Goal: Task Accomplishment & Management: Use online tool/utility

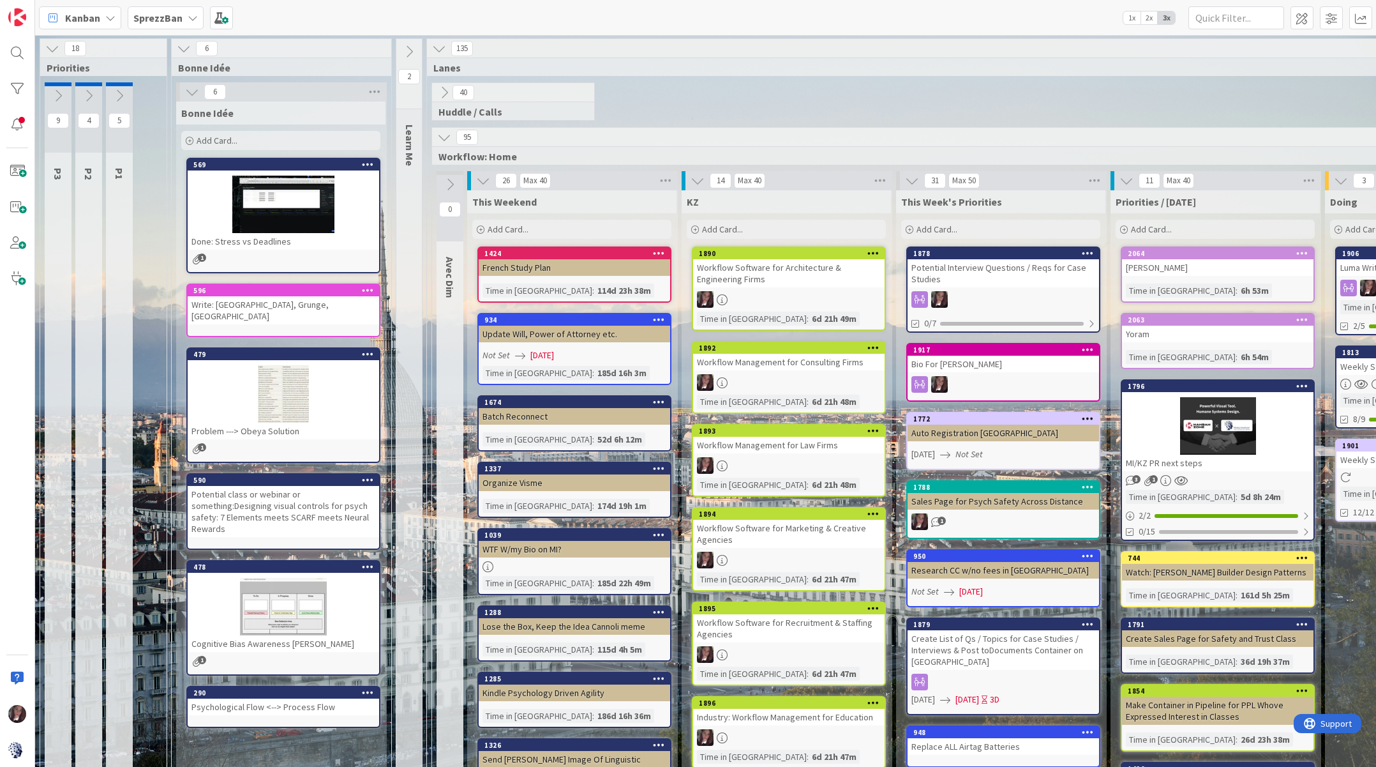
click at [171, 20] on b "SprezzBan" at bounding box center [157, 17] width 49 height 13
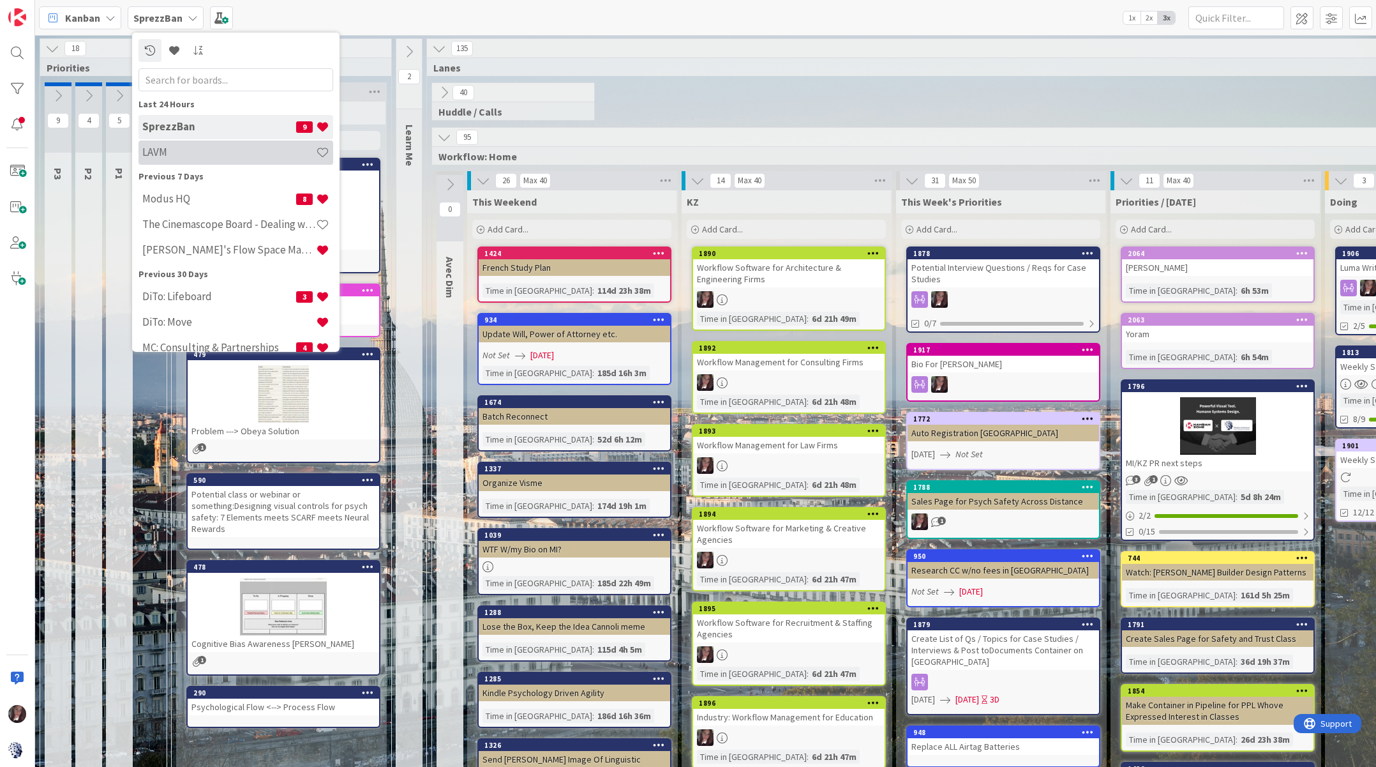
click at [177, 149] on h4 "LAVM" at bounding box center [229, 152] width 174 height 13
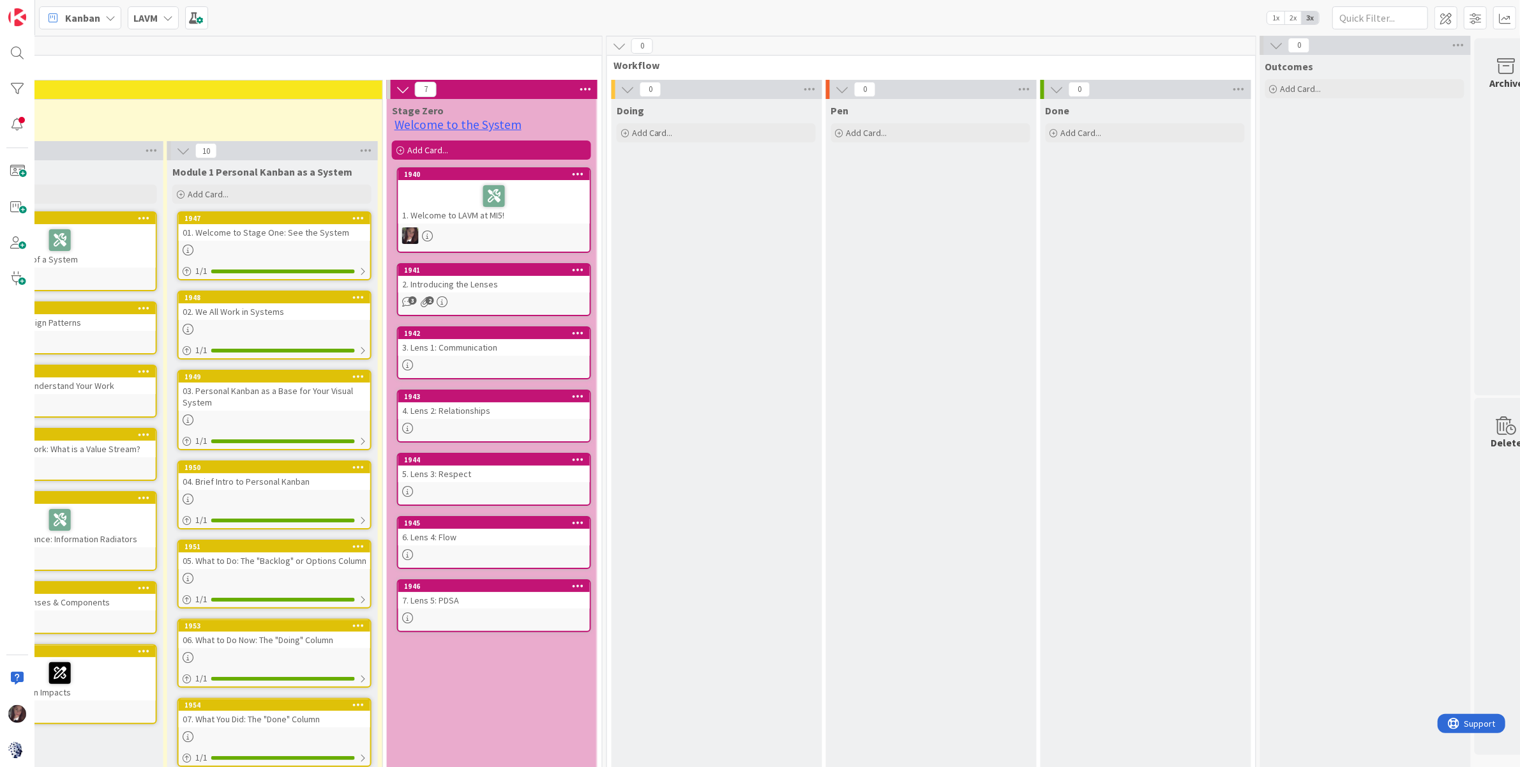
scroll to position [3, 1680]
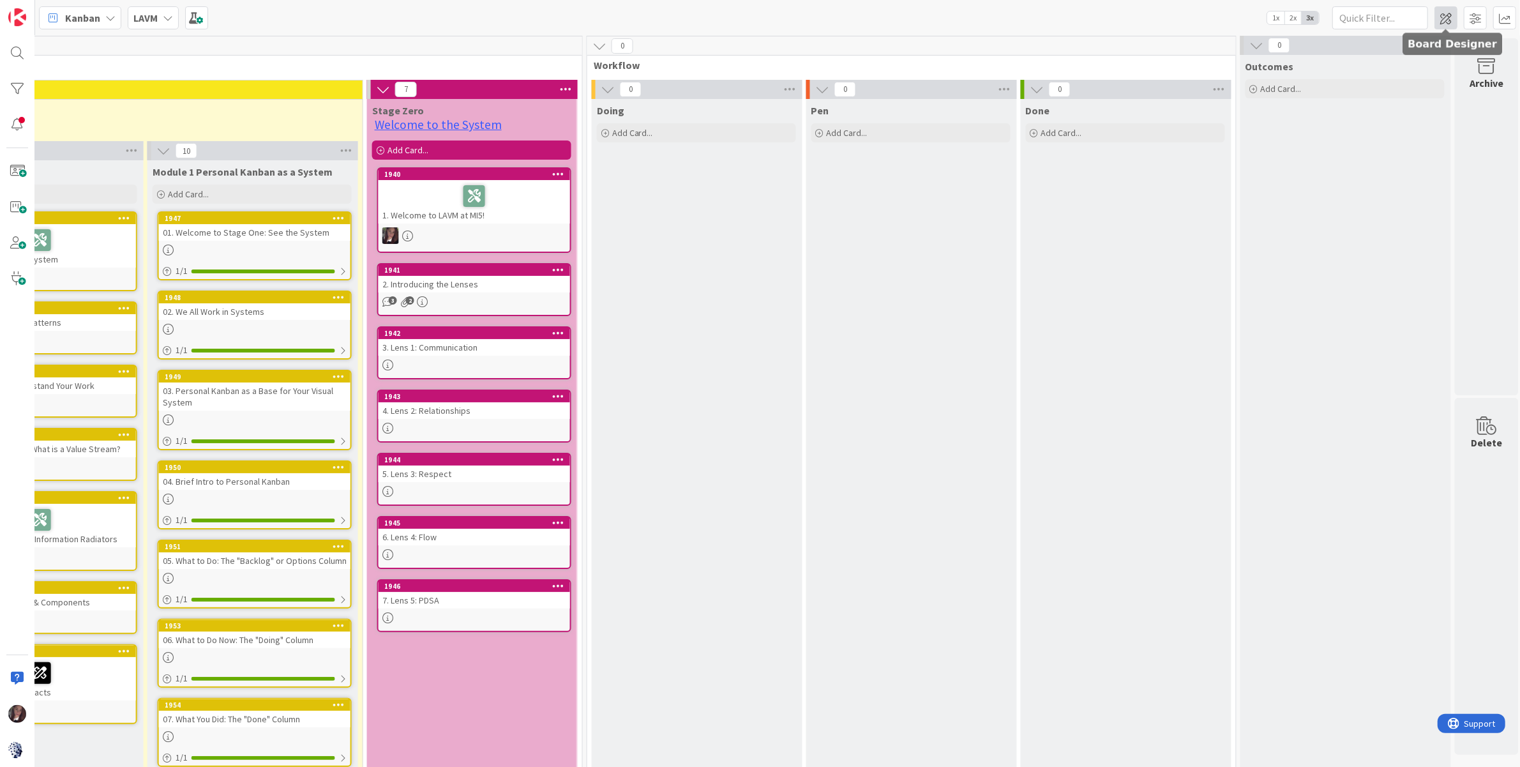
click at [1376, 19] on span at bounding box center [1446, 17] width 23 height 23
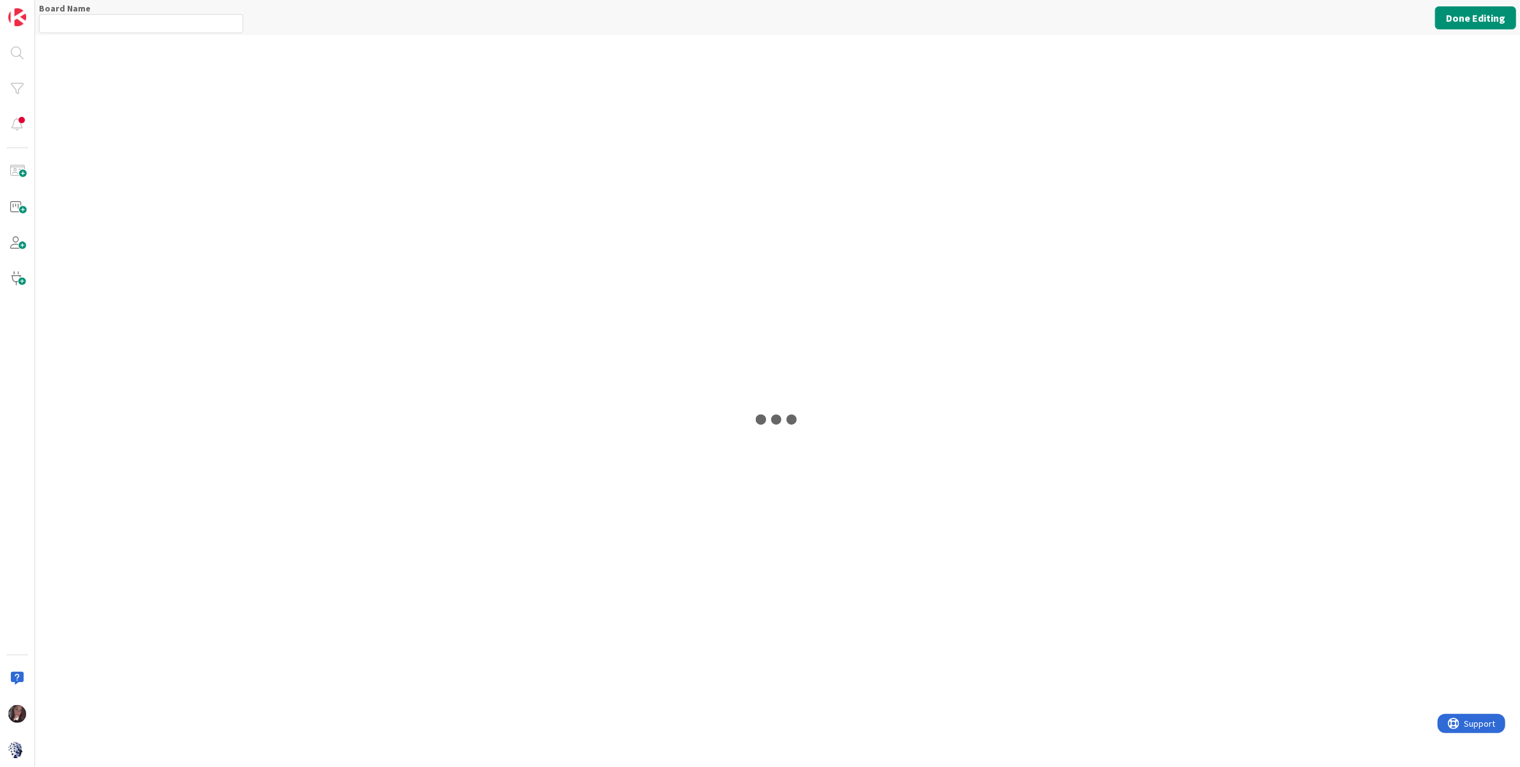
type input "LAVM"
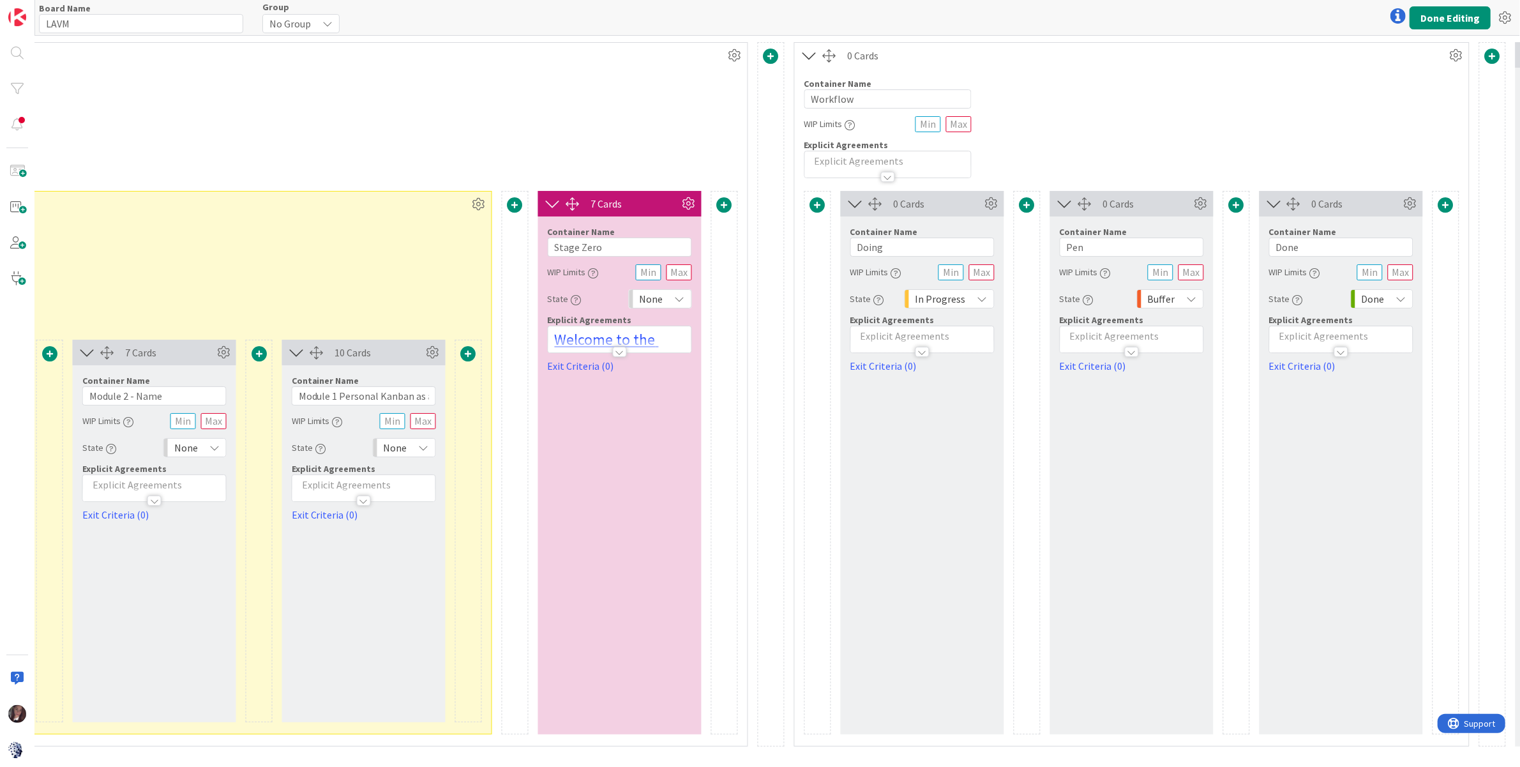
scroll to position [0, 1987]
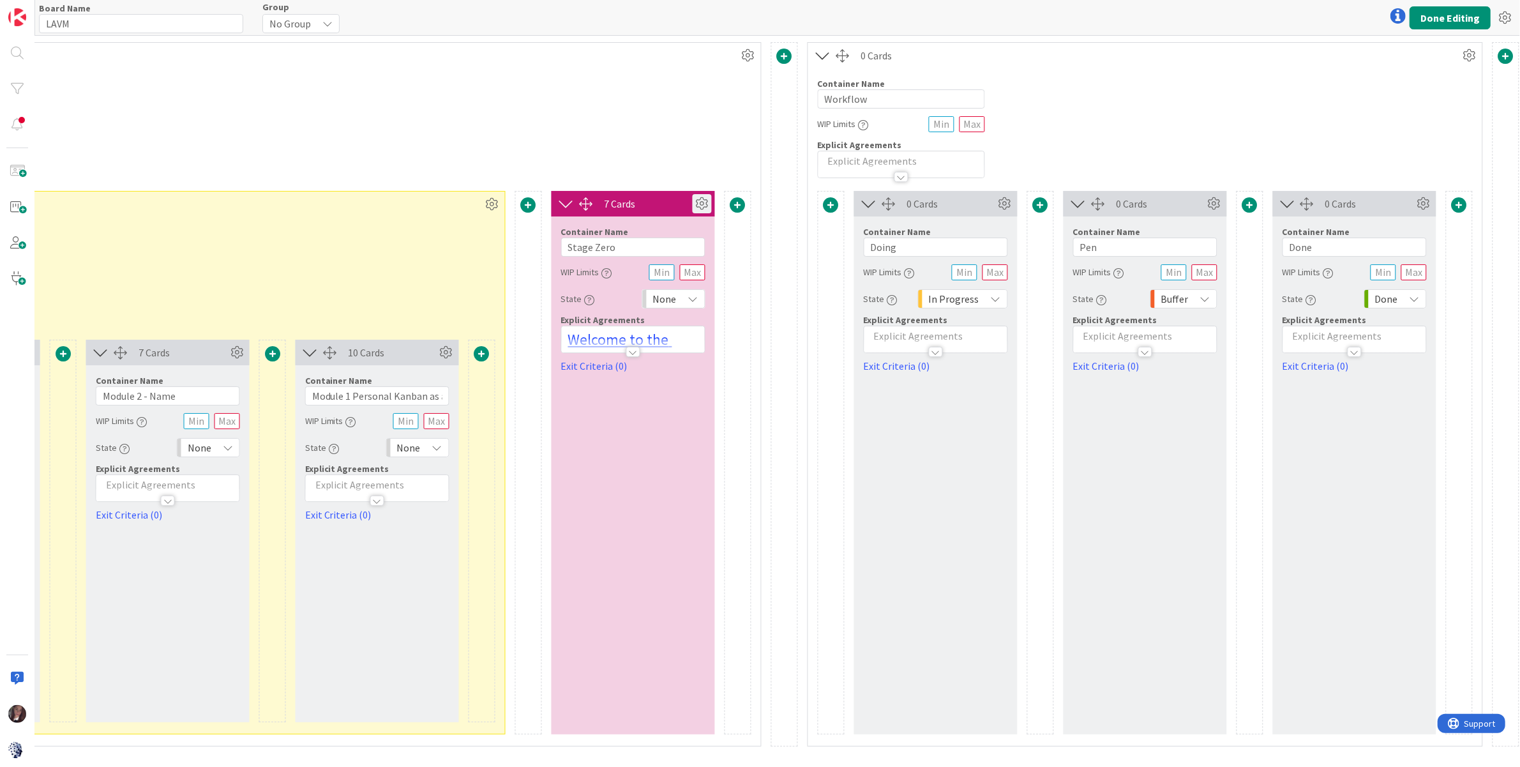
click at [698, 199] on icon at bounding box center [702, 203] width 19 height 19
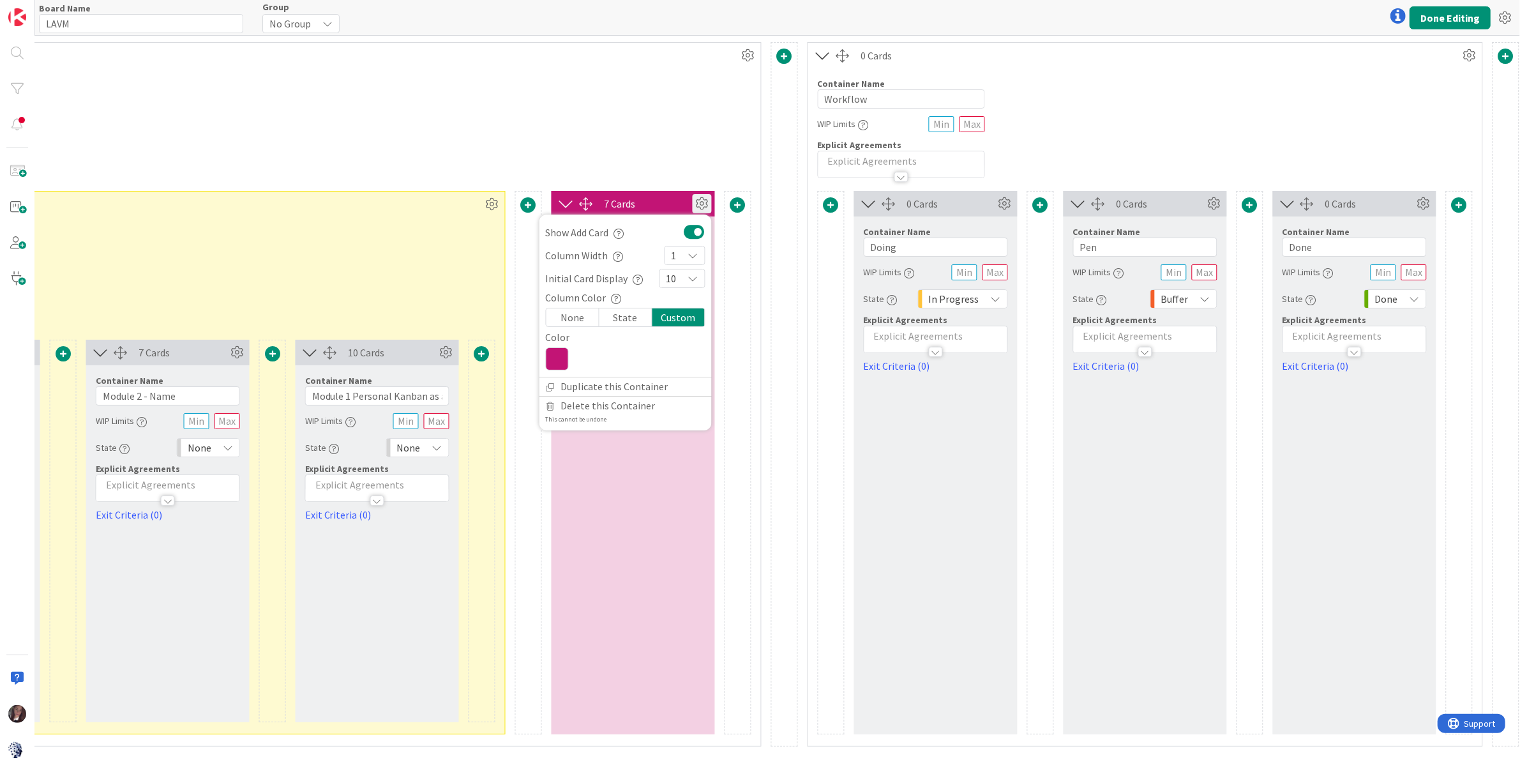
click at [688, 254] on icon at bounding box center [693, 255] width 10 height 10
click at [672, 307] on icon at bounding box center [677, 306] width 10 height 19
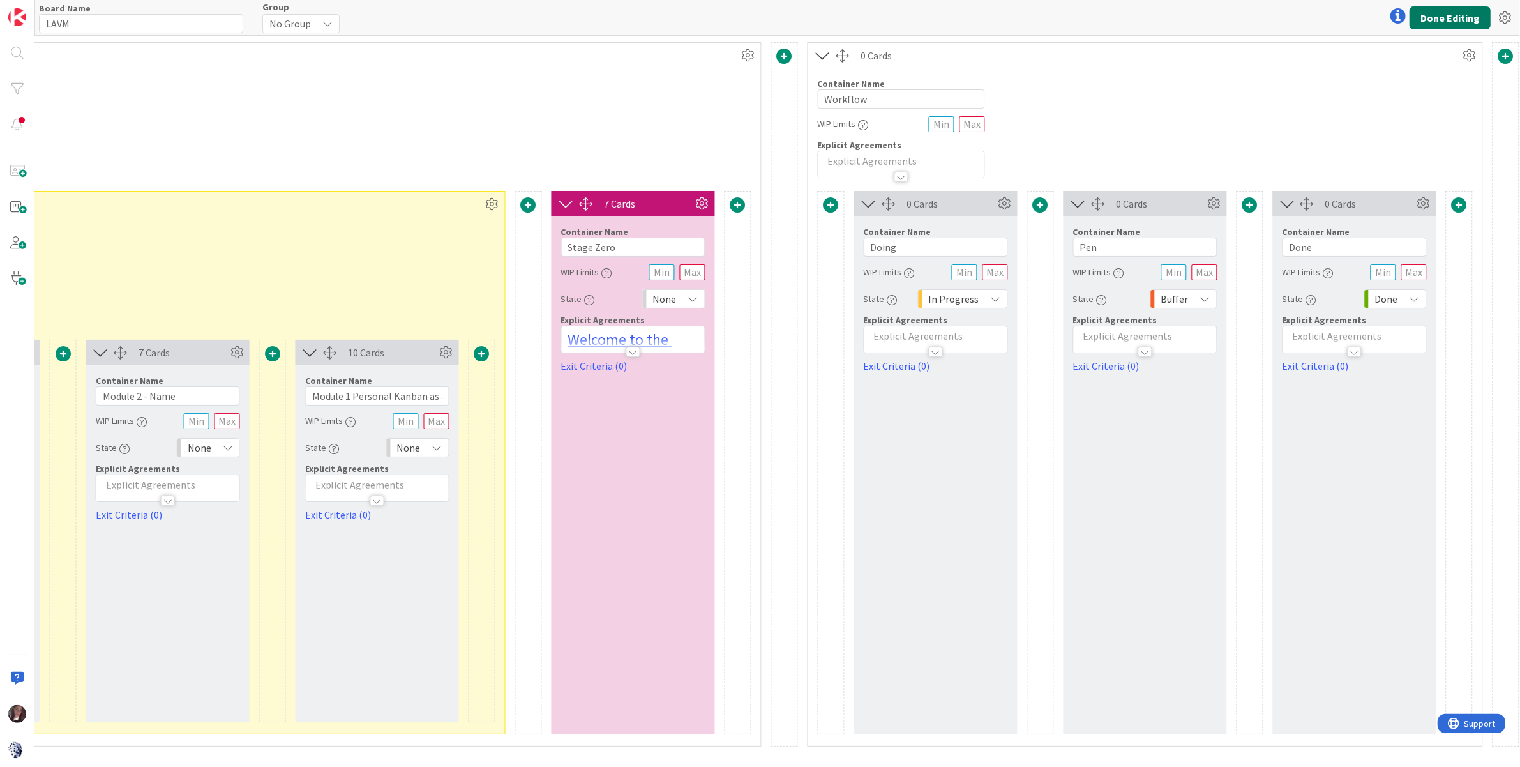
click at [1376, 15] on button "Done Editing" at bounding box center [1450, 17] width 81 height 23
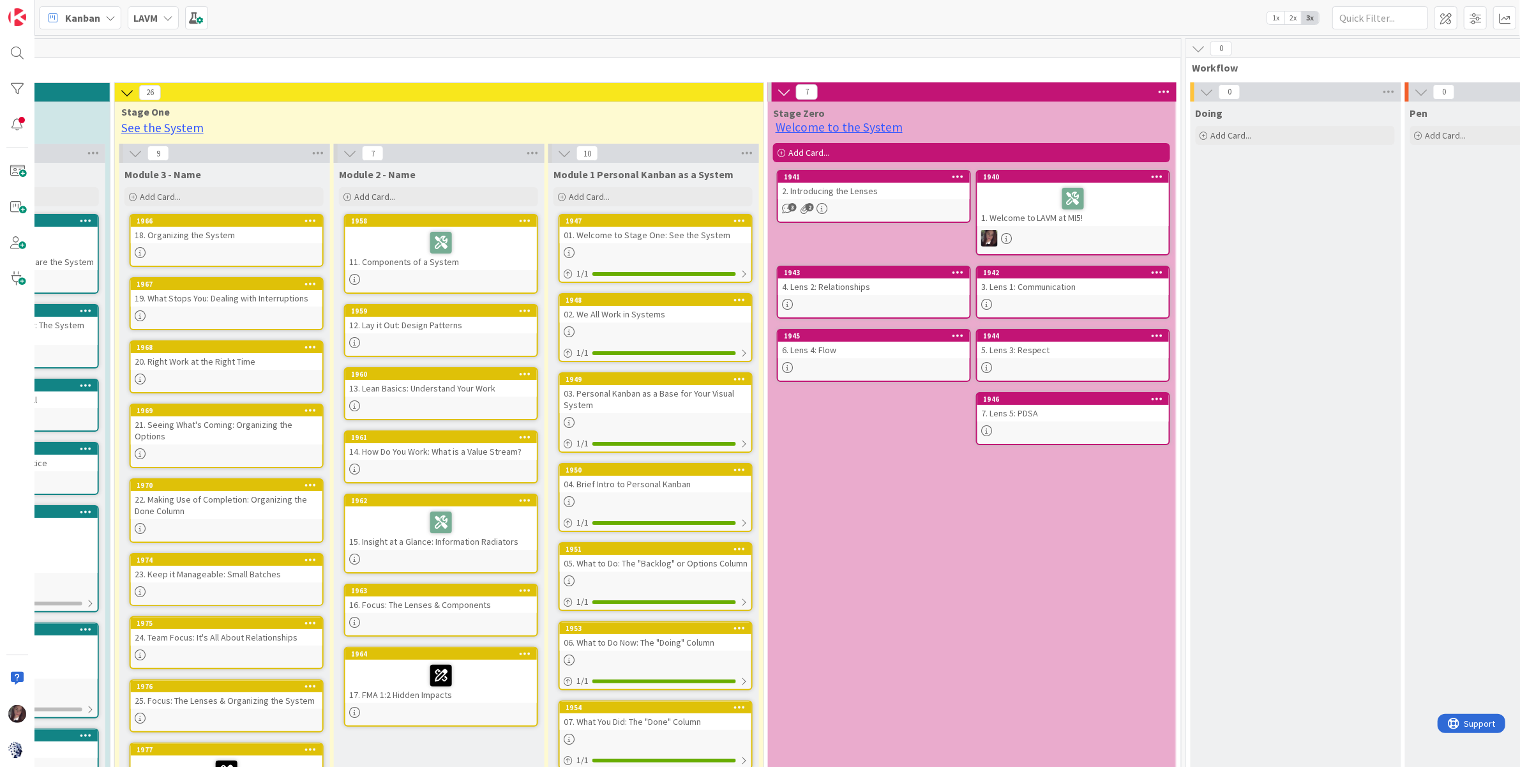
scroll to position [0, 1261]
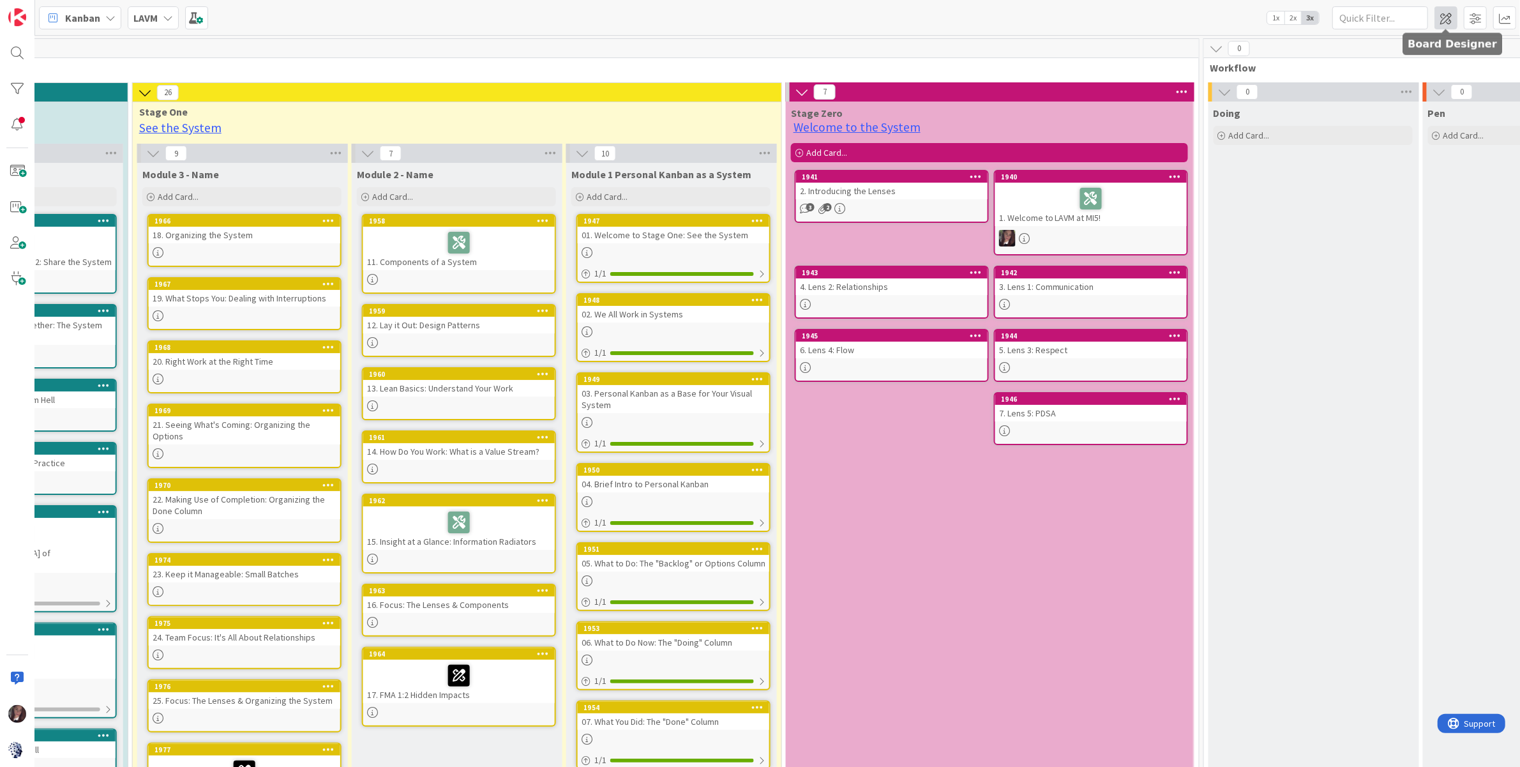
click at [1376, 19] on span at bounding box center [1446, 17] width 23 height 23
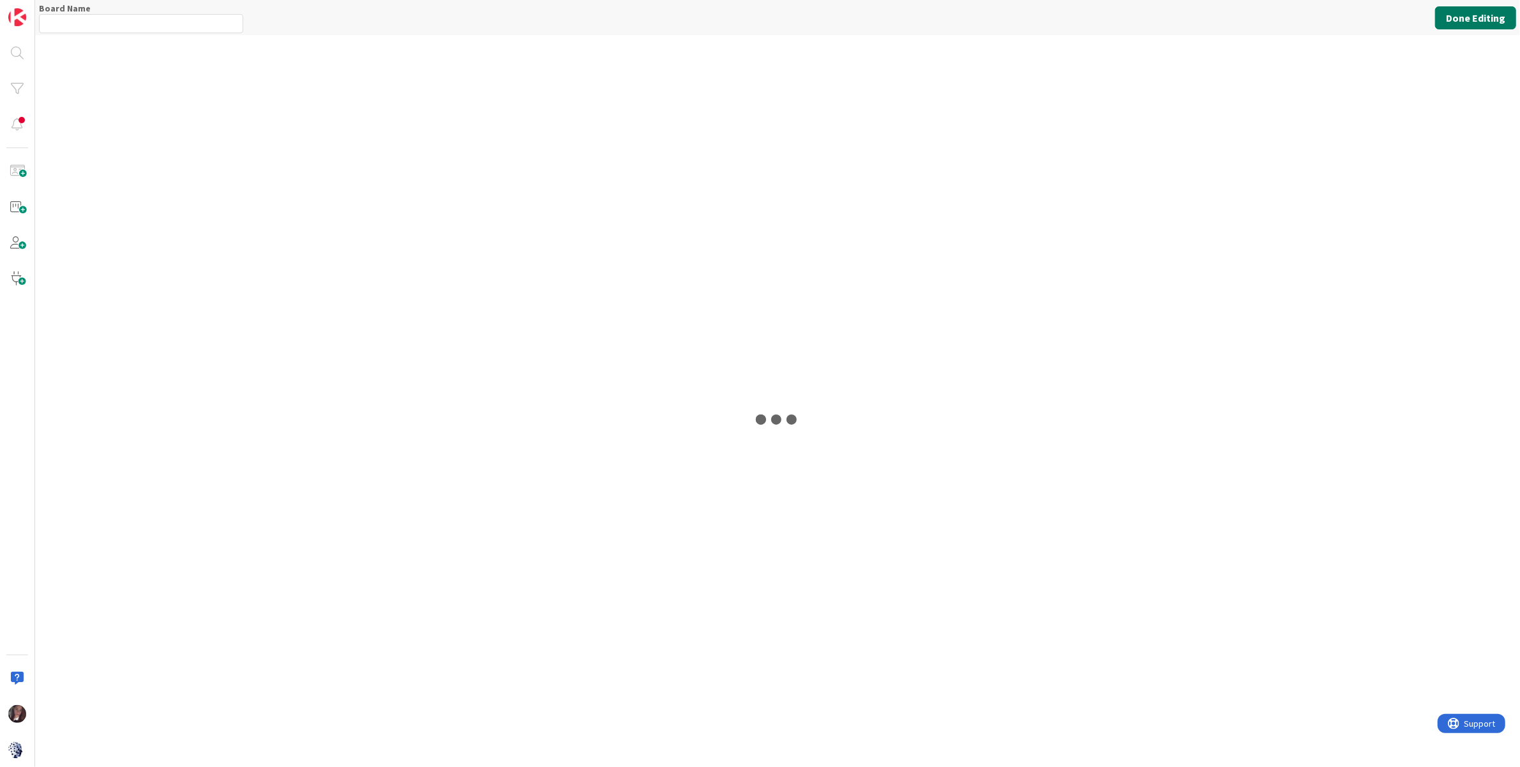
type input "LAVM"
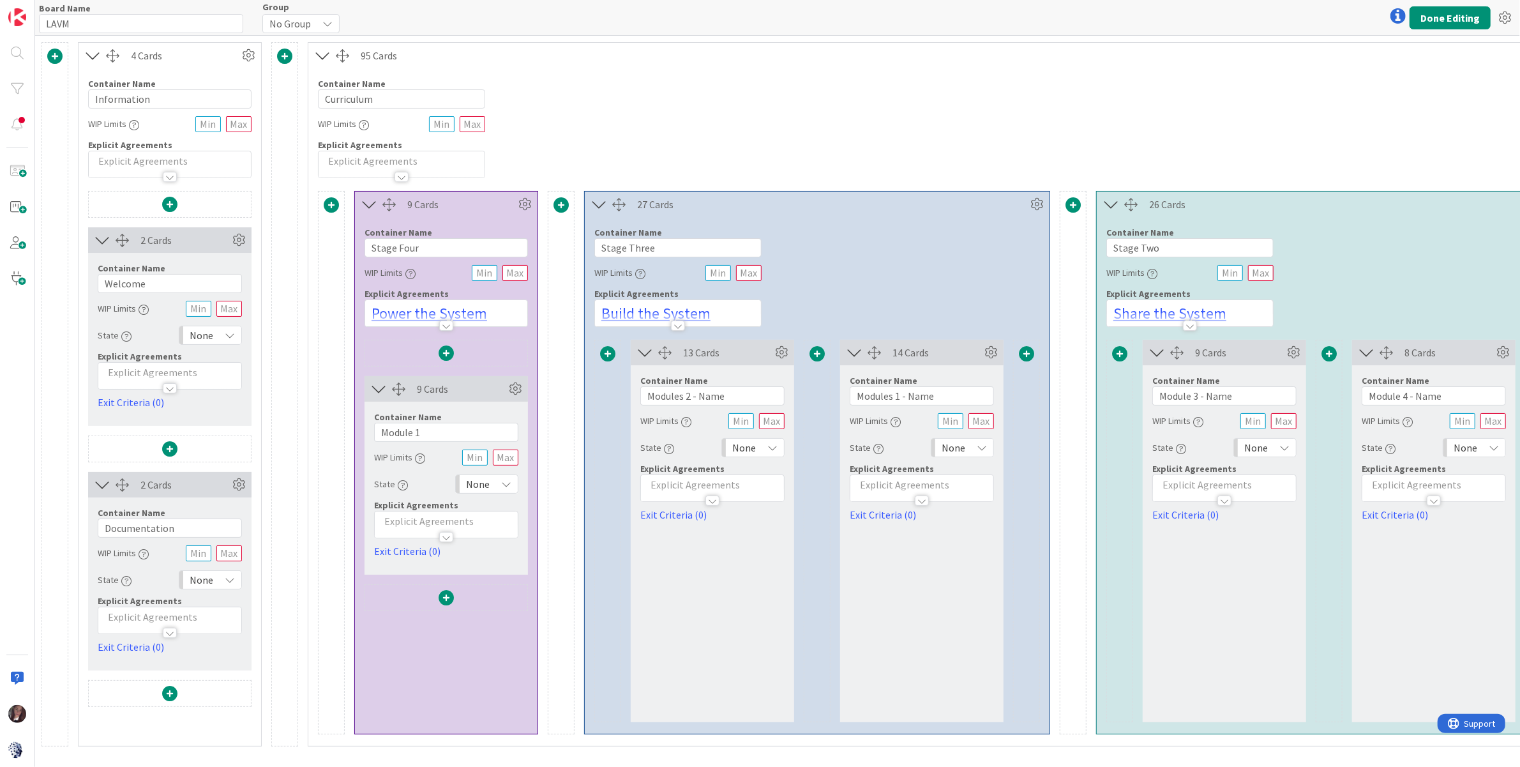
scroll to position [0, 341]
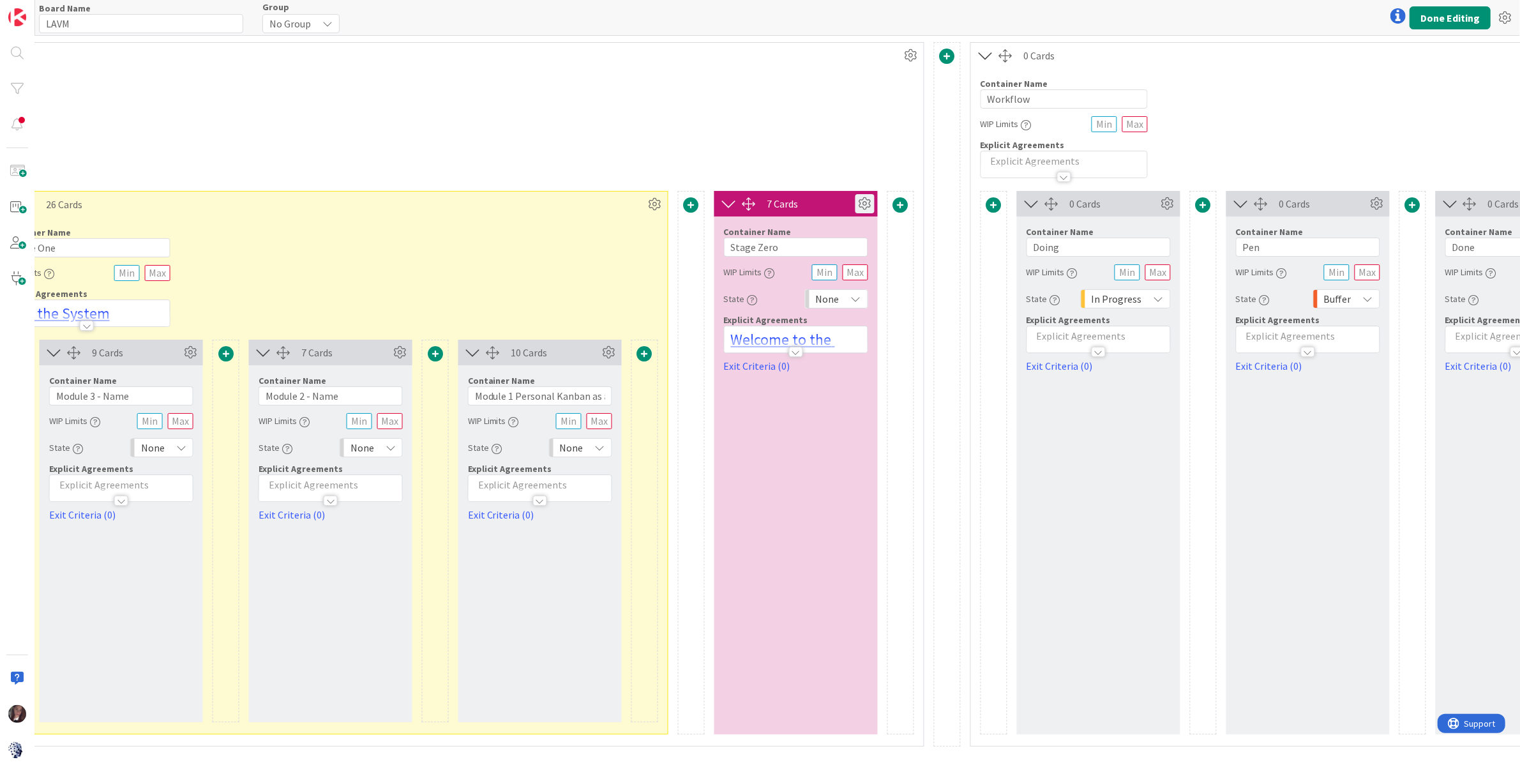
click at [857, 200] on icon at bounding box center [864, 203] width 19 height 19
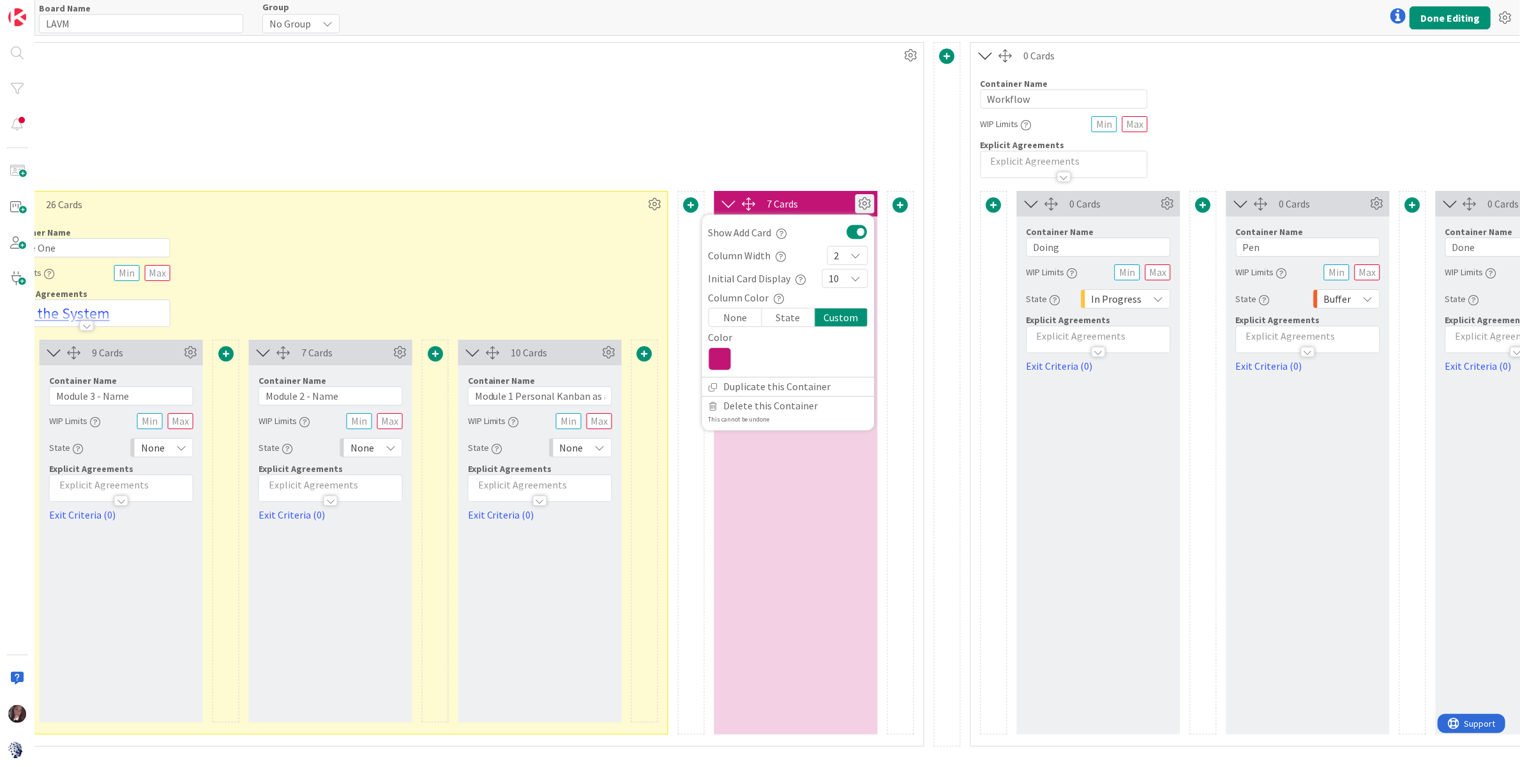
click at [851, 253] on icon at bounding box center [856, 255] width 10 height 10
click at [834, 280] on icon at bounding box center [839, 283] width 10 height 19
click at [792, 313] on div "State" at bounding box center [790, 317] width 53 height 18
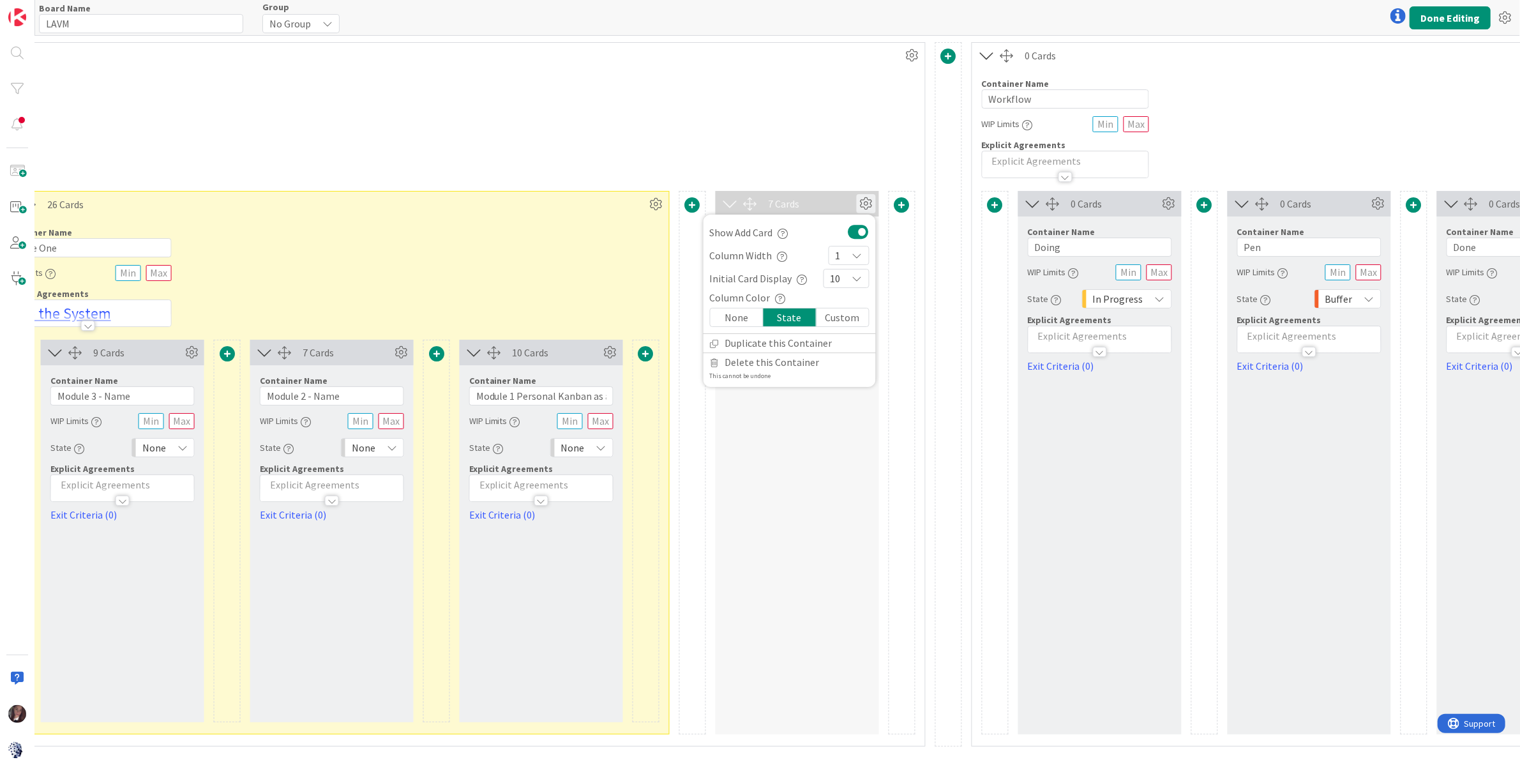
click at [727, 315] on div "None" at bounding box center [737, 317] width 53 height 18
click at [843, 314] on div "Custom" at bounding box center [843, 317] width 52 height 18
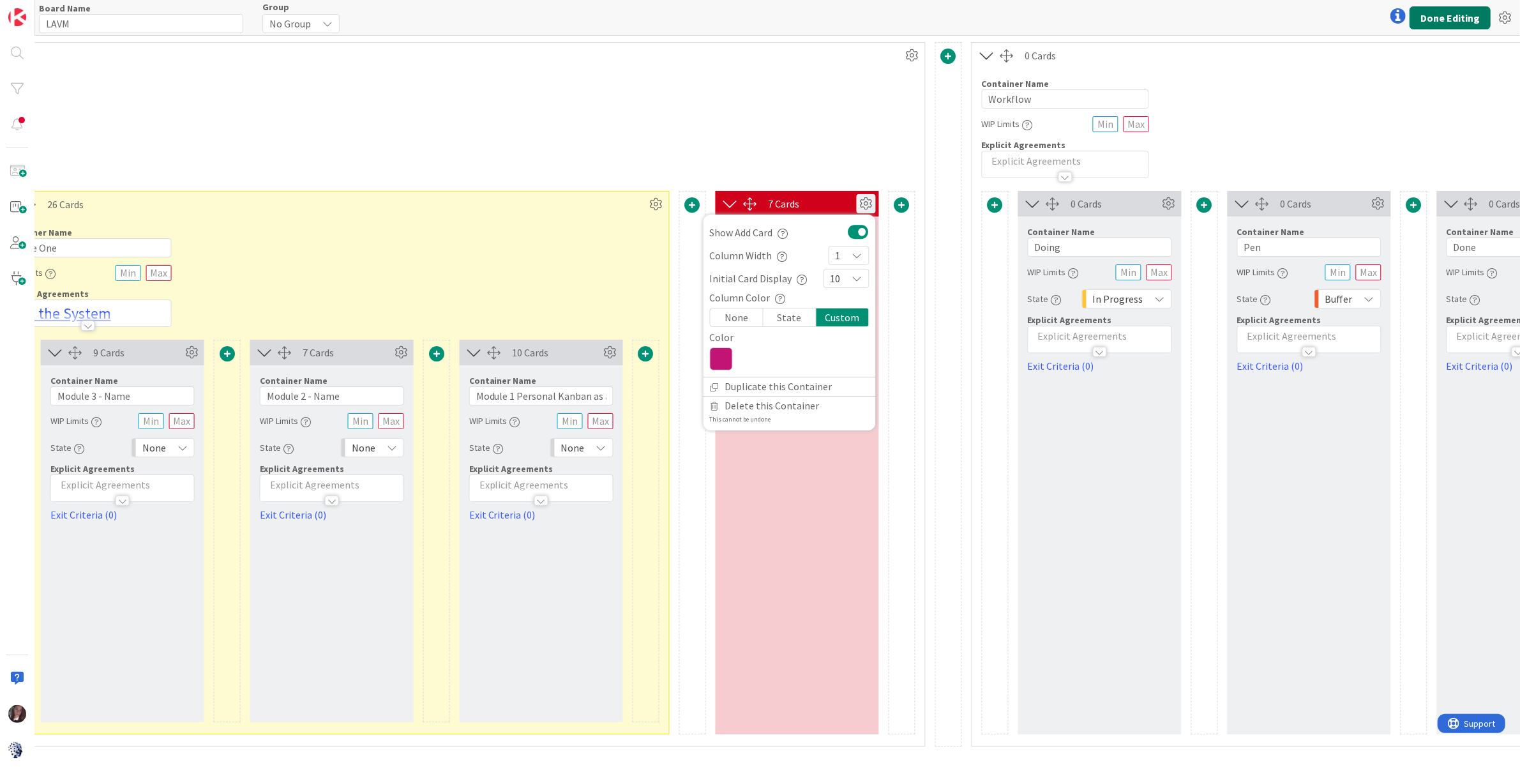
click at [1376, 18] on button "Done Editing" at bounding box center [1450, 17] width 81 height 23
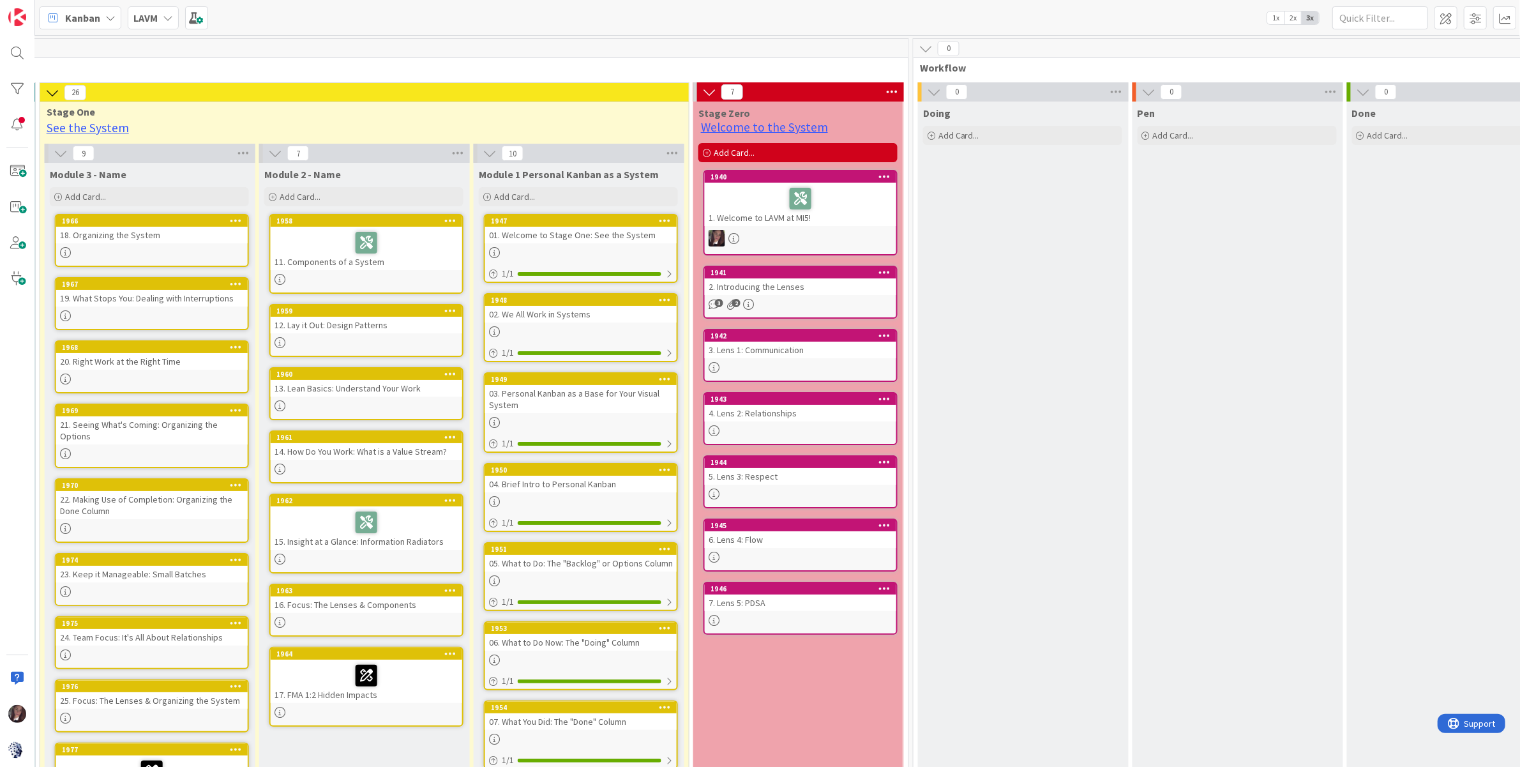
scroll to position [0, 854]
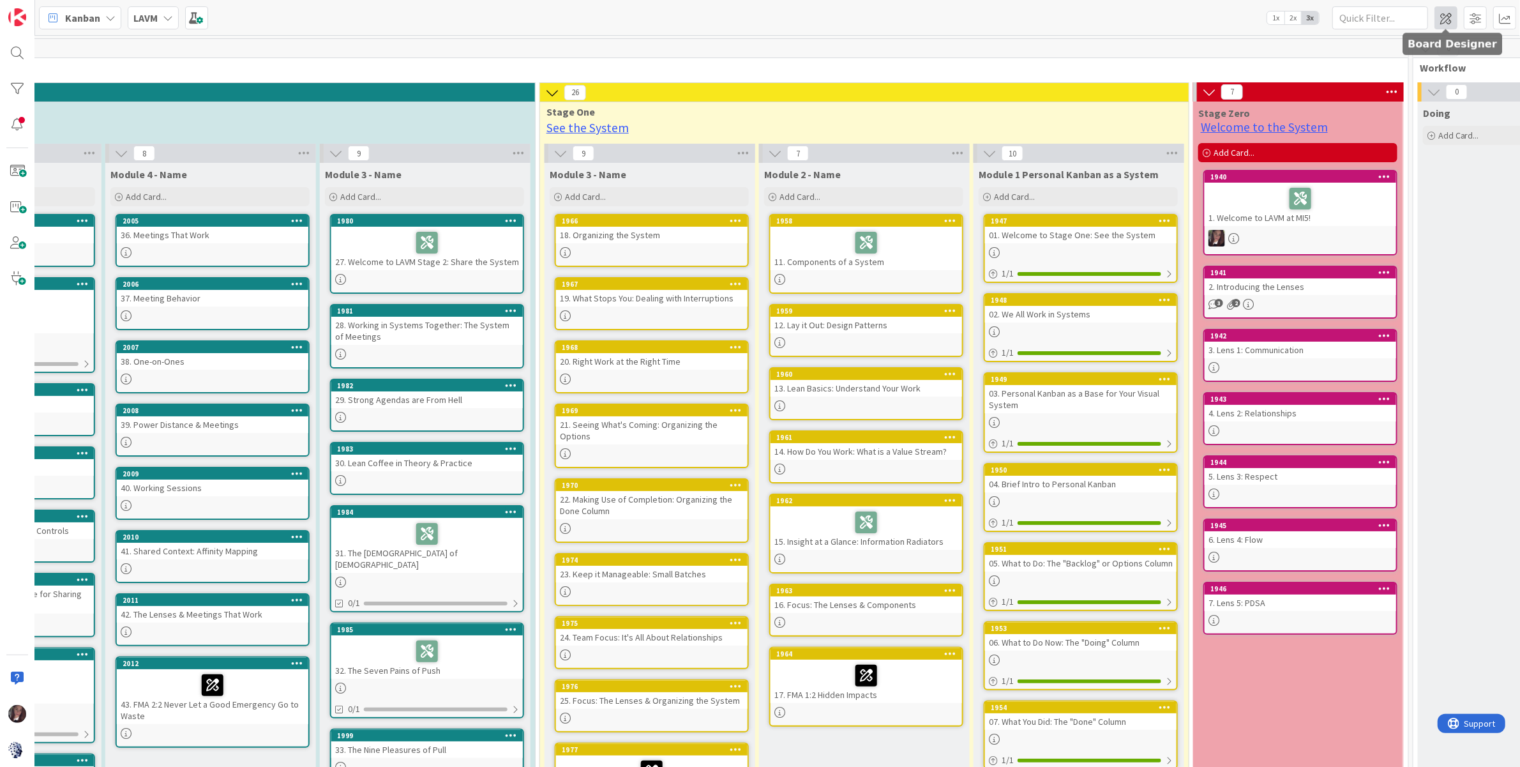
click at [1376, 17] on span at bounding box center [1446, 17] width 23 height 23
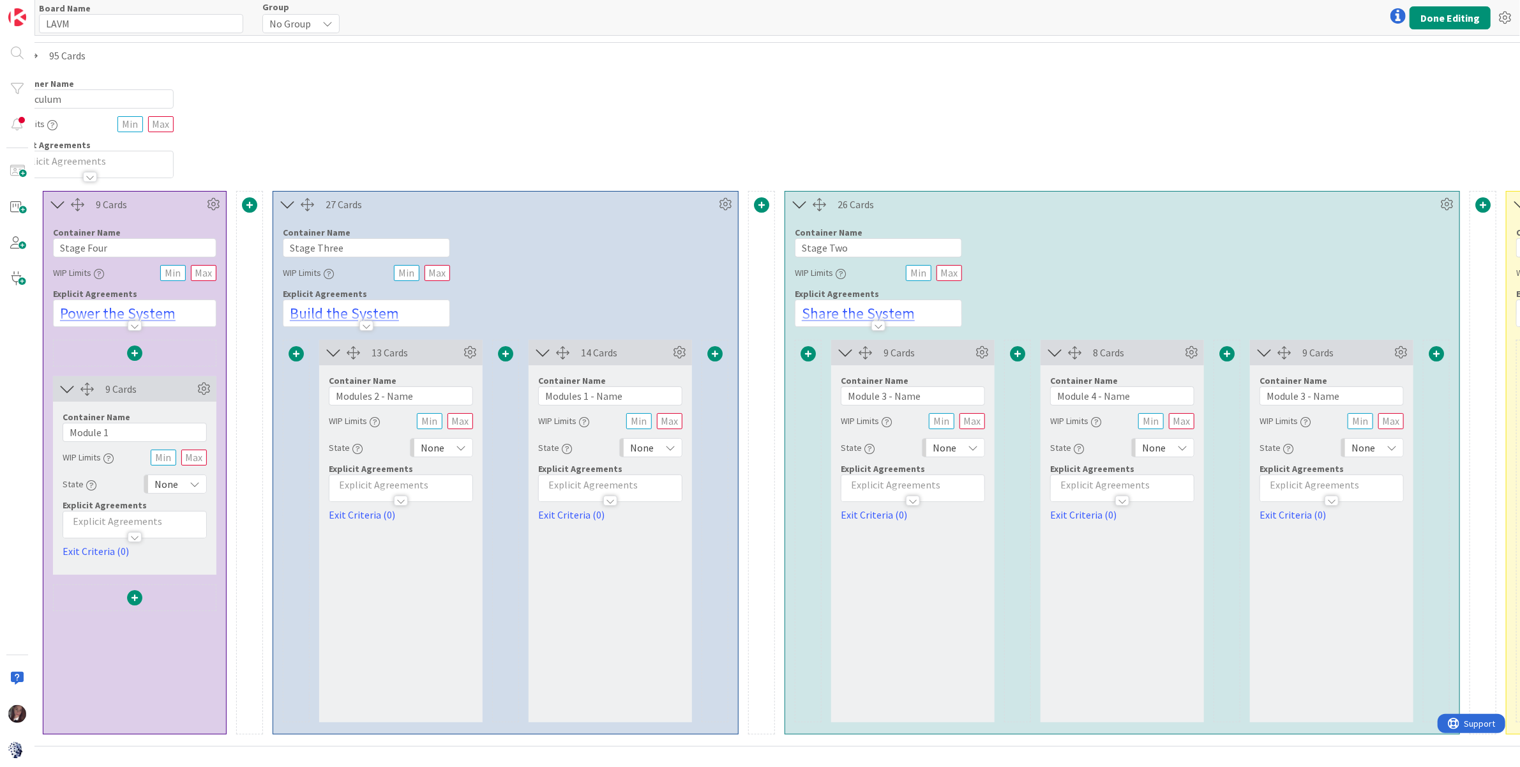
scroll to position [0, 319]
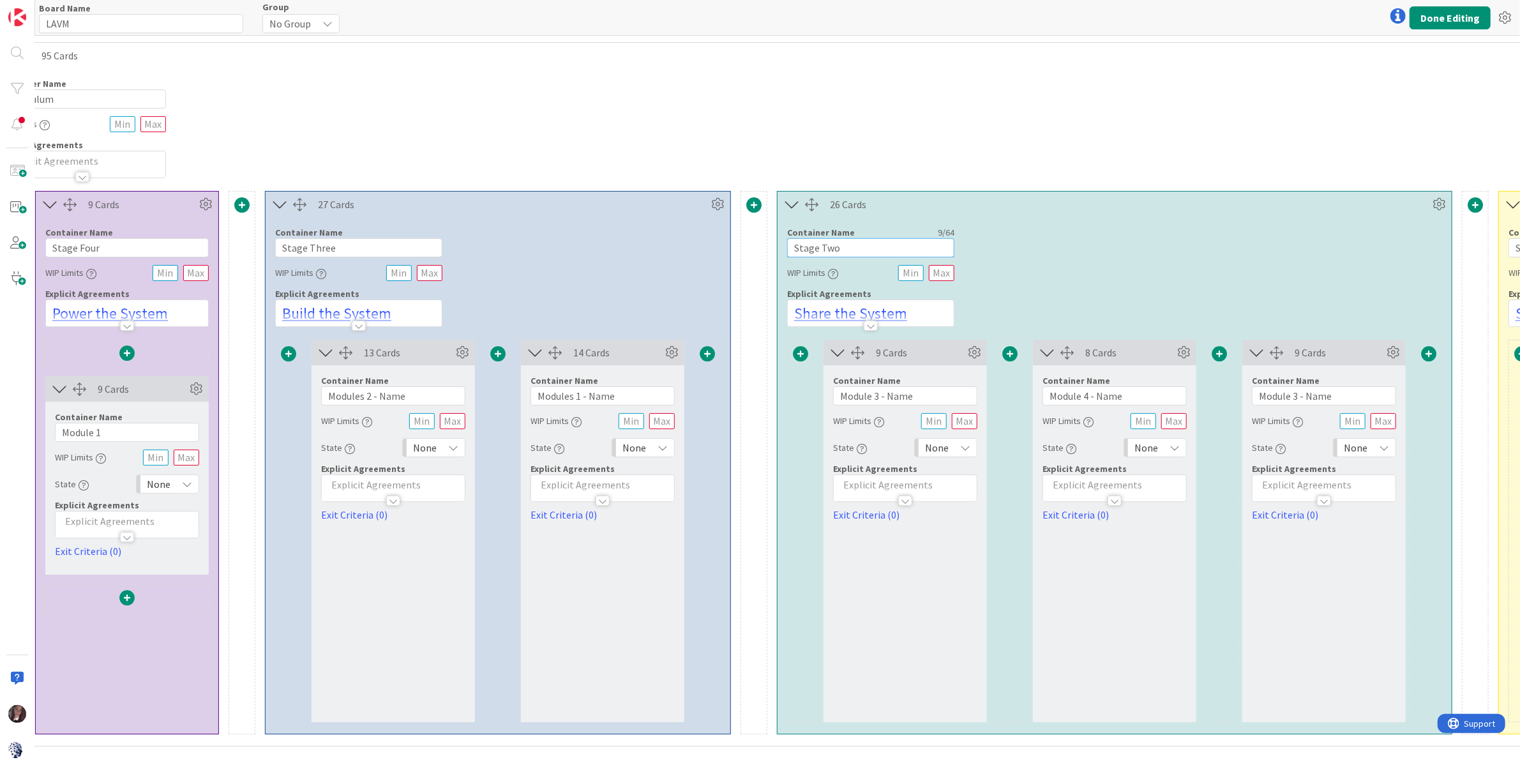
drag, startPoint x: 855, startPoint y: 245, endPoint x: 775, endPoint y: 242, distance: 80.5
click at [774, 241] on div "9 Cards Container Name 10 / 64 Stage Four WIP Limits Explicit Agreements Power …" at bounding box center [1209, 462] width 2421 height 543
click at [841, 244] on input "Stage Two" at bounding box center [870, 247] width 167 height 19
drag, startPoint x: 900, startPoint y: 305, endPoint x: 797, endPoint y: 299, distance: 103.6
click at [781, 297] on div "Container Name 9 / 64 Stage Two WIP Limits Explicit Agreements Share the System" at bounding box center [1115, 272] width 674 height 110
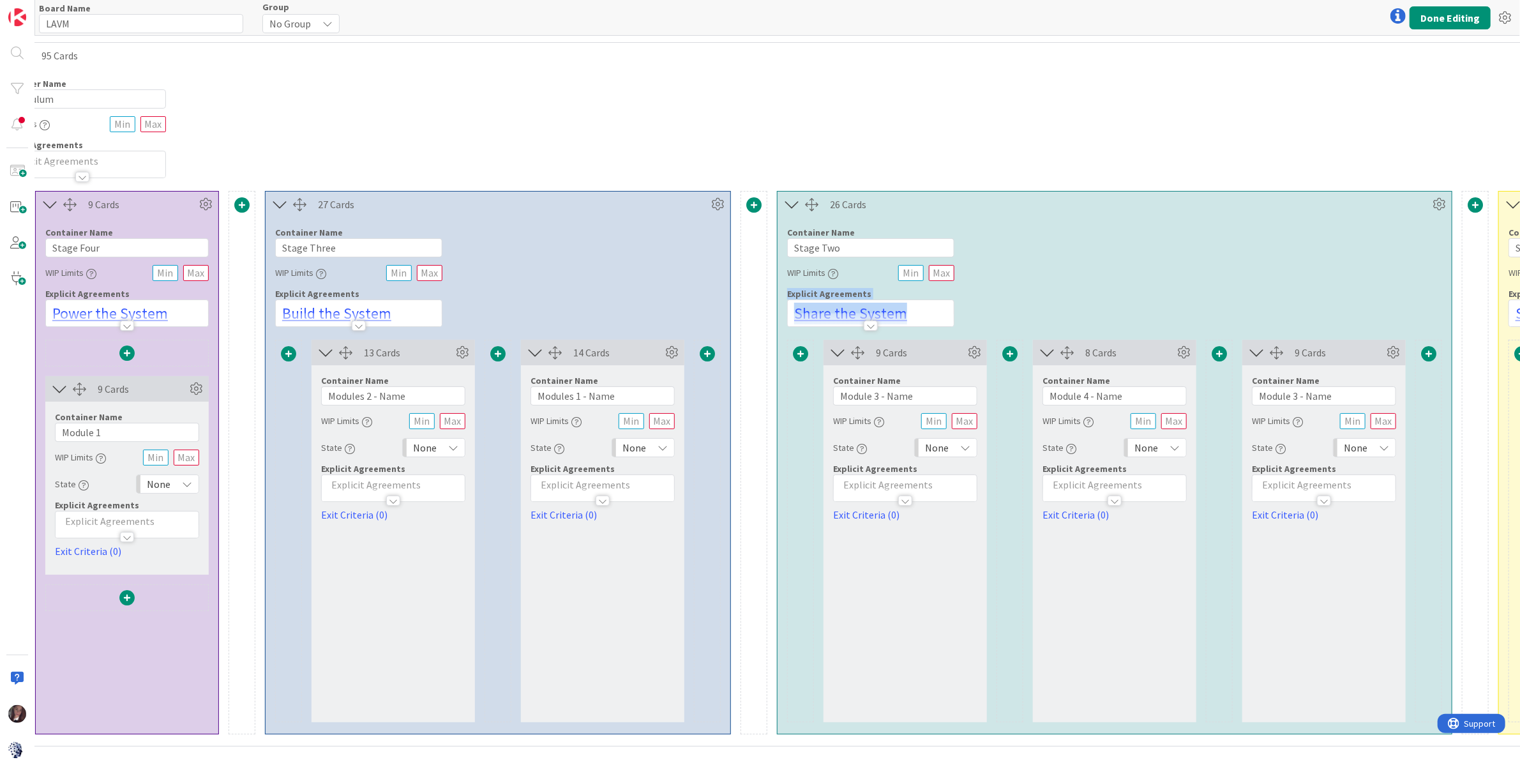
click at [921, 306] on p "Share the System" at bounding box center [870, 314] width 153 height 22
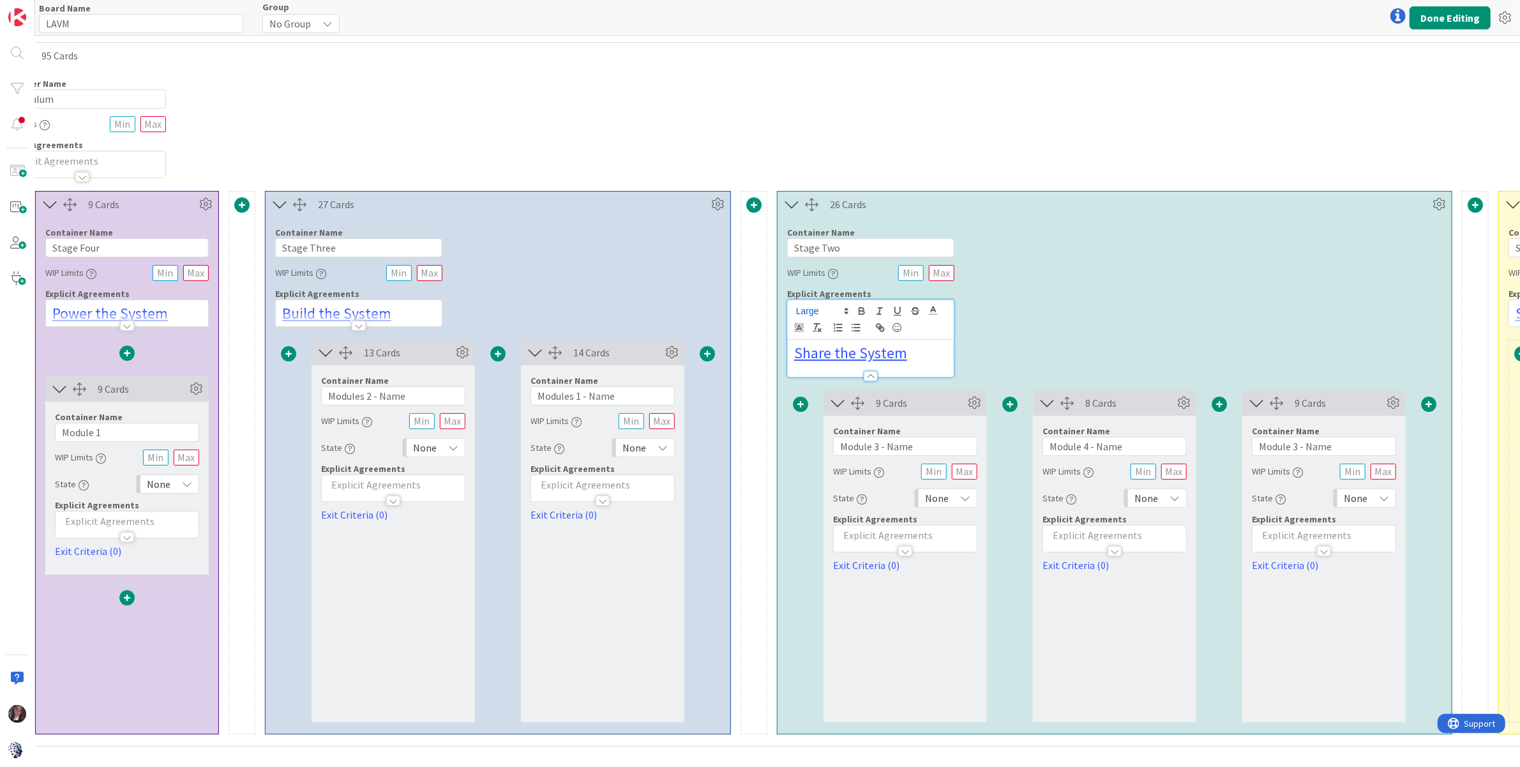
click at [976, 322] on div "Container Name 9 / 64 Stage Two WIP Limits Explicit Agreements Share the System" at bounding box center [1115, 297] width 674 height 160
drag, startPoint x: 984, startPoint y: 343, endPoint x: 977, endPoint y: 338, distance: 9.2
click at [984, 343] on div "Container Name 9 / 64 Stage Two WIP Limits Explicit Agreements Share the System" at bounding box center [1115, 297] width 674 height 160
click at [871, 243] on input "Stage Two" at bounding box center [870, 247] width 167 height 19
drag, startPoint x: 786, startPoint y: 245, endPoint x: 813, endPoint y: 248, distance: 27.0
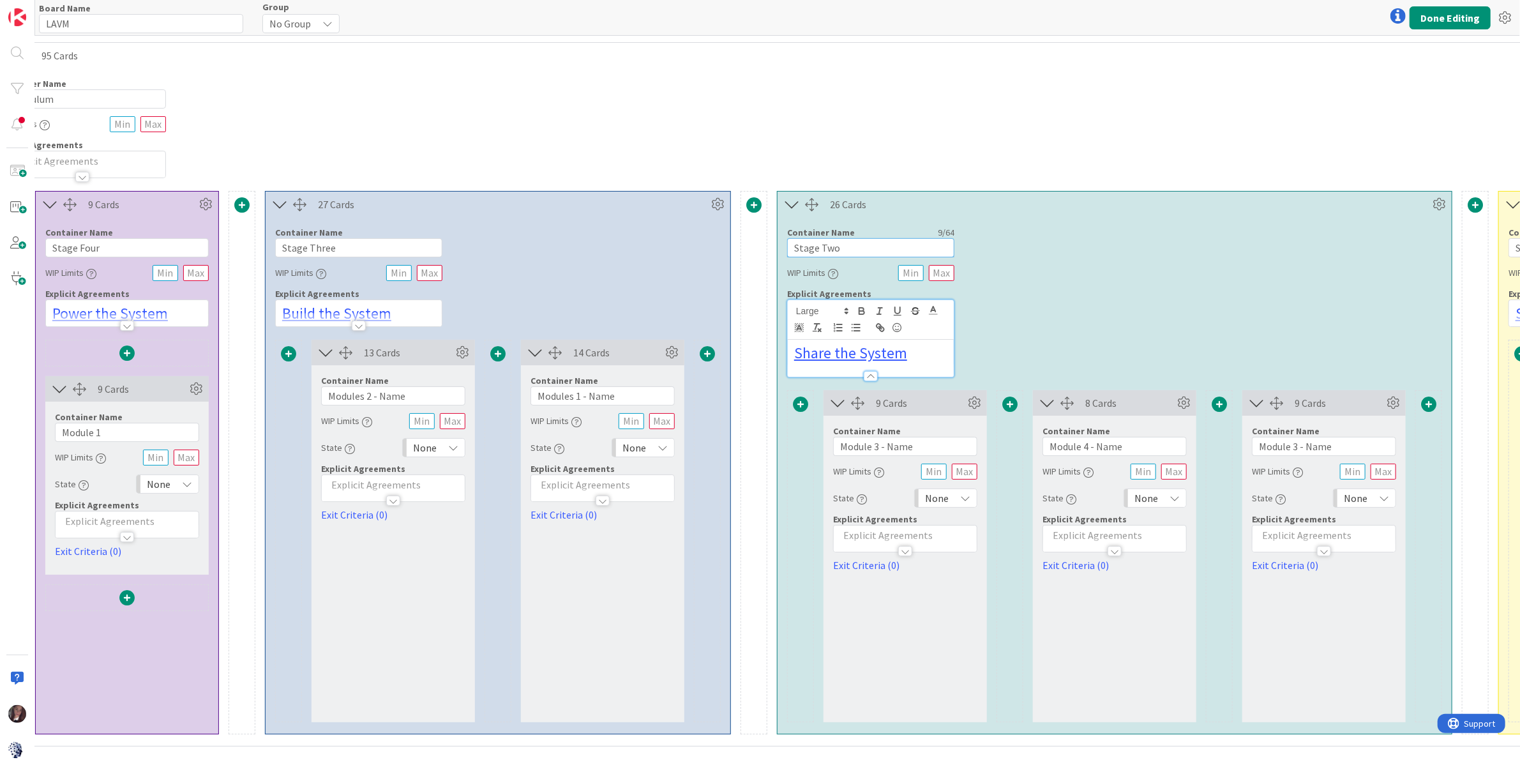
click at [758, 244] on div "9 Cards Container Name 10 / 64 Stage Four WIP Limits Explicit Agreements Power …" at bounding box center [1209, 462] width 2421 height 543
click at [855, 244] on input "Stage Two" at bounding box center [870, 247] width 167 height 19
click at [1027, 298] on div "Container Name 9 / 64 Stage Two WIP Limits Explicit Agreements Share the System" at bounding box center [1115, 297] width 674 height 160
click at [1376, 15] on button "Done Editing" at bounding box center [1450, 17] width 81 height 23
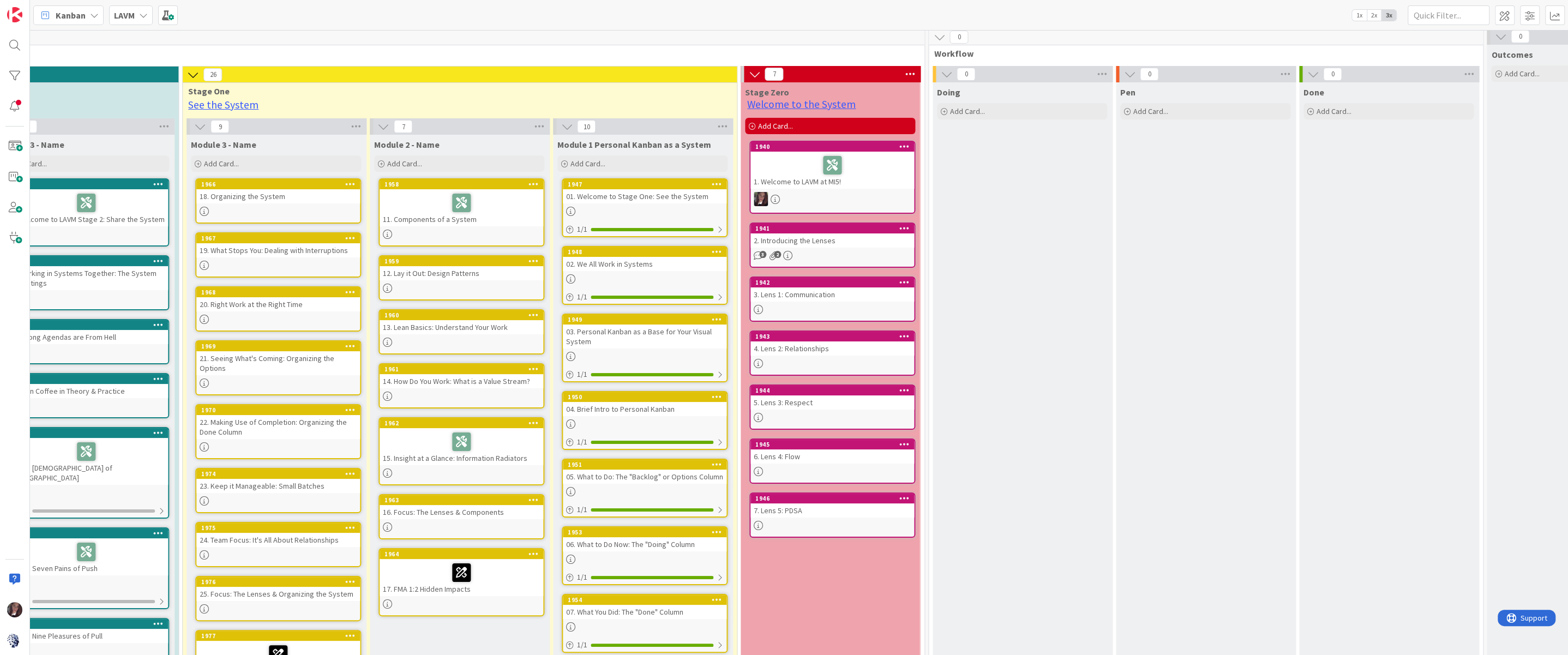
scroll to position [4, 1166]
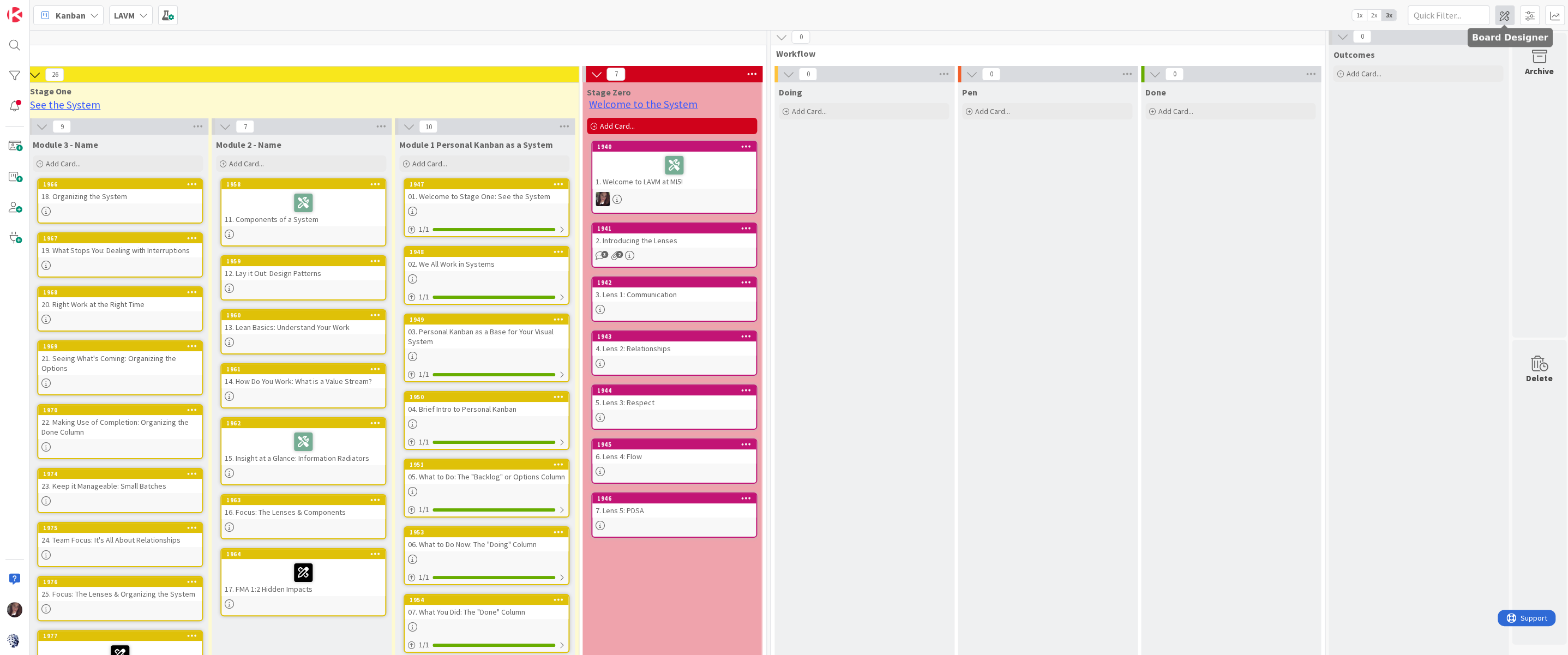
click at [1176, 15] on span at bounding box center [1505, 15] width 20 height 20
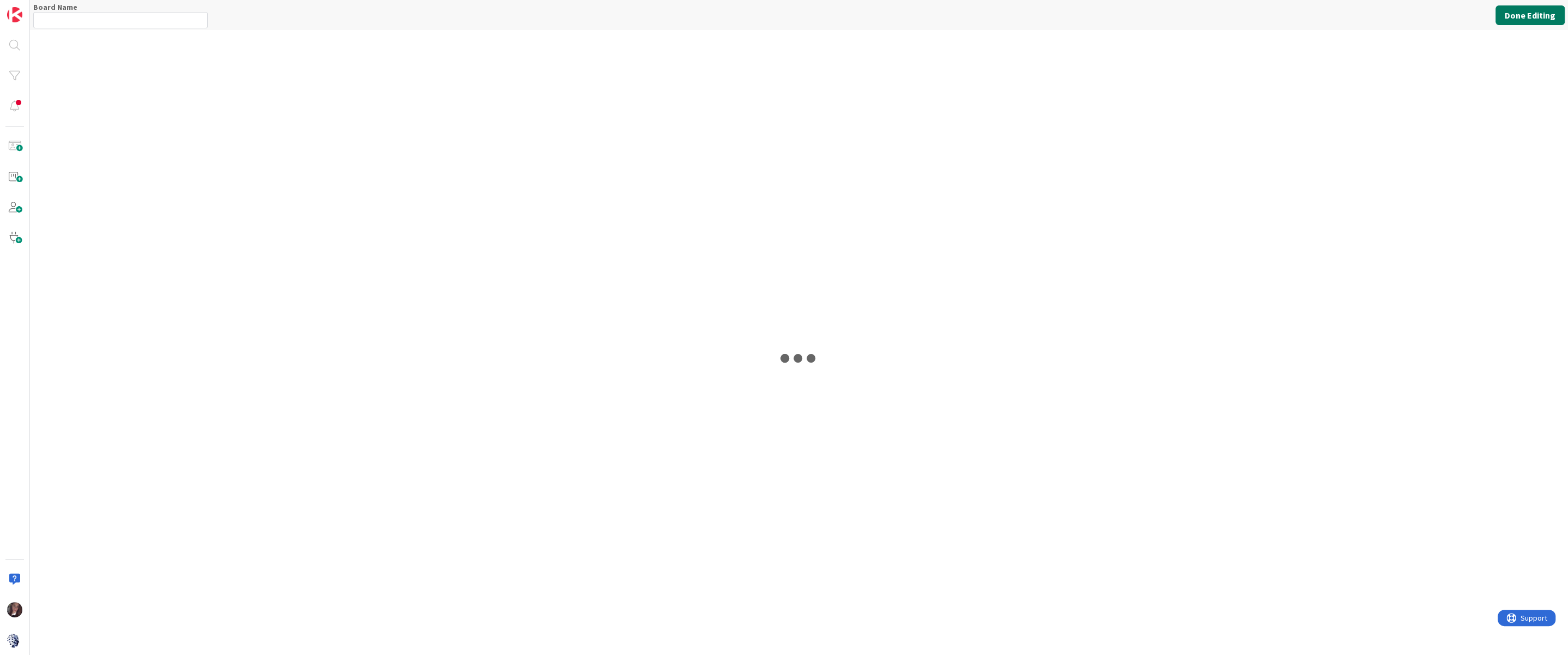
type input "LAVM"
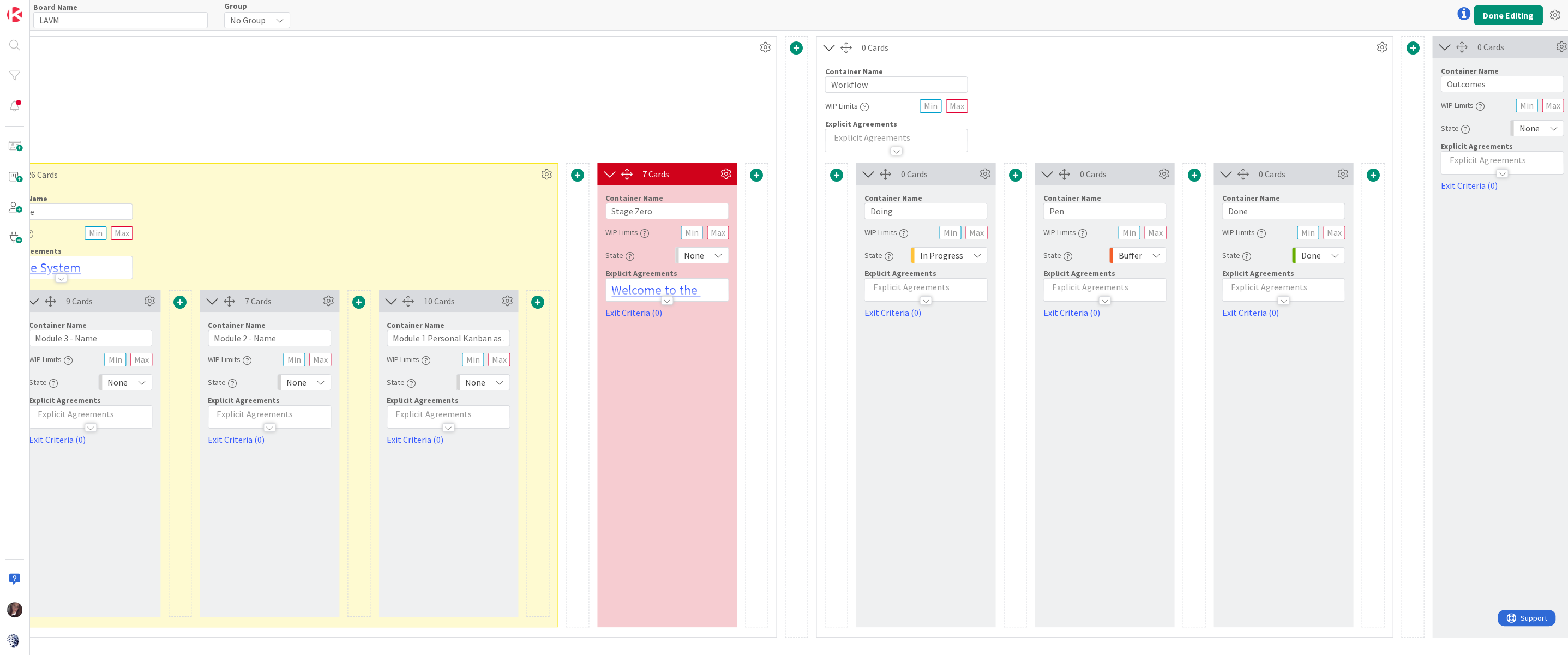
scroll to position [0, 1610]
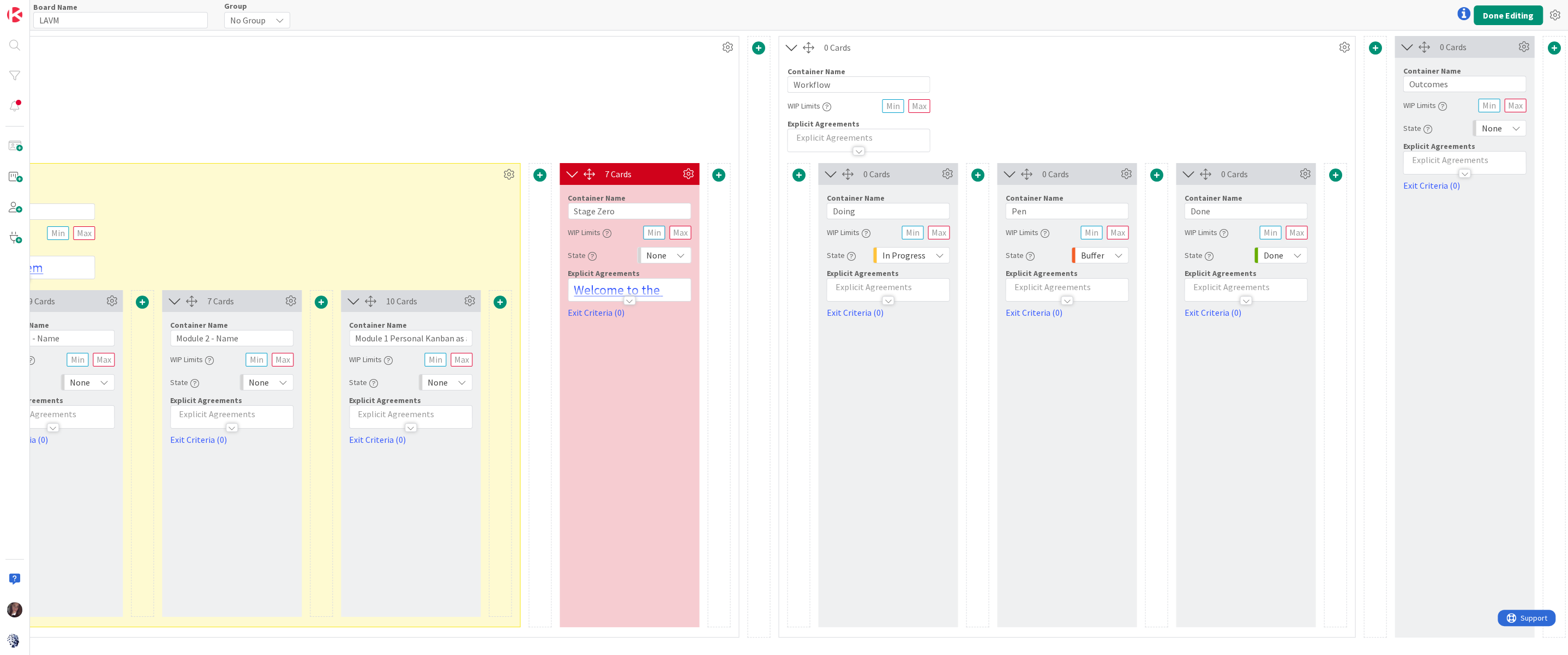
drag, startPoint x: 951, startPoint y: 231, endPoint x: 944, endPoint y: 230, distance: 7.1
click at [949, 231] on div "Container Name 5 / 64 Doing WIP Limits State In Progress Explicit Agreements Ex…" at bounding box center [888, 251] width 139 height 134
click at [939, 231] on input "text" at bounding box center [939, 232] width 22 height 14
type input "3"
click at [912, 230] on input "text" at bounding box center [913, 232] width 22 height 14
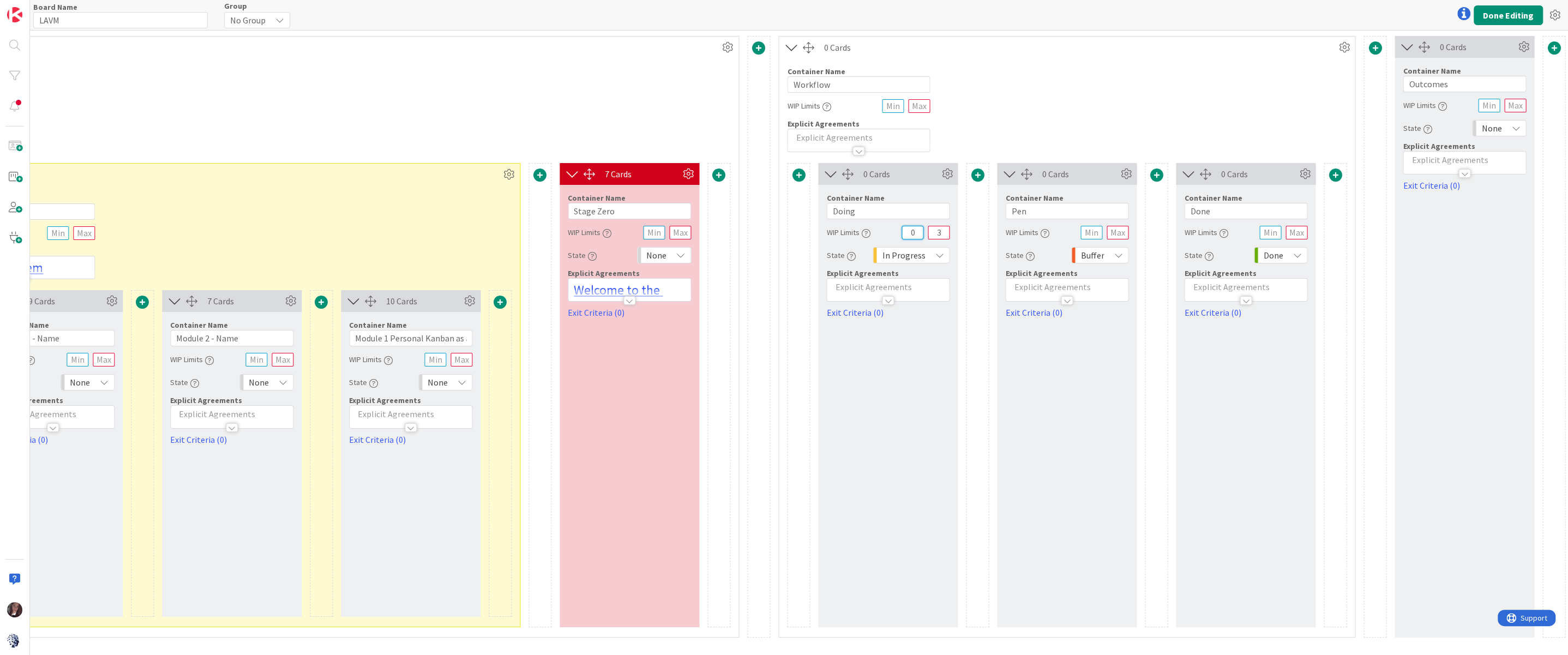
type input "0"
click at [1120, 233] on input "text" at bounding box center [1118, 232] width 22 height 14
type input "5"
click at [1176, 231] on input "text" at bounding box center [1297, 232] width 22 height 14
click at [1176, 232] on input "text" at bounding box center [1271, 232] width 22 height 14
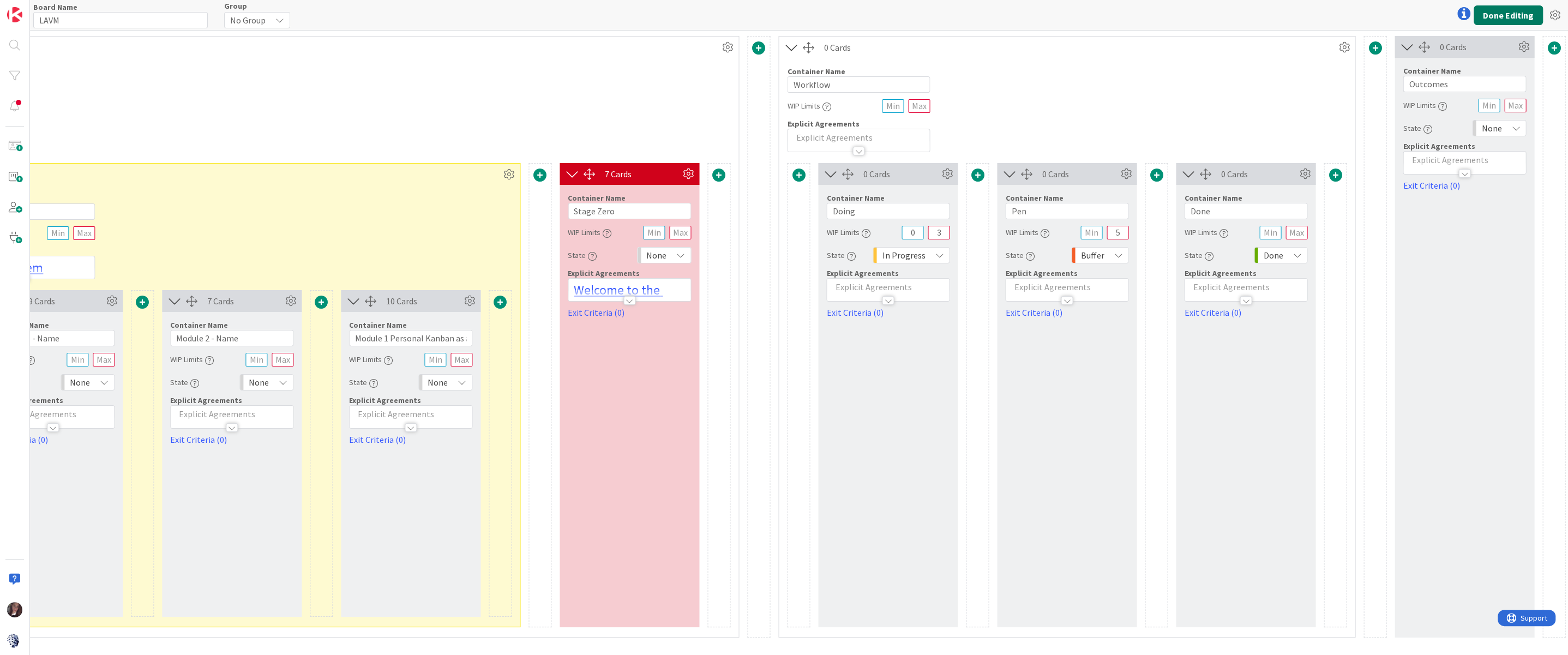
click at [1176, 15] on button "Done Editing" at bounding box center [1508, 15] width 69 height 20
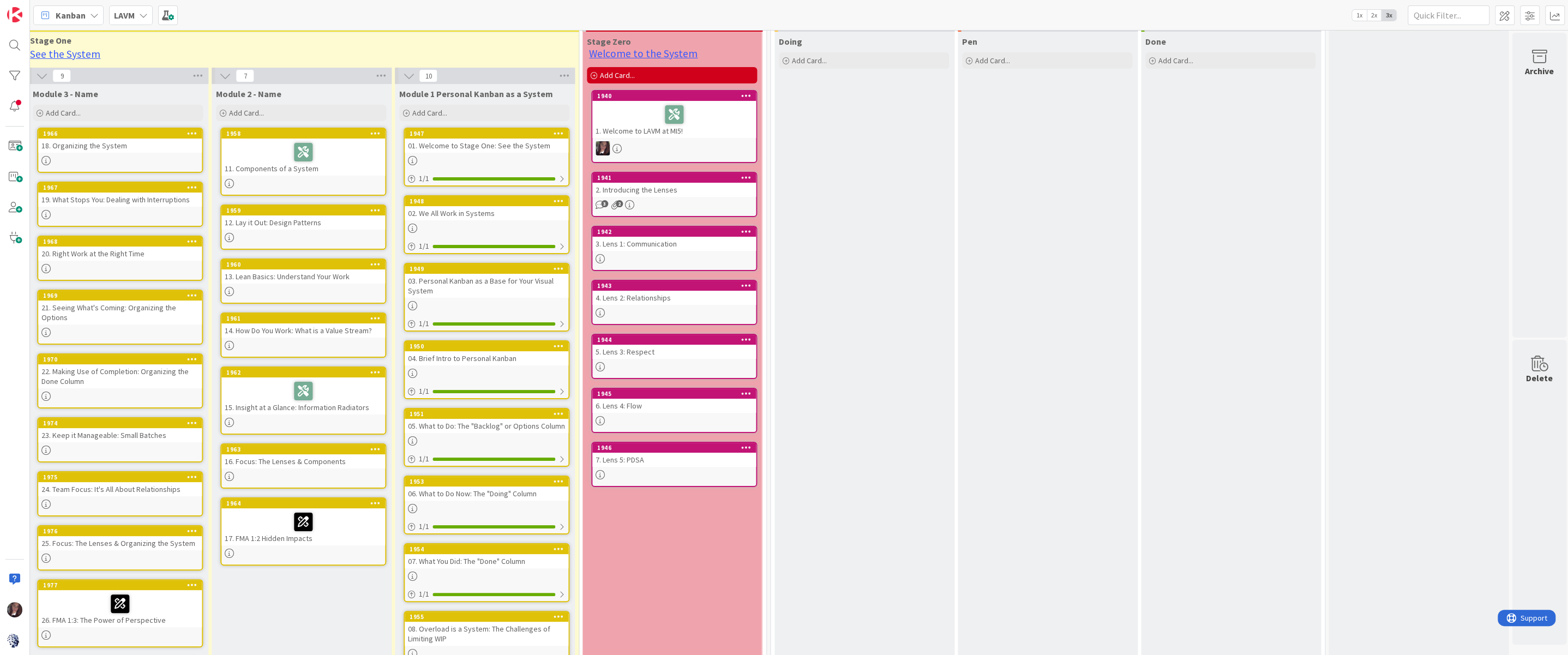
scroll to position [0, 1166]
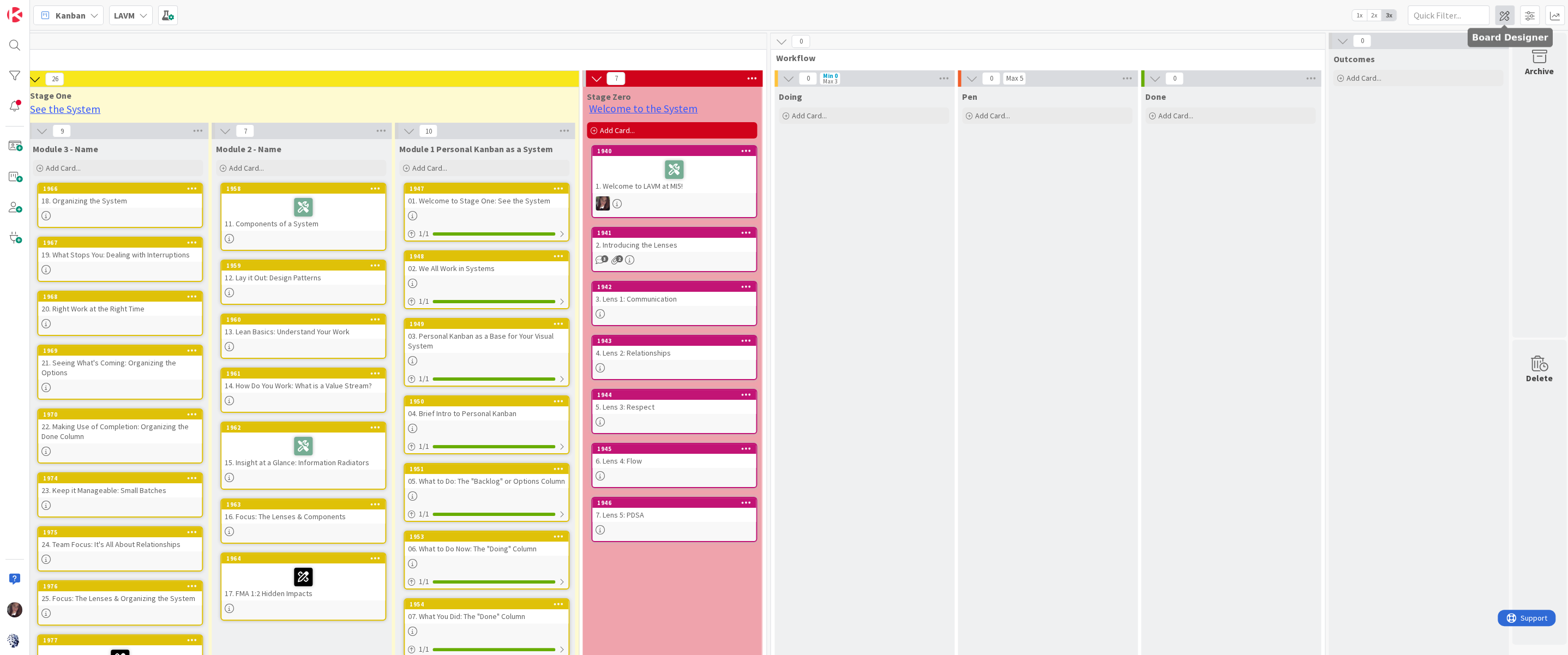
click at [1176, 19] on span at bounding box center [1505, 15] width 20 height 20
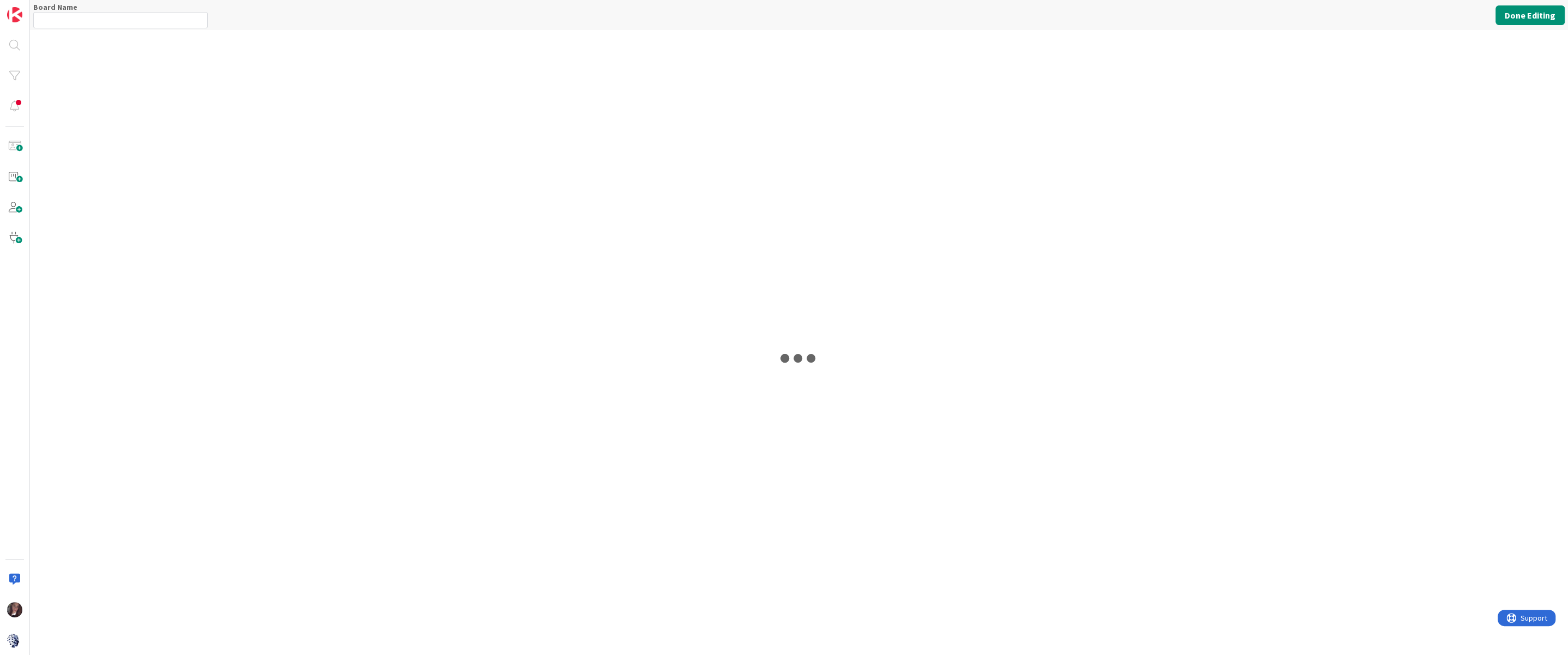
type input "LAVM"
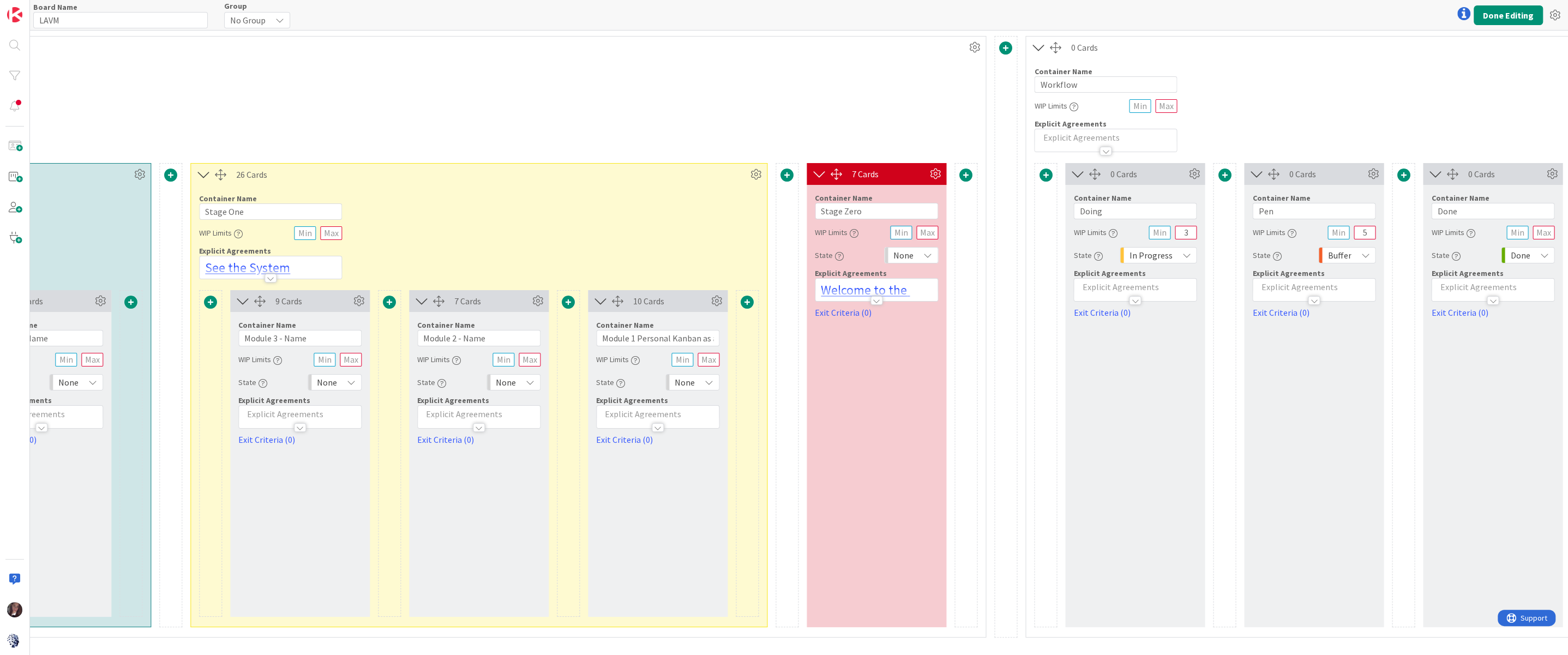
scroll to position [0, 1610]
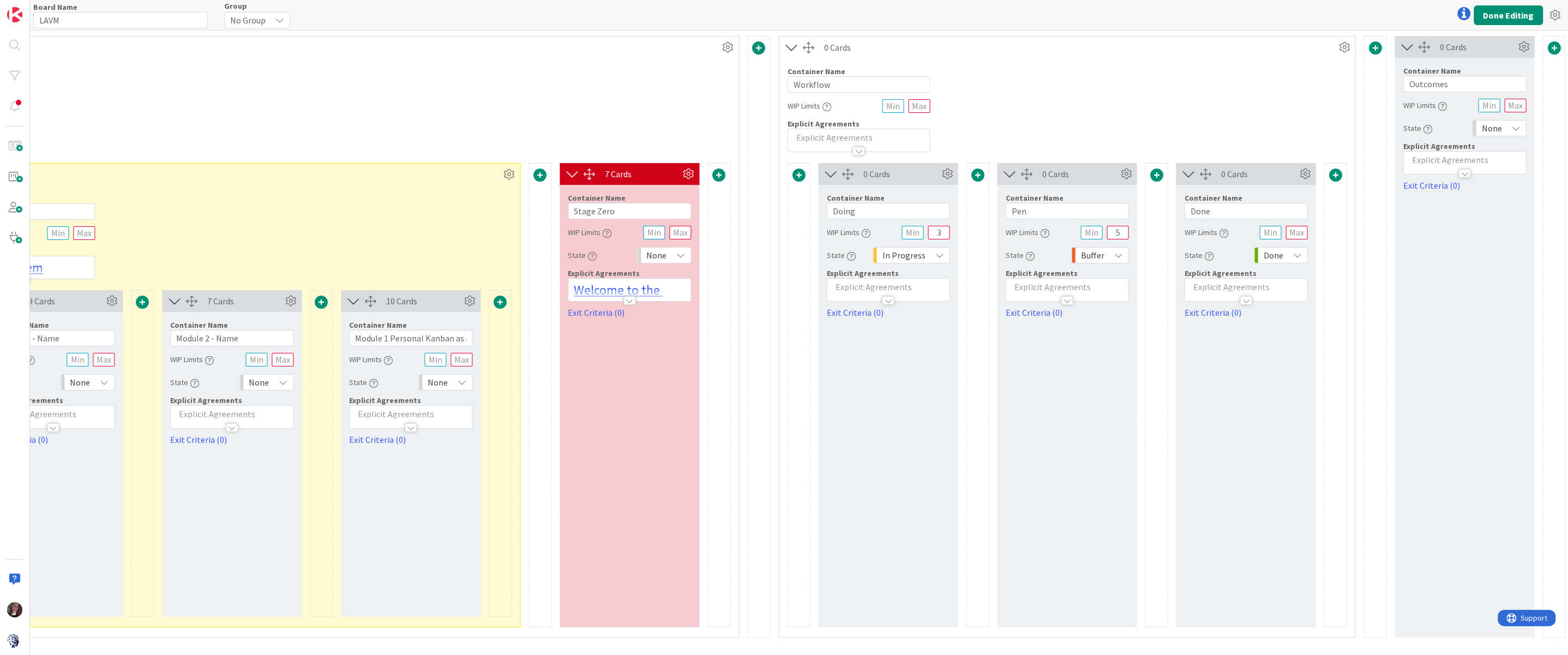
click at [1176, 171] on span at bounding box center [1335, 174] width 13 height 13
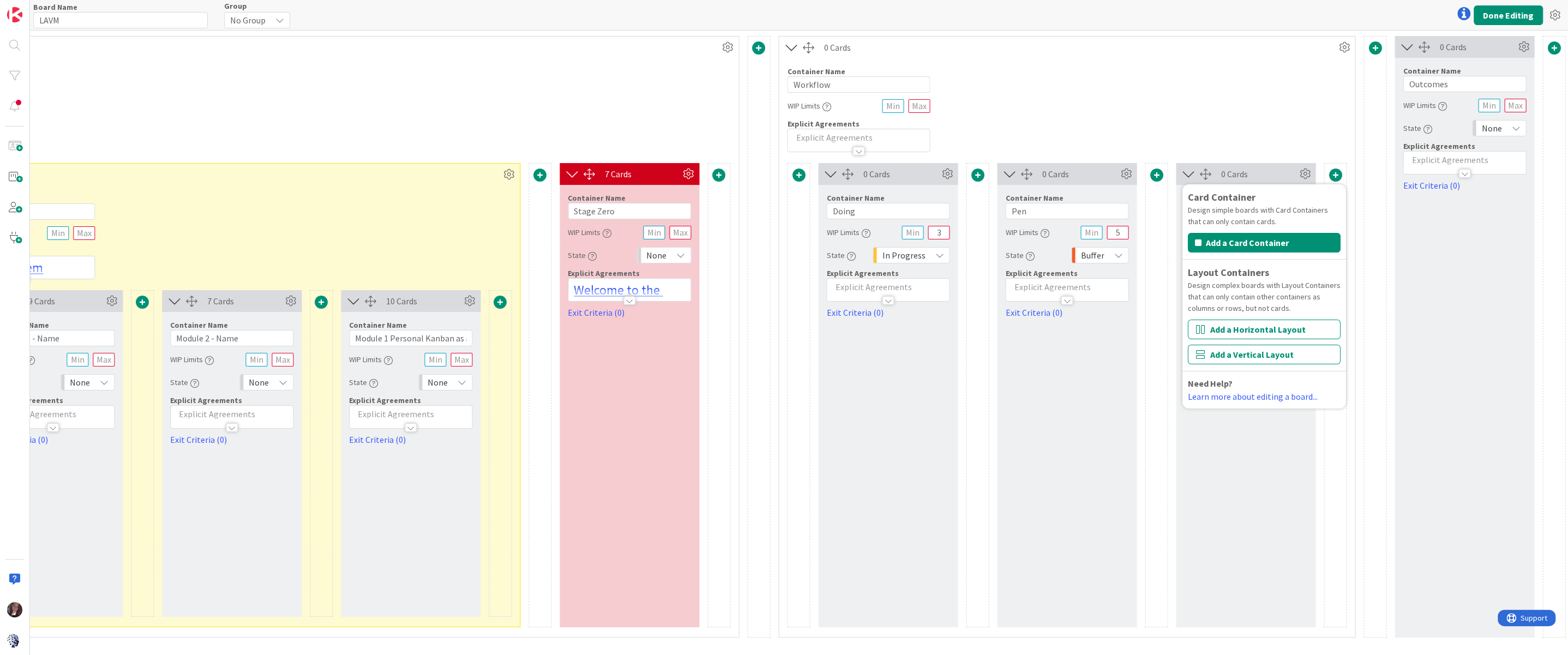
click at [1176, 87] on div "Container Name 8 / 64 Workflow WIP Limits Explicit Agreements" at bounding box center [1067, 105] width 576 height 94
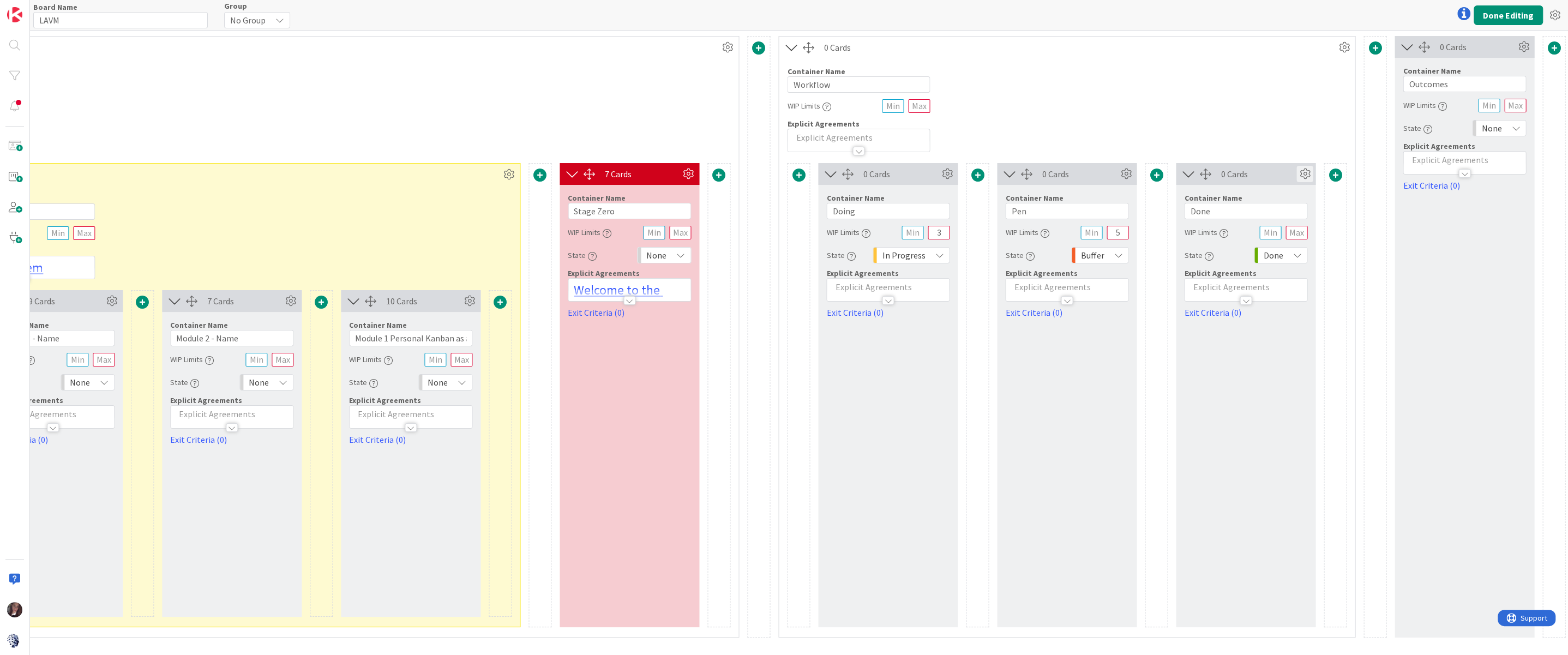
click at [1176, 168] on icon at bounding box center [1305, 173] width 16 height 16
click at [1176, 289] on link "Duplicate this Container" at bounding box center [1239, 293] width 147 height 16
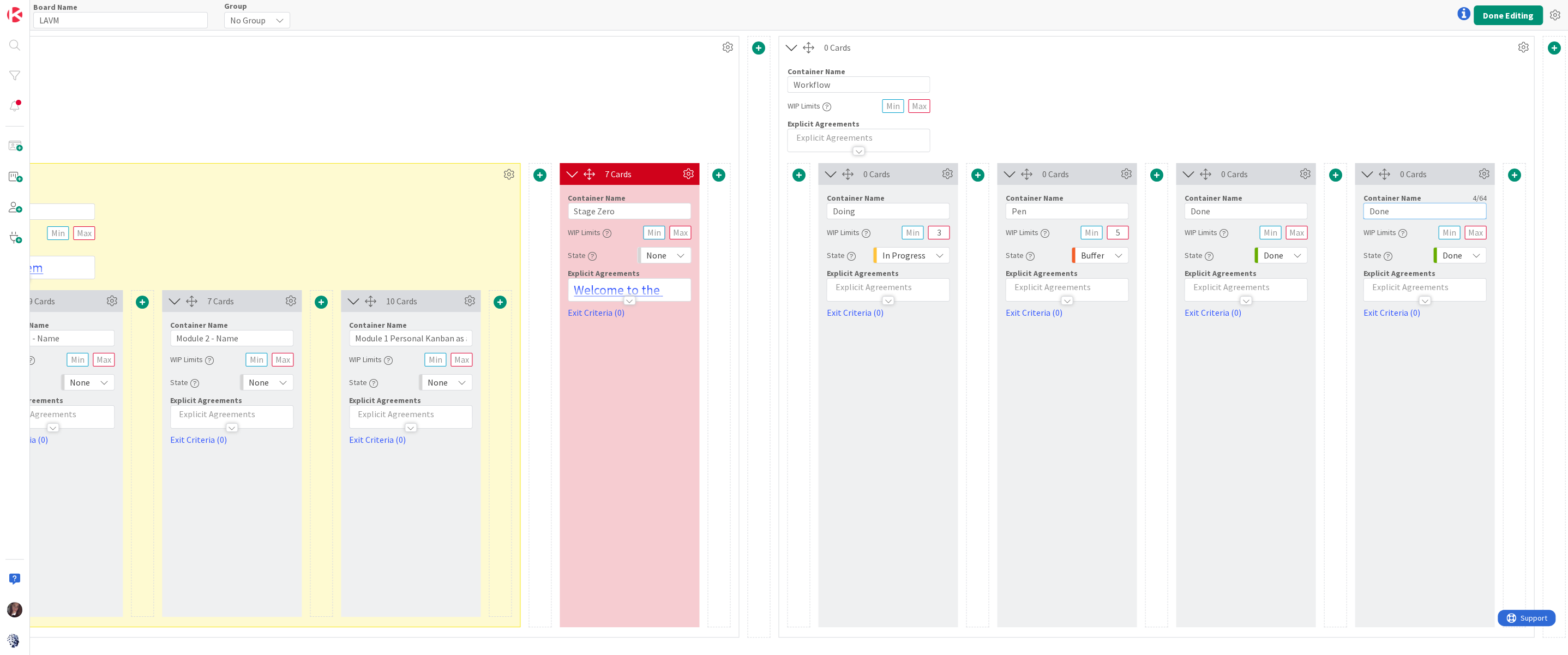
drag, startPoint x: 1389, startPoint y: 209, endPoint x: 1364, endPoint y: 209, distance: 25.0
click at [1176, 209] on input "Done" at bounding box center [1424, 210] width 123 height 16
type input "Reflection Notes / Epiphanies"
click at [1176, 11] on button "Done Editing" at bounding box center [1508, 15] width 69 height 20
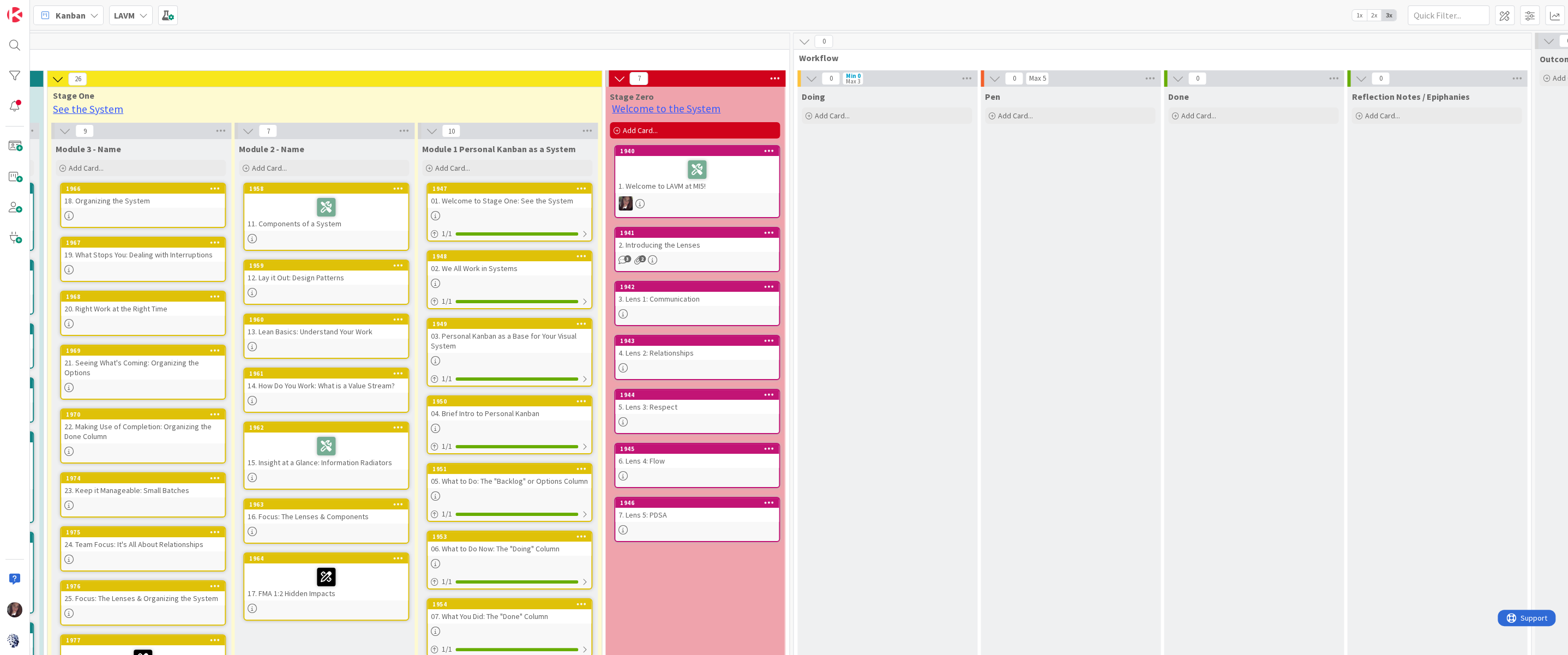
scroll to position [0, 1349]
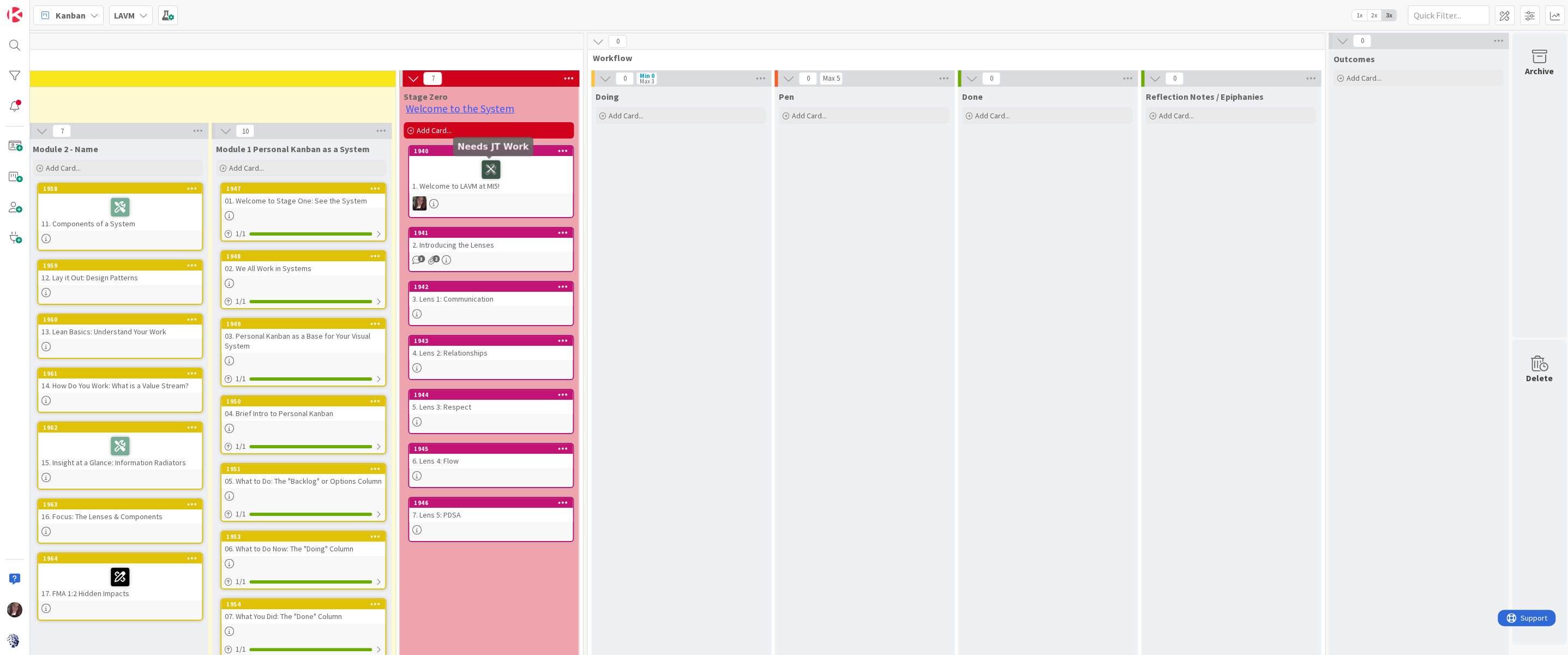
click at [488, 170] on icon at bounding box center [491, 169] width 19 height 17
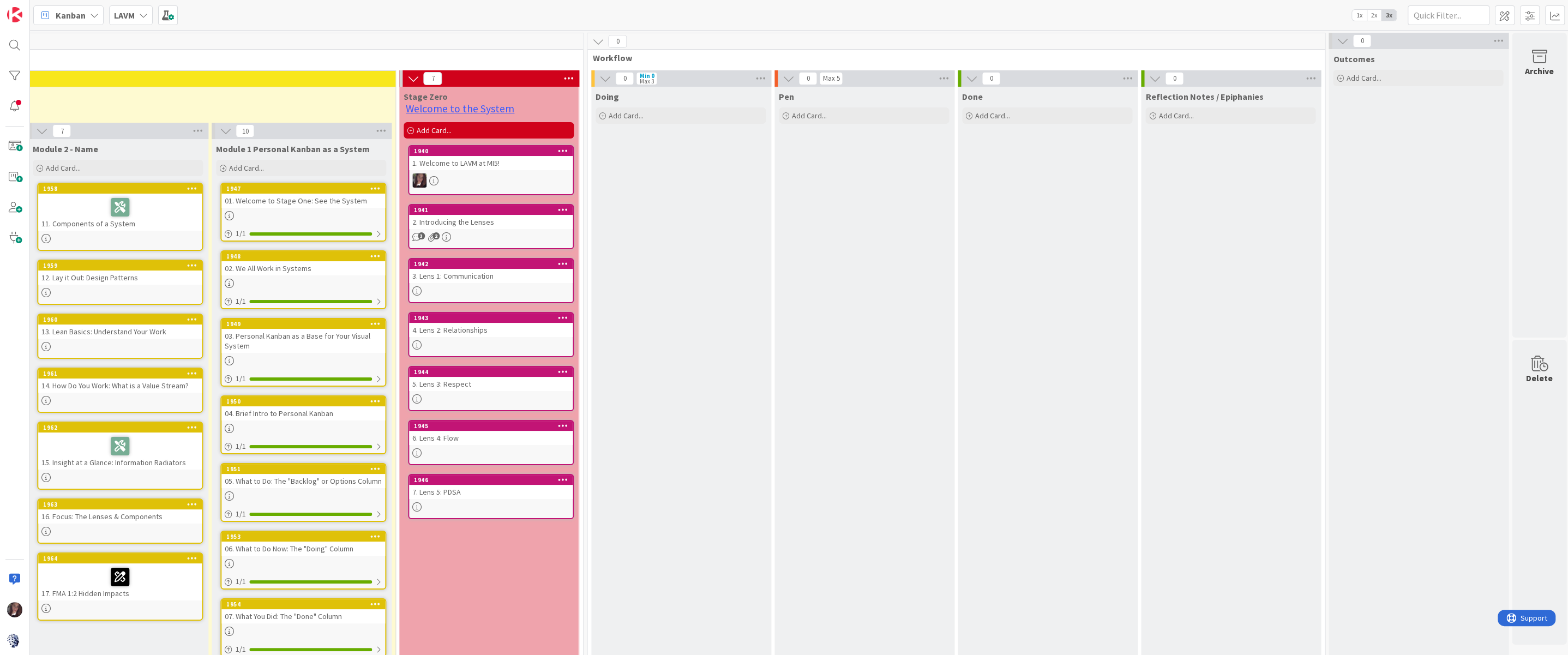
click at [487, 170] on div "1940 1. Welcome to LAVM at MI5!" at bounding box center [491, 170] width 166 height 50
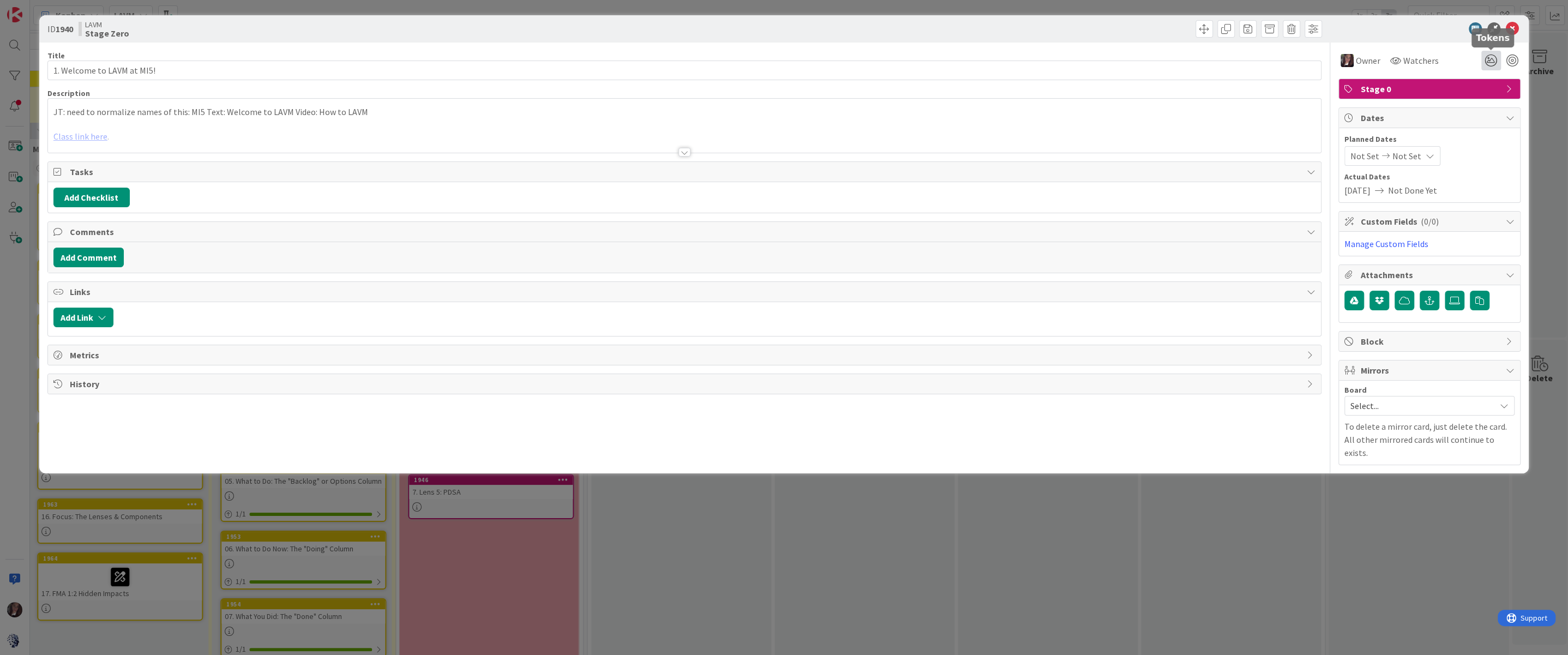
click at [1176, 64] on icon at bounding box center [1491, 60] width 20 height 20
click at [1176, 101] on icon at bounding box center [1478, 102] width 9 height 9
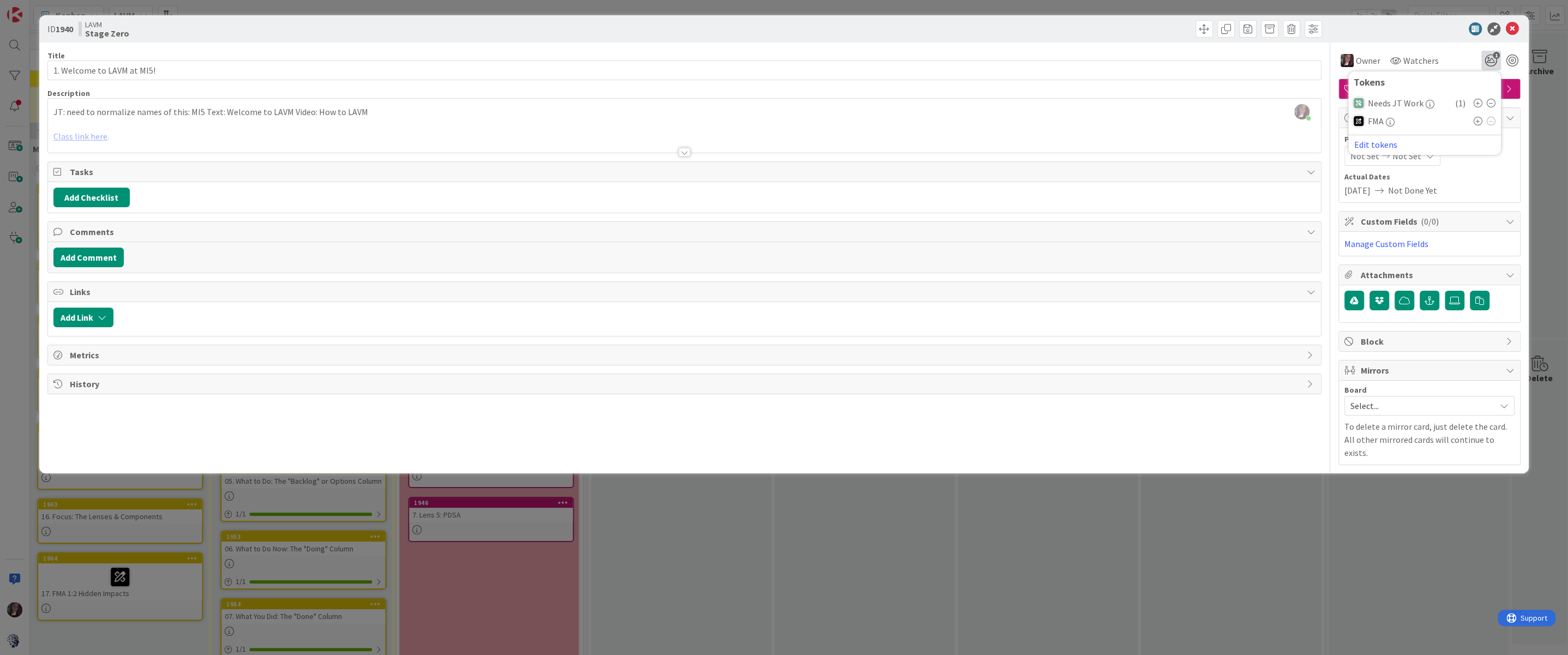
click at [1176, 29] on div at bounding box center [1424, 28] width 193 height 13
click at [1176, 28] on icon at bounding box center [1512, 28] width 13 height 13
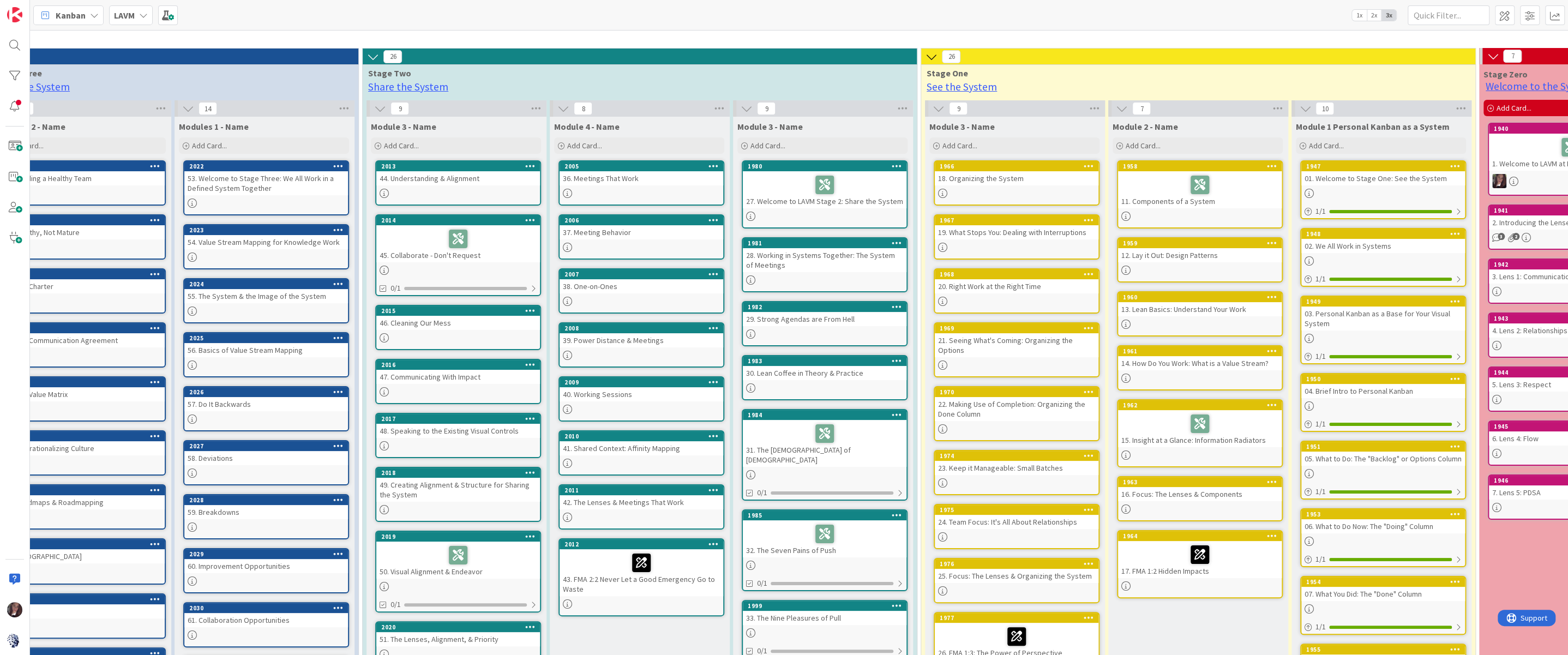
scroll to position [22, 0]
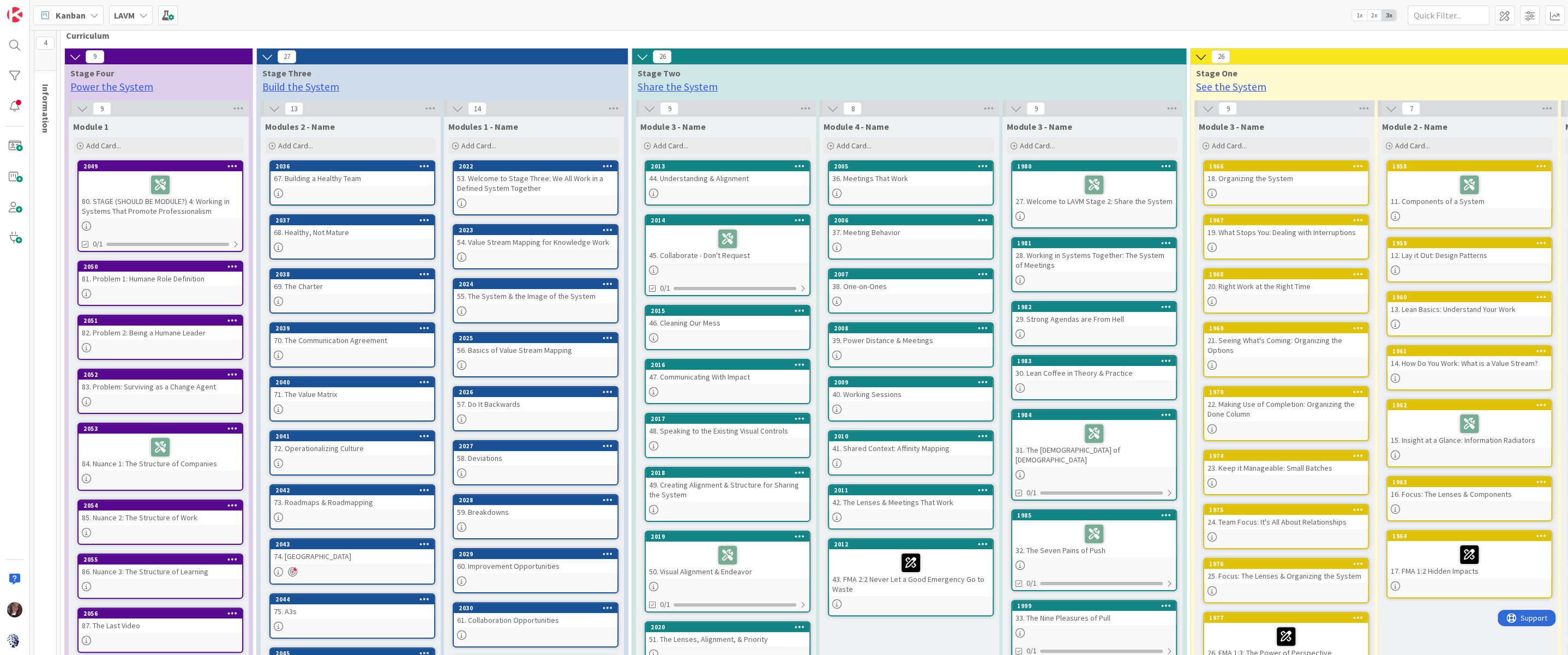
click at [1176, 16] on span "2x" at bounding box center [1374, 15] width 15 height 11
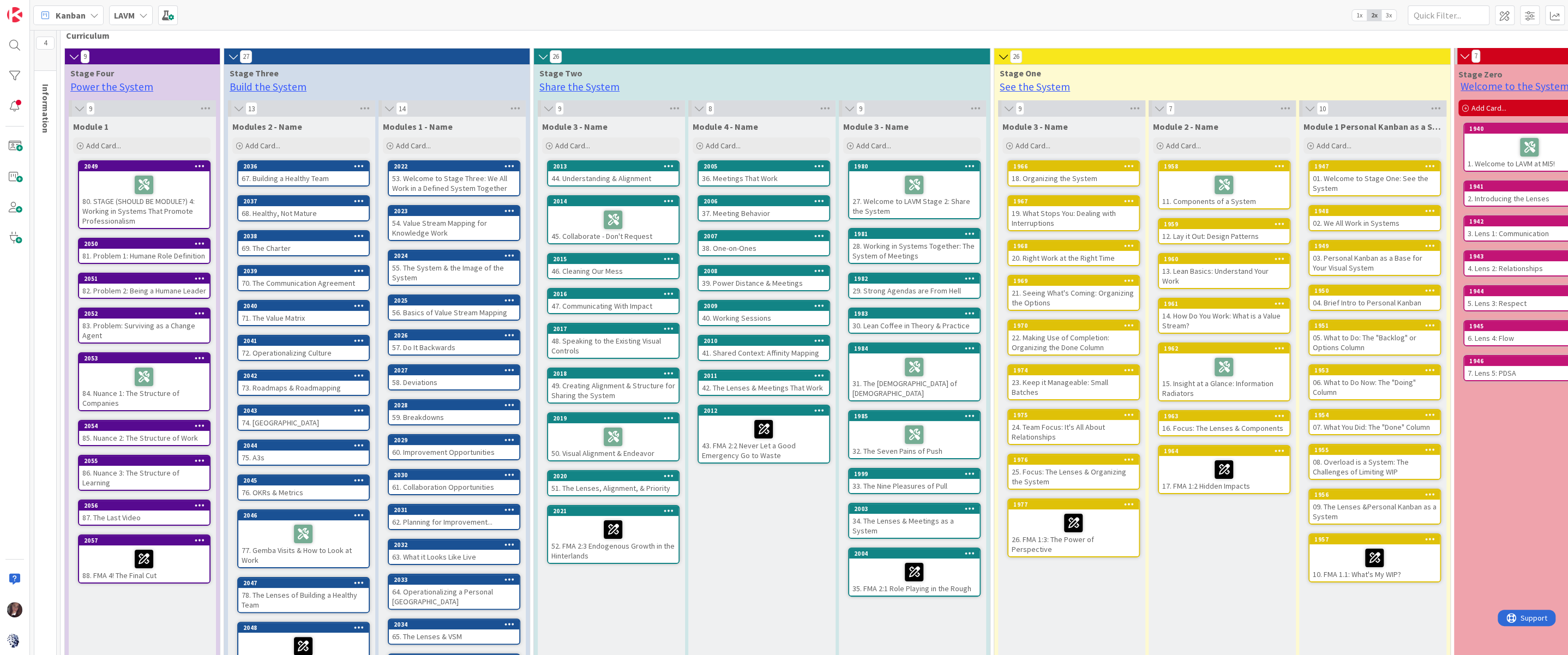
click at [74, 57] on icon at bounding box center [74, 56] width 12 height 11
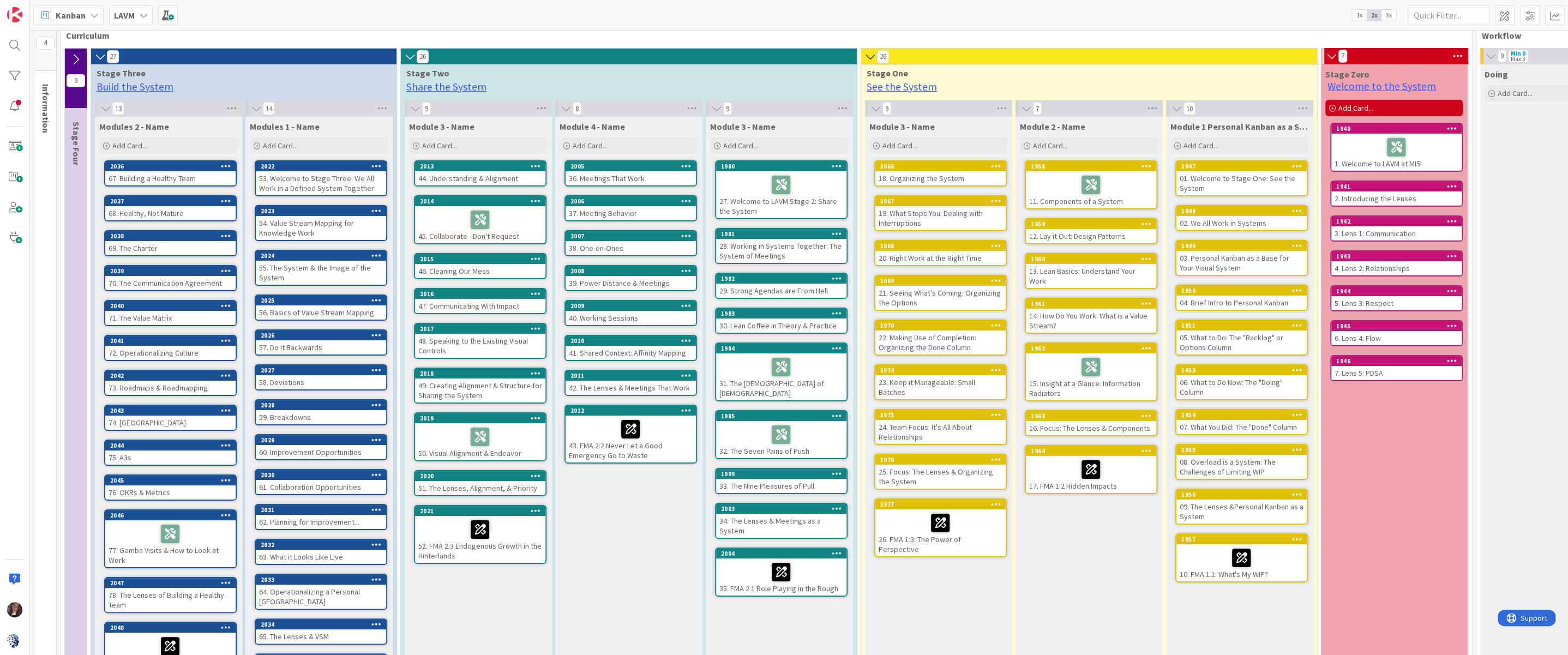
click at [100, 56] on icon at bounding box center [100, 56] width 12 height 11
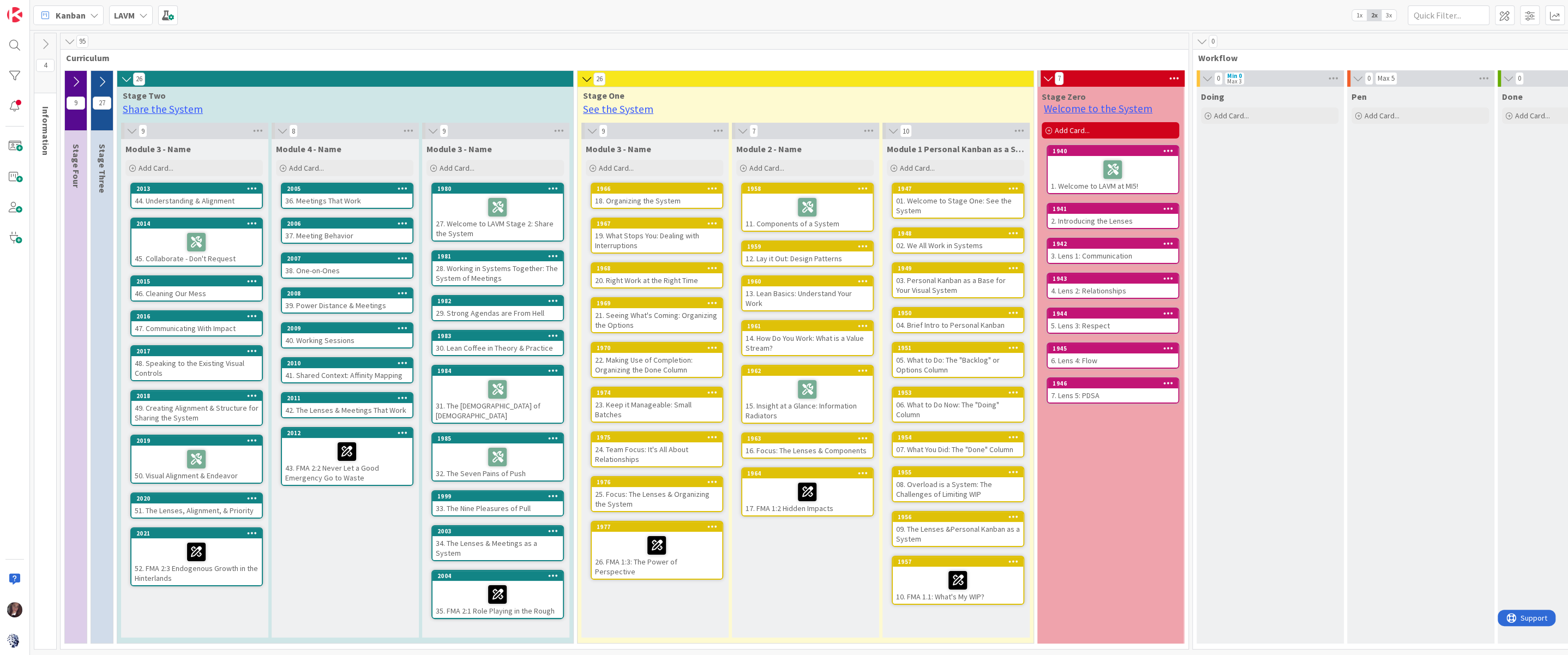
scroll to position [0, 0]
click at [127, 77] on icon at bounding box center [126, 79] width 12 height 11
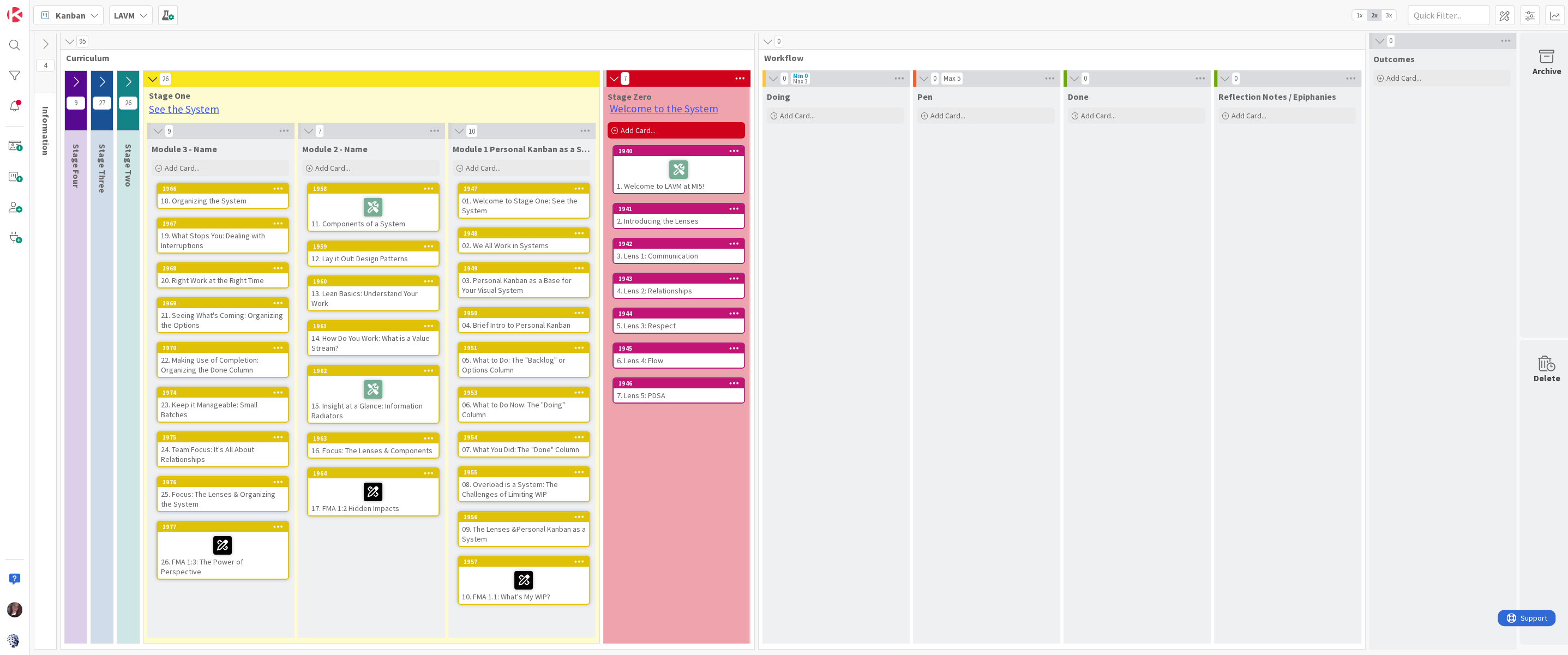
click at [152, 79] on icon at bounding box center [153, 79] width 12 height 11
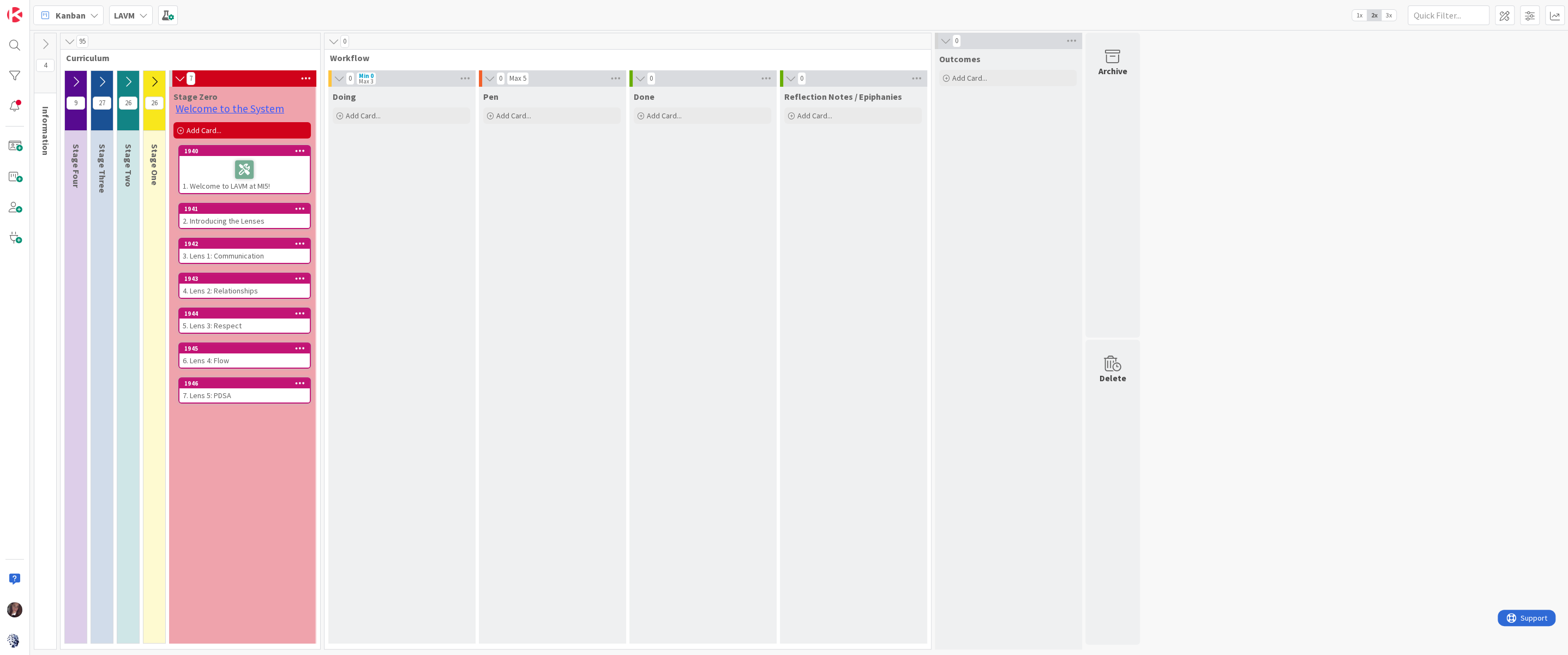
click at [44, 42] on icon at bounding box center [45, 44] width 12 height 12
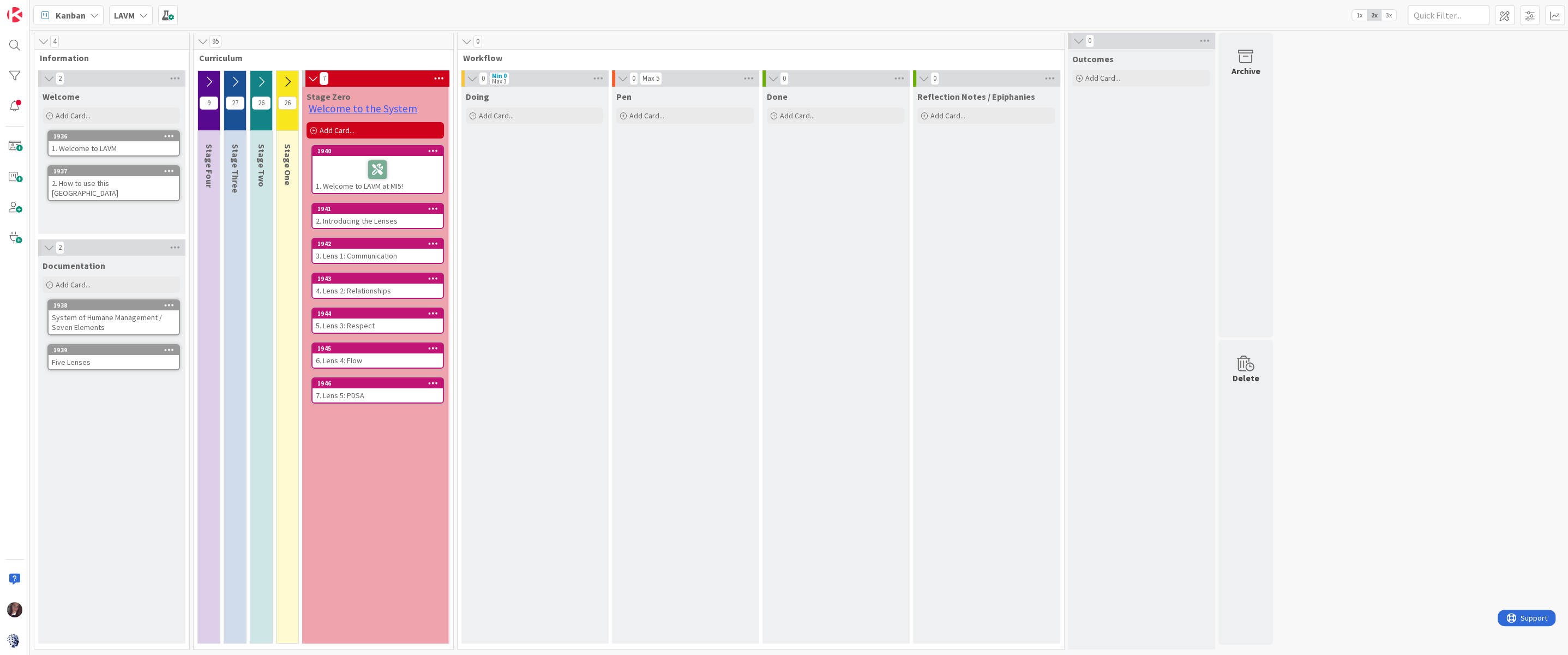
click at [126, 182] on div "2. How to use this Kanban" at bounding box center [114, 188] width 131 height 24
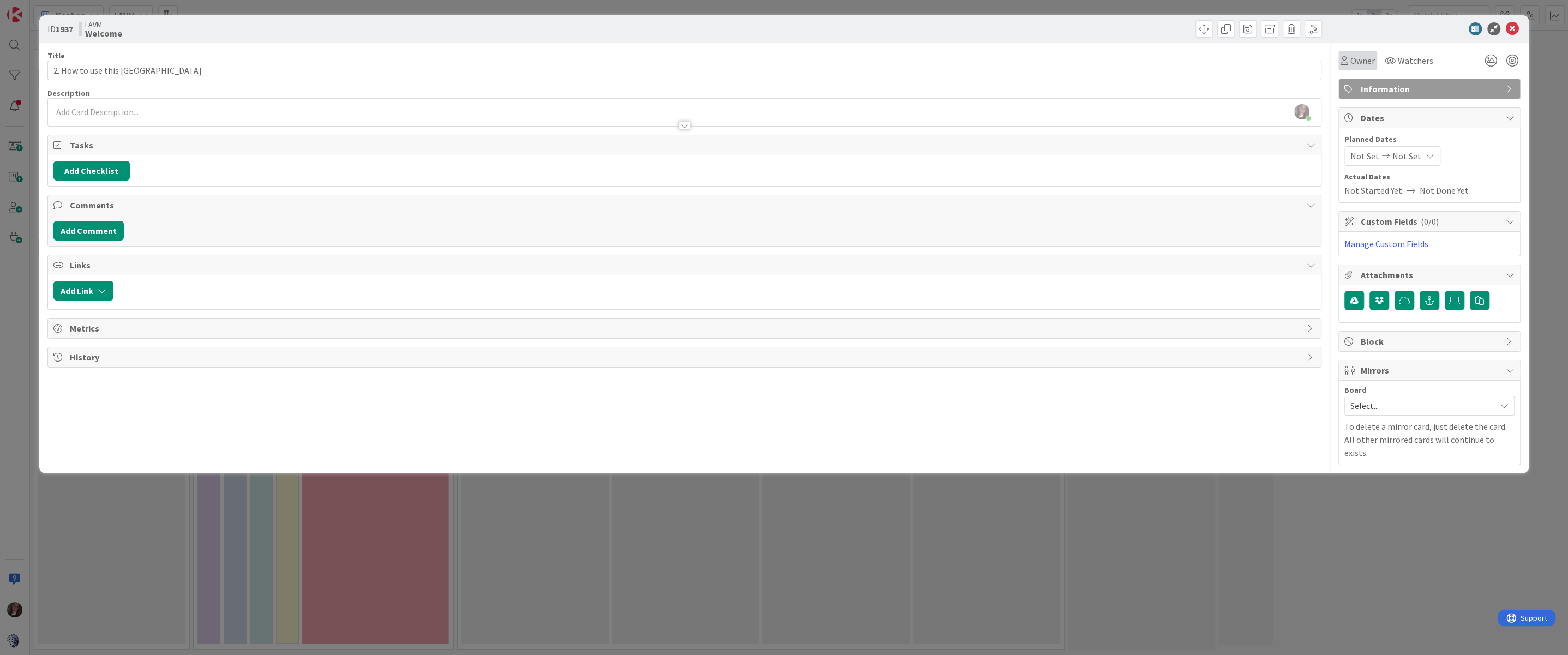
click at [1176, 60] on span "Owner" at bounding box center [1363, 60] width 25 height 13
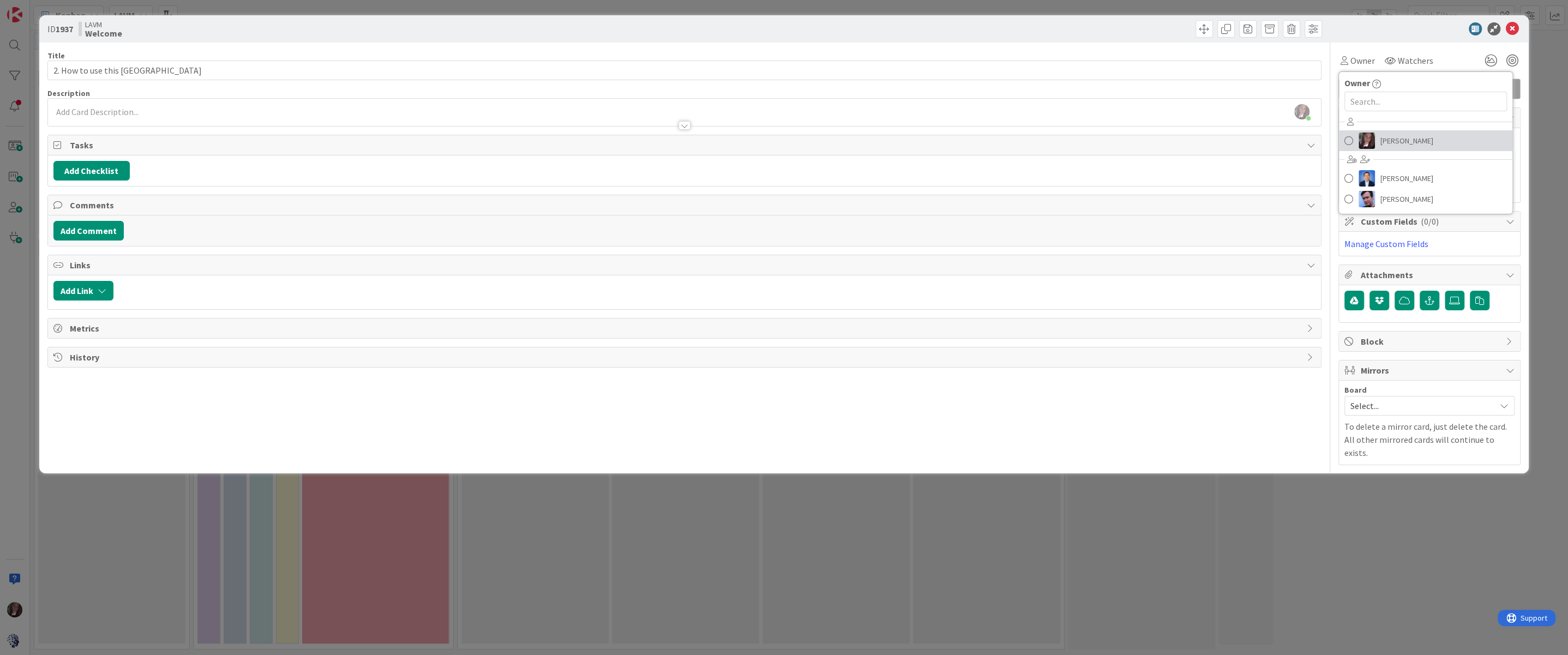
click at [1176, 141] on span at bounding box center [1349, 140] width 9 height 16
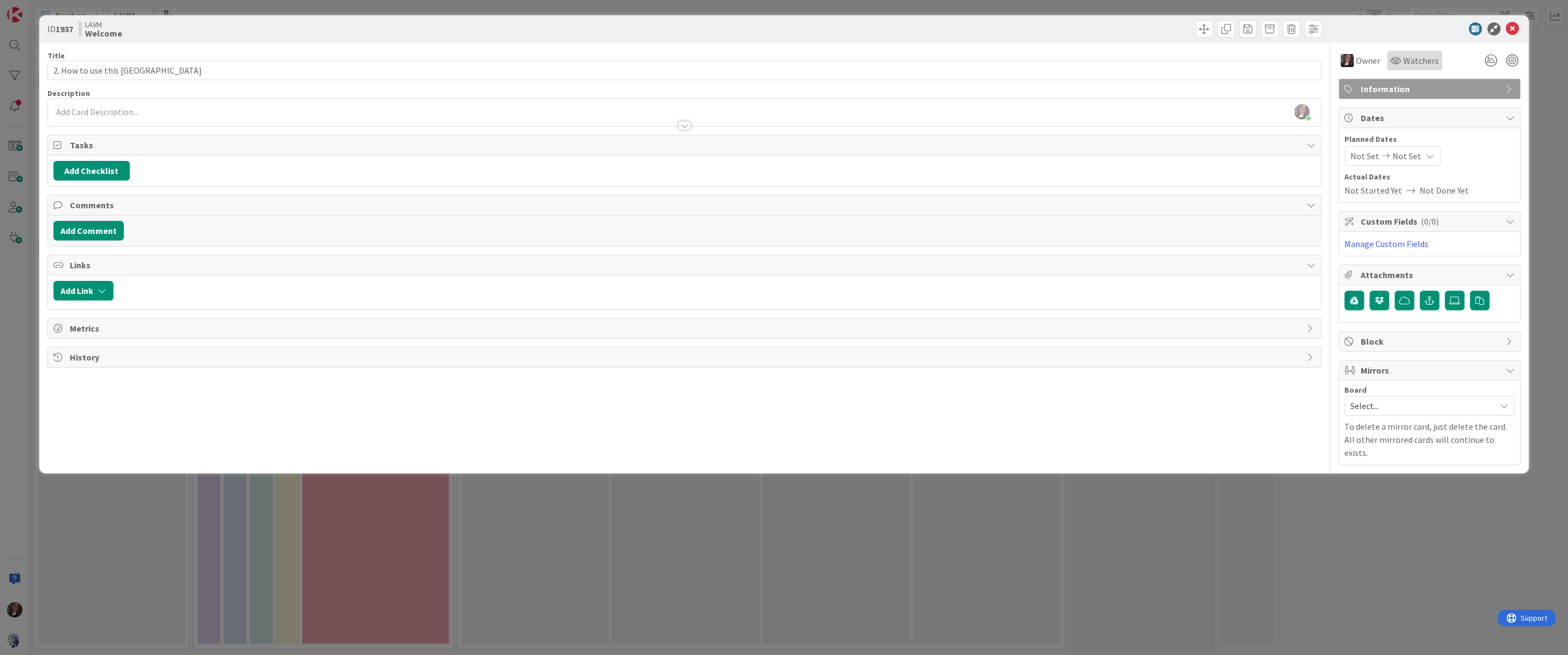
drag, startPoint x: 1411, startPoint y: 58, endPoint x: 1406, endPoint y: 66, distance: 9.4
click at [1176, 58] on span "Watchers" at bounding box center [1421, 60] width 35 height 13
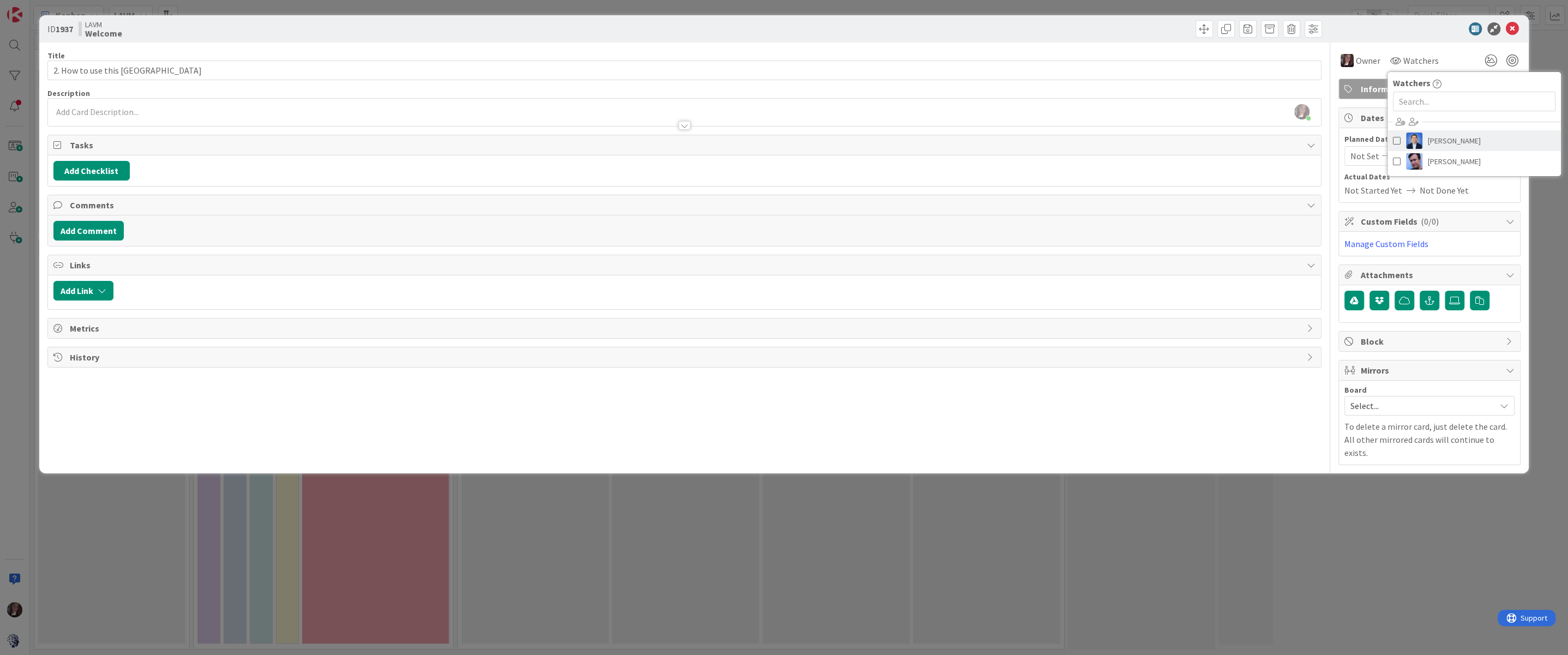
click at [1176, 140] on span at bounding box center [1397, 140] width 8 height 16
click at [860, 100] on div "Tonianne DeMaria just joined" at bounding box center [684, 113] width 1273 height 27
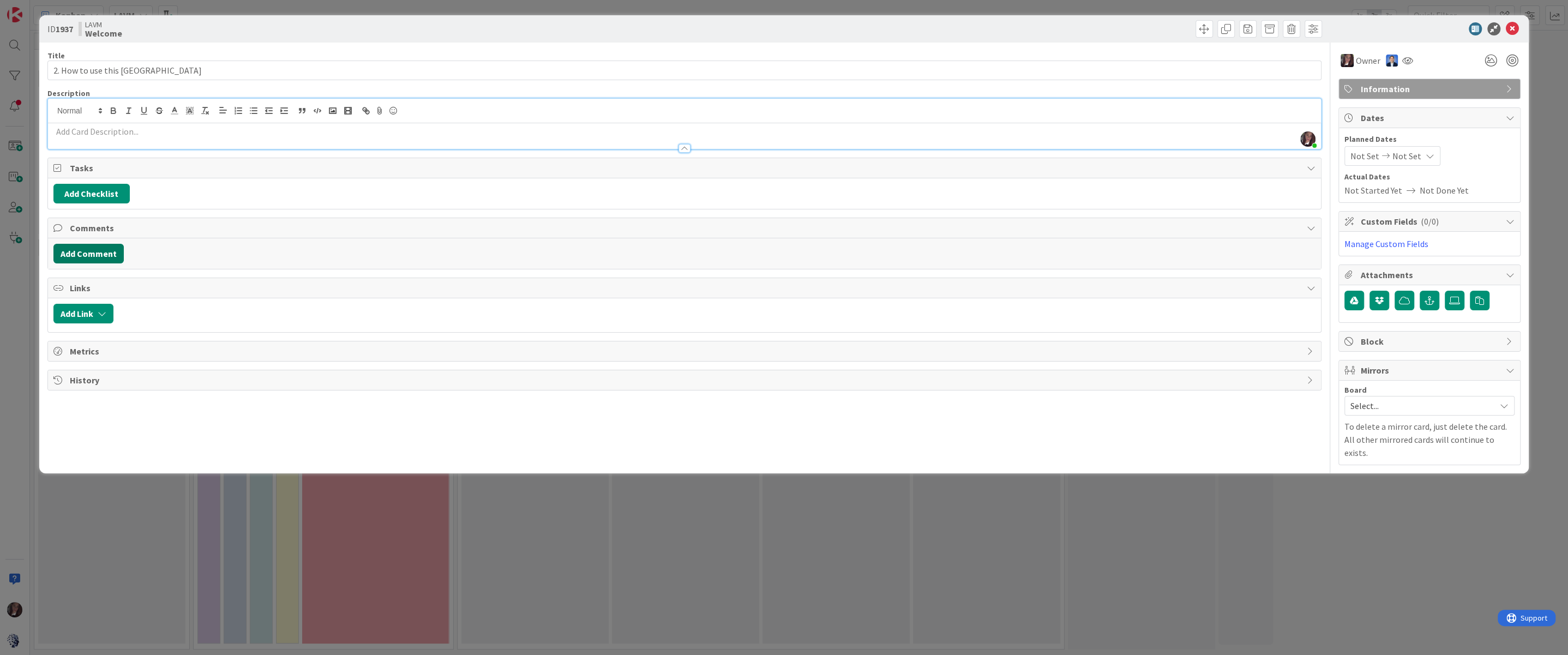
click at [94, 245] on button "Add Comment" at bounding box center [89, 253] width 70 height 20
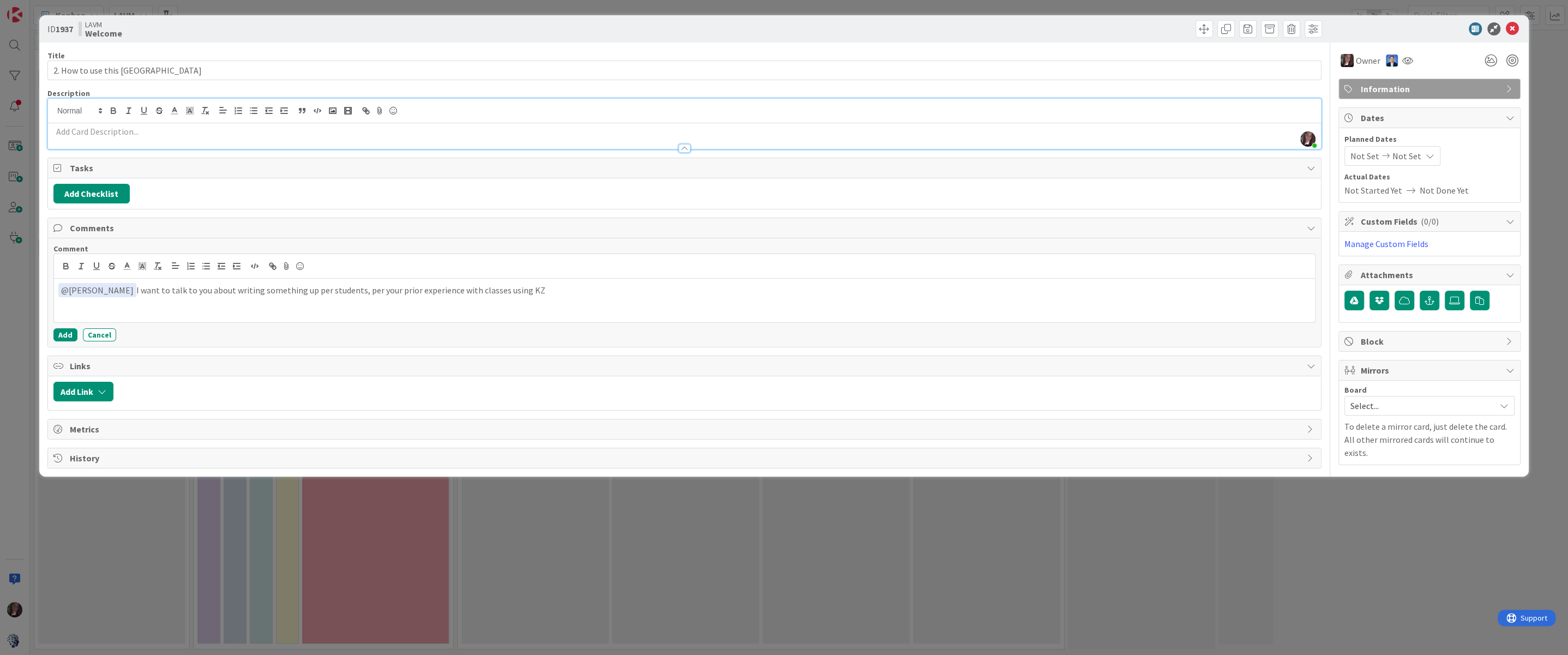
drag, startPoint x: 320, startPoint y: 289, endPoint x: 324, endPoint y: 283, distance: 7.2
click at [320, 289] on p "﻿ @ Dimitri Ponomareff ﻿ I want to talk to you about writing something up per s…" at bounding box center [684, 289] width 1253 height 15
drag, startPoint x: 376, startPoint y: 289, endPoint x: 408, endPoint y: 283, distance: 32.6
click at [411, 285] on p "﻿ @ Dimitri Ponomareff ﻿ I want to talk to you about writing something up for t…" at bounding box center [684, 289] width 1253 height 15
click at [64, 330] on button "Add" at bounding box center [66, 334] width 24 height 13
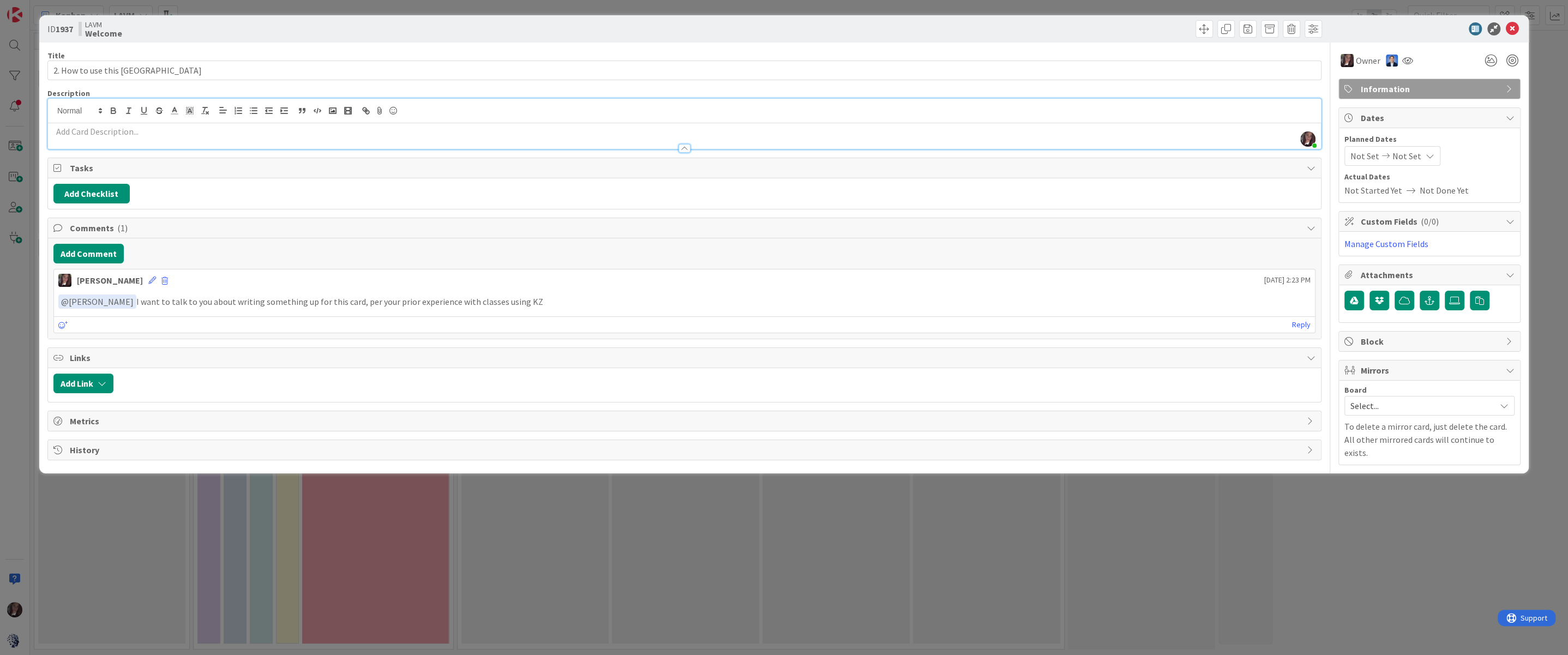
click at [966, 133] on div "Title 25 / 128 2. How to use this Kanban Description Tonianne DeMaria just join…" at bounding box center [684, 254] width 1274 height 423
click at [1176, 28] on icon at bounding box center [1512, 28] width 13 height 13
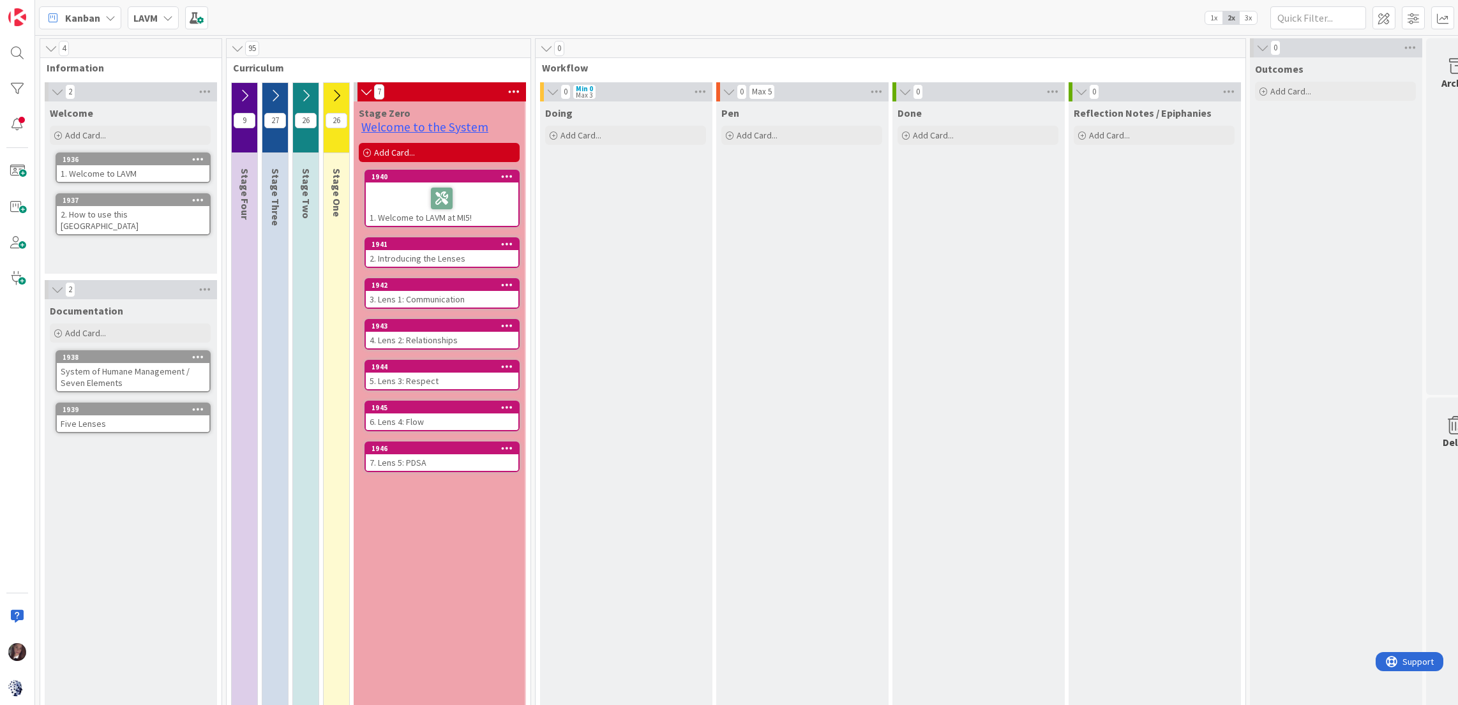
click at [467, 96] on div "7" at bounding box center [440, 91] width 172 height 19
click at [1376, 18] on span at bounding box center [1384, 17] width 23 height 23
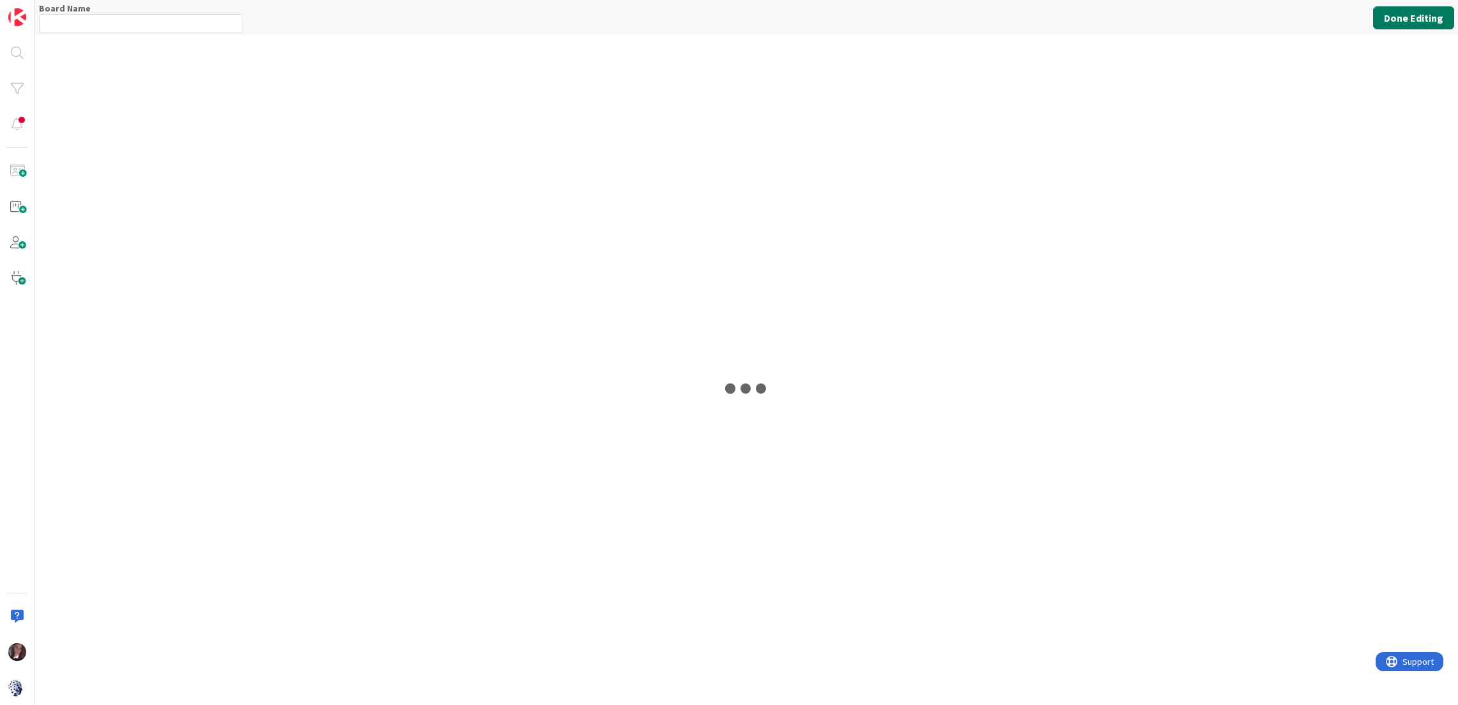
type input "LAVM"
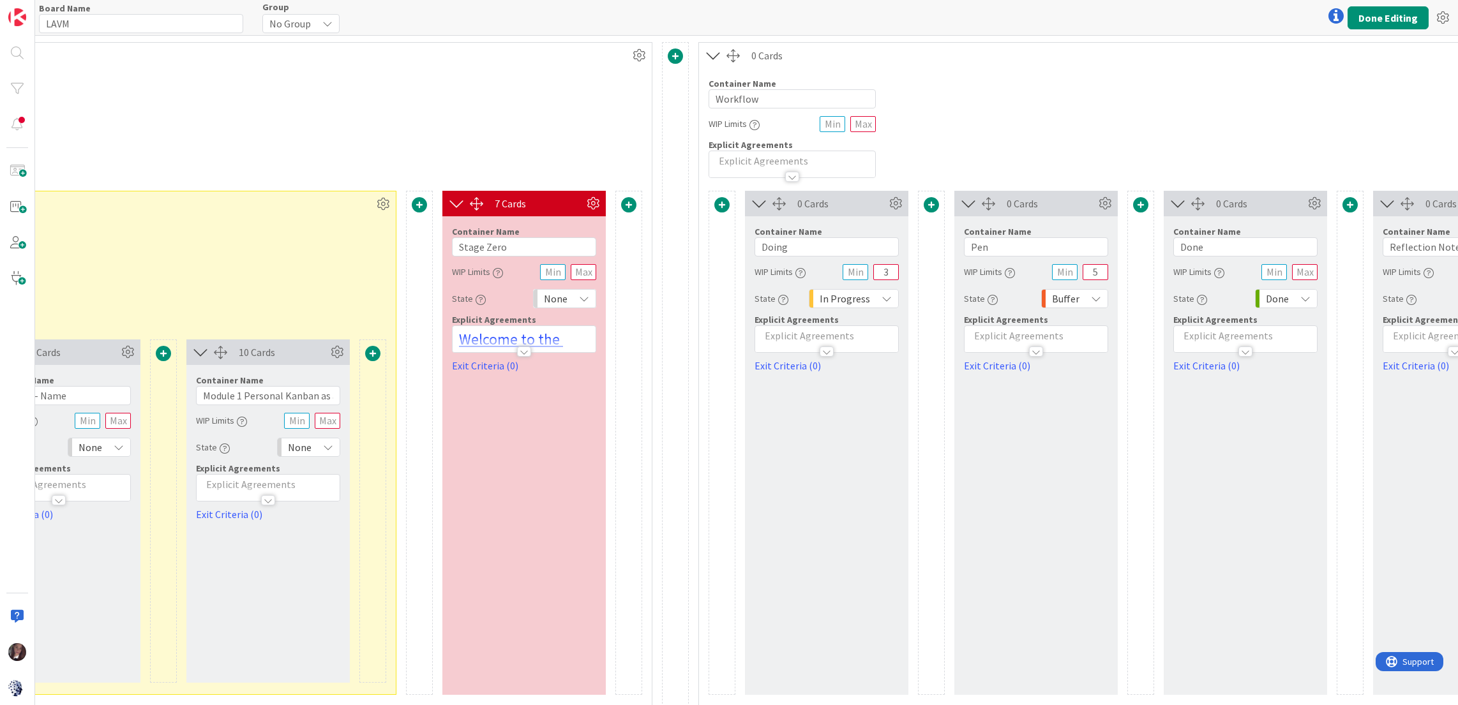
scroll to position [0, 1926]
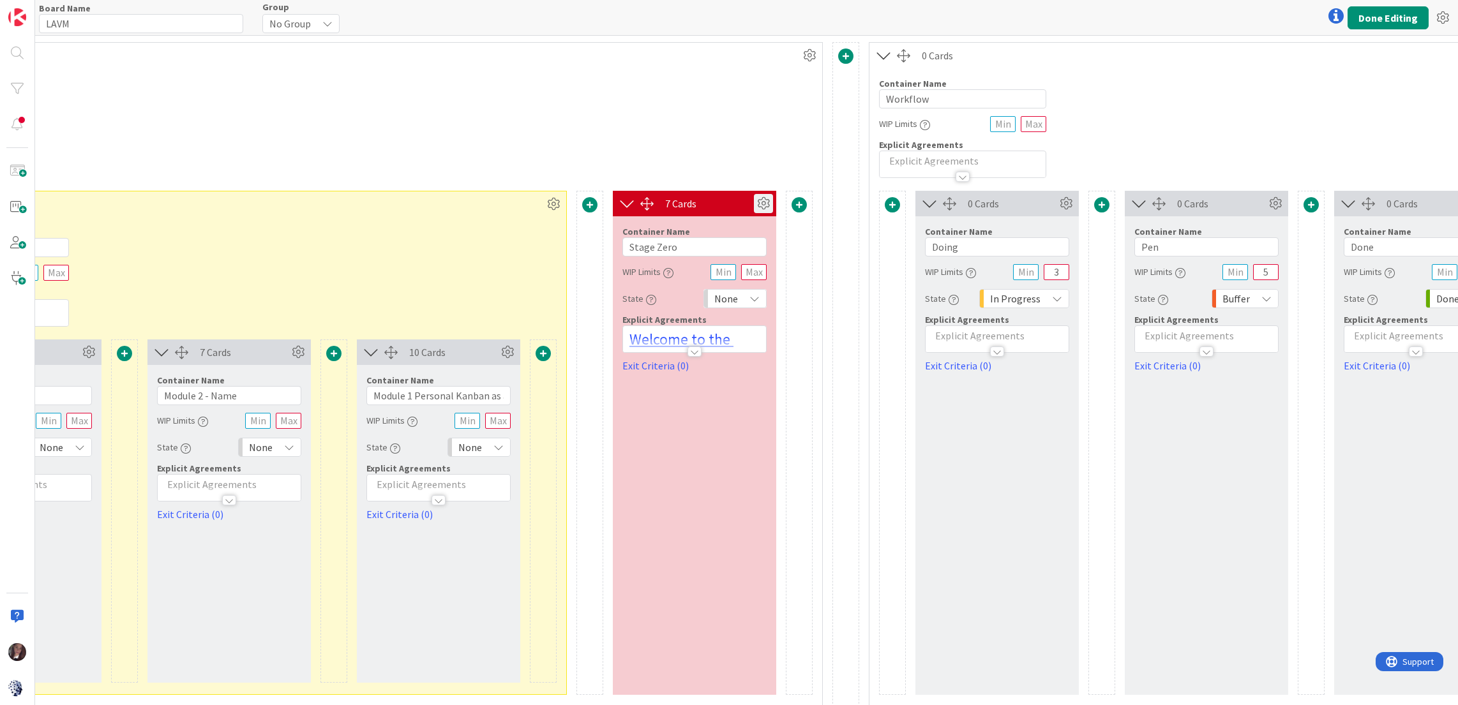
click at [760, 206] on icon at bounding box center [763, 203] width 19 height 19
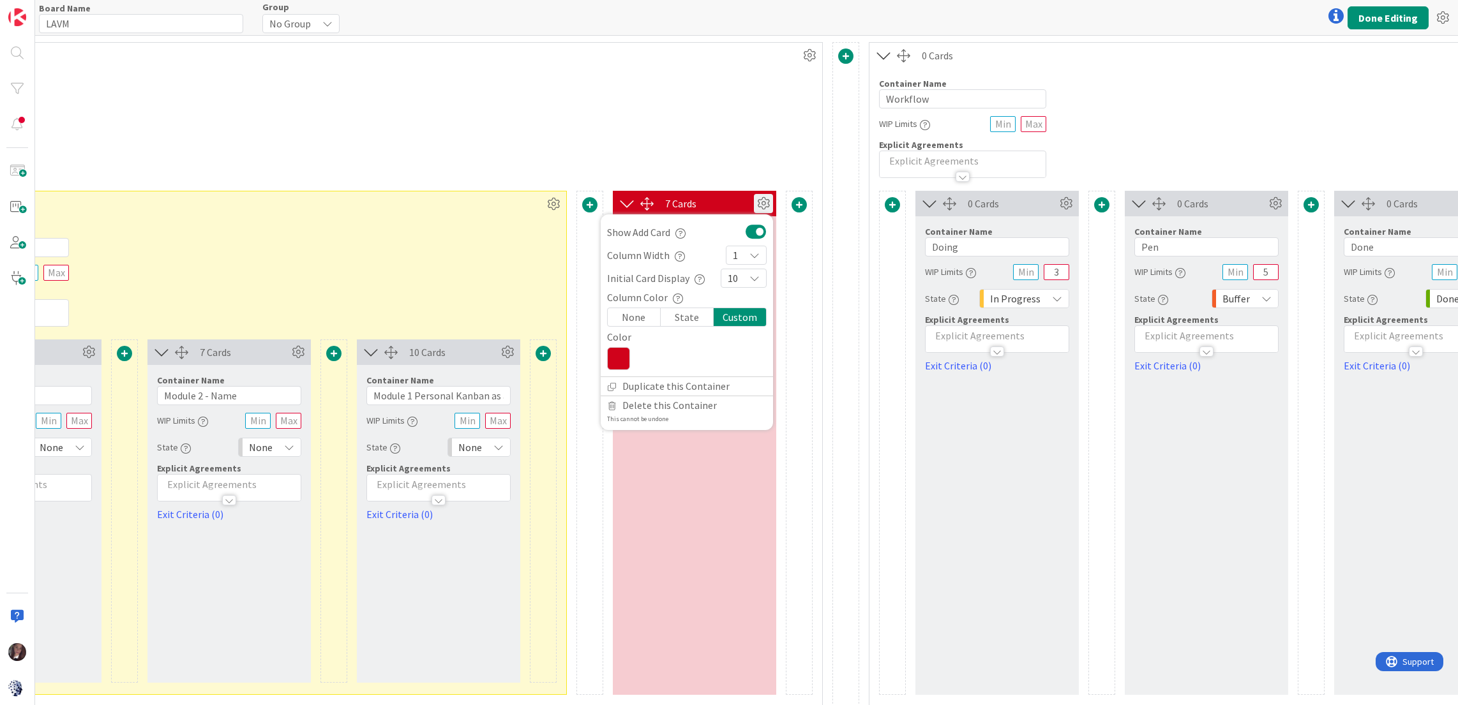
click at [618, 355] on icon at bounding box center [618, 358] width 23 height 23
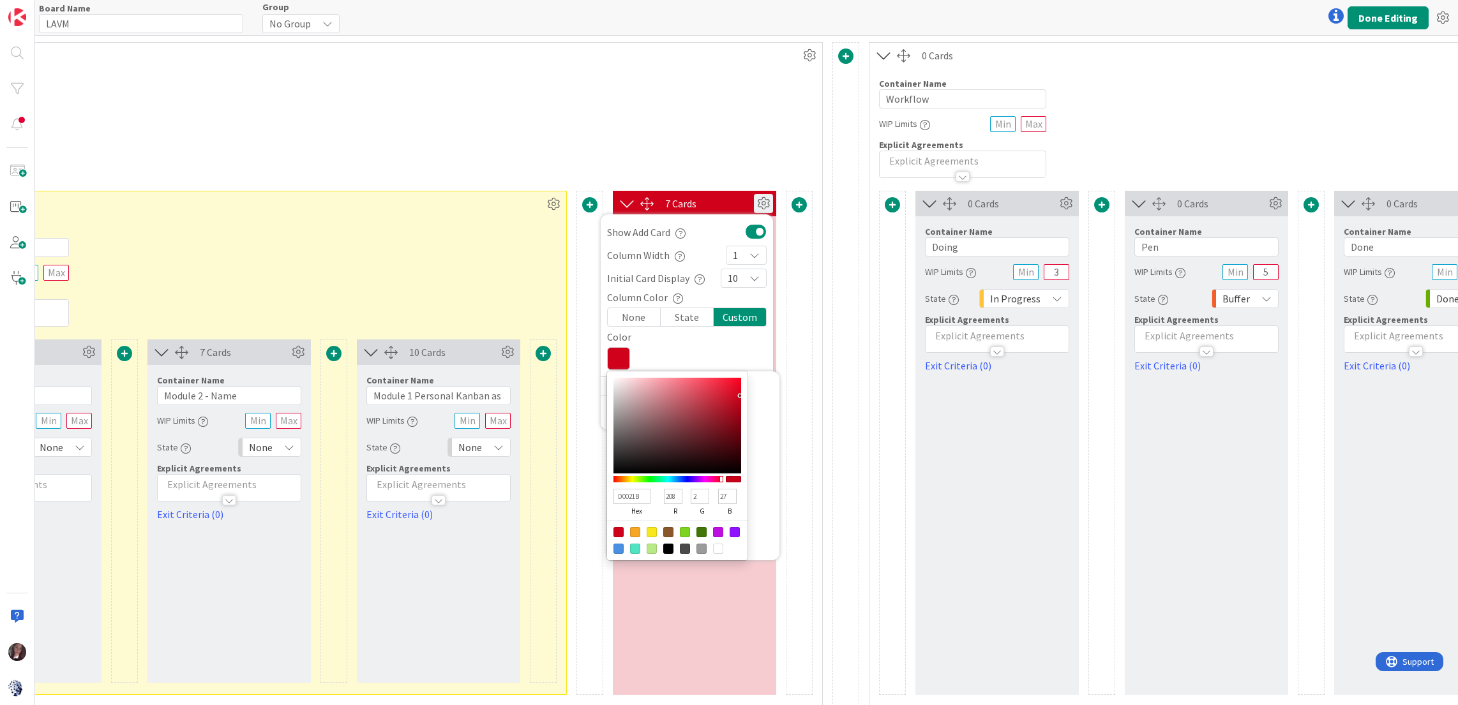
type input "D00234"
type input "52"
type input "D0023B"
type input "59"
type input "D00243"
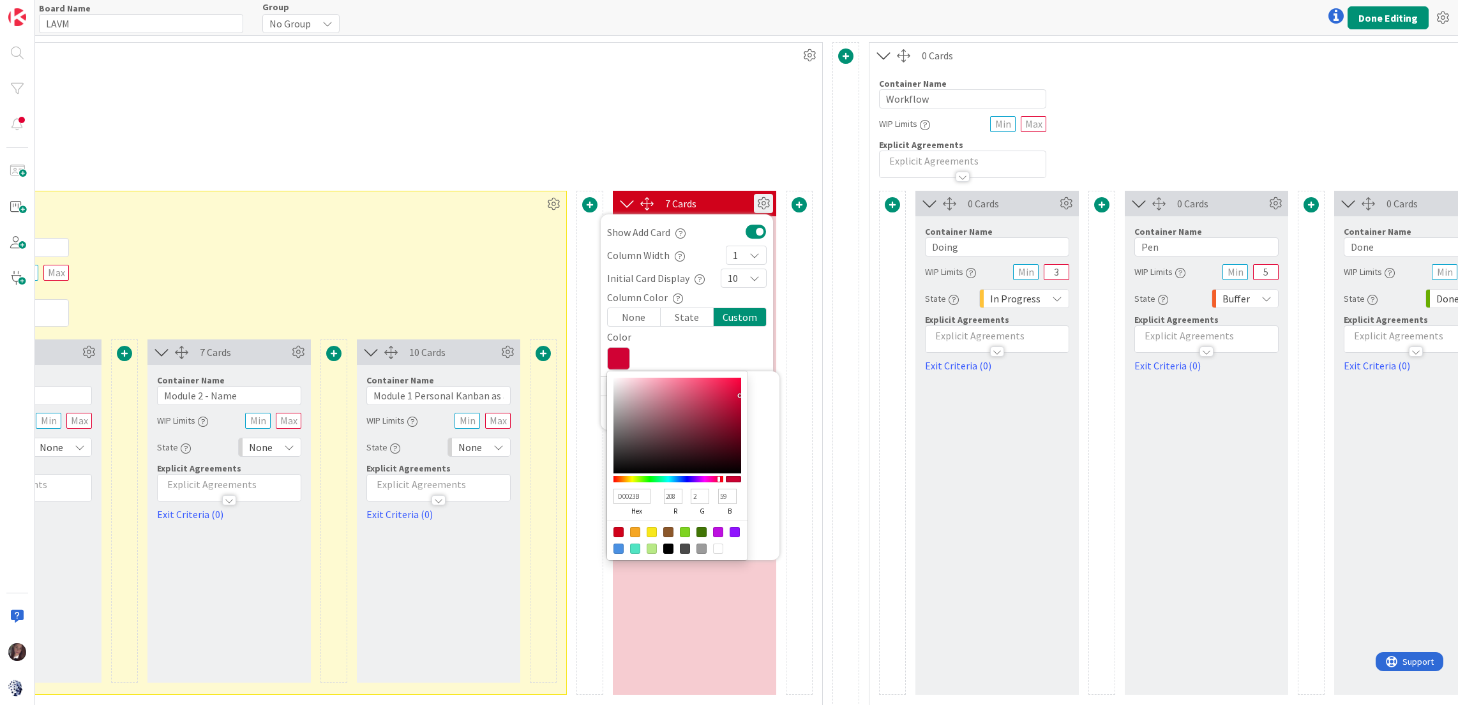
type input "67"
type input "D0024A"
type input "74"
type input "D00258"
type input "88"
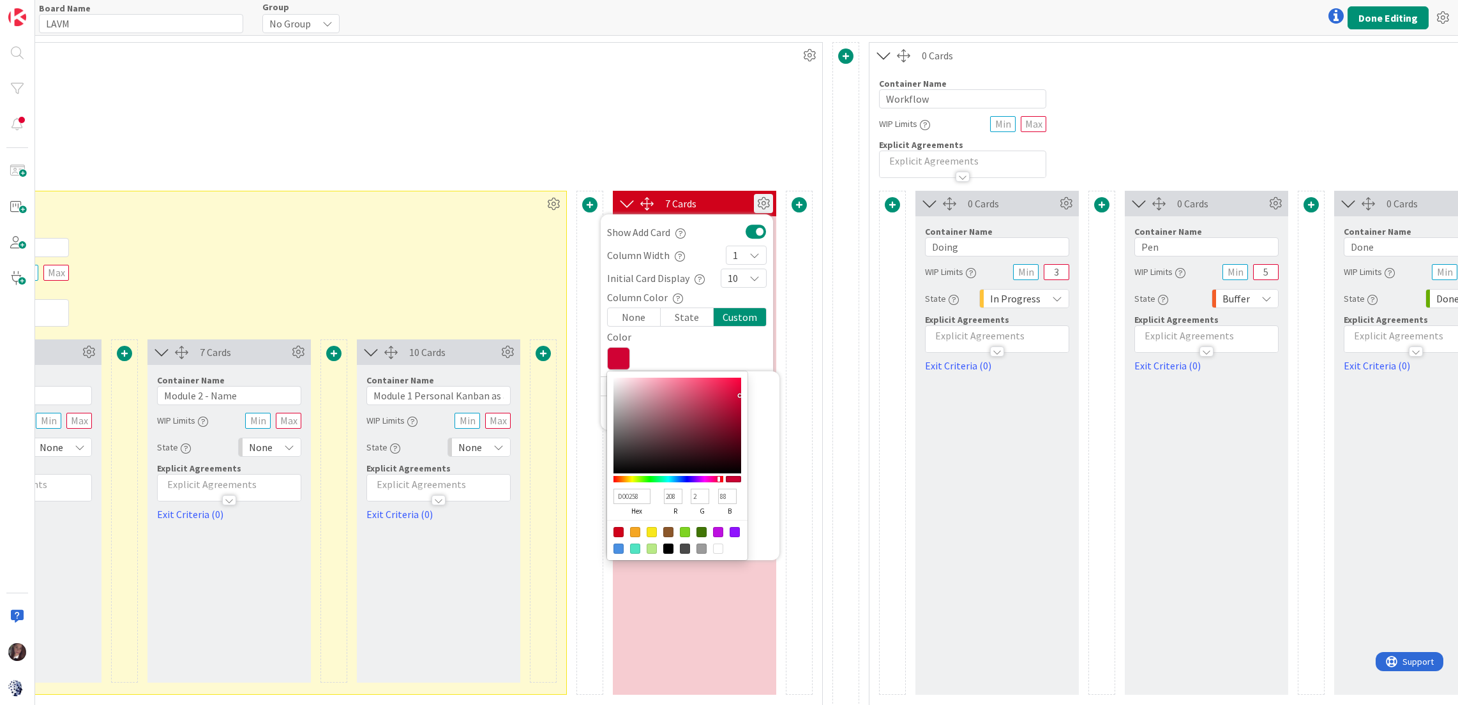
type input "D0025F"
type input "95"
type input "D00267"
type input "103"
type input "D0026E"
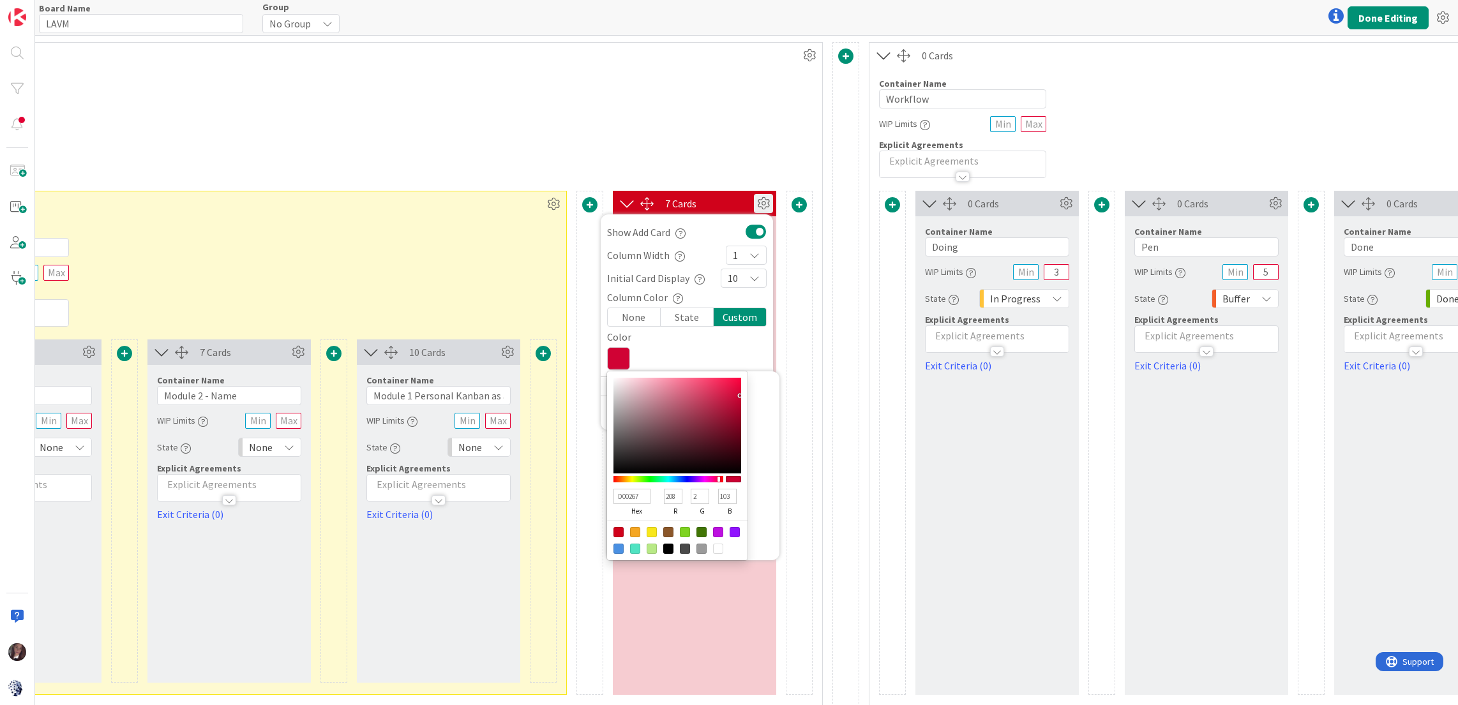
type input "110"
type input "D00275"
type input "117"
type input "D0027C"
type input "124"
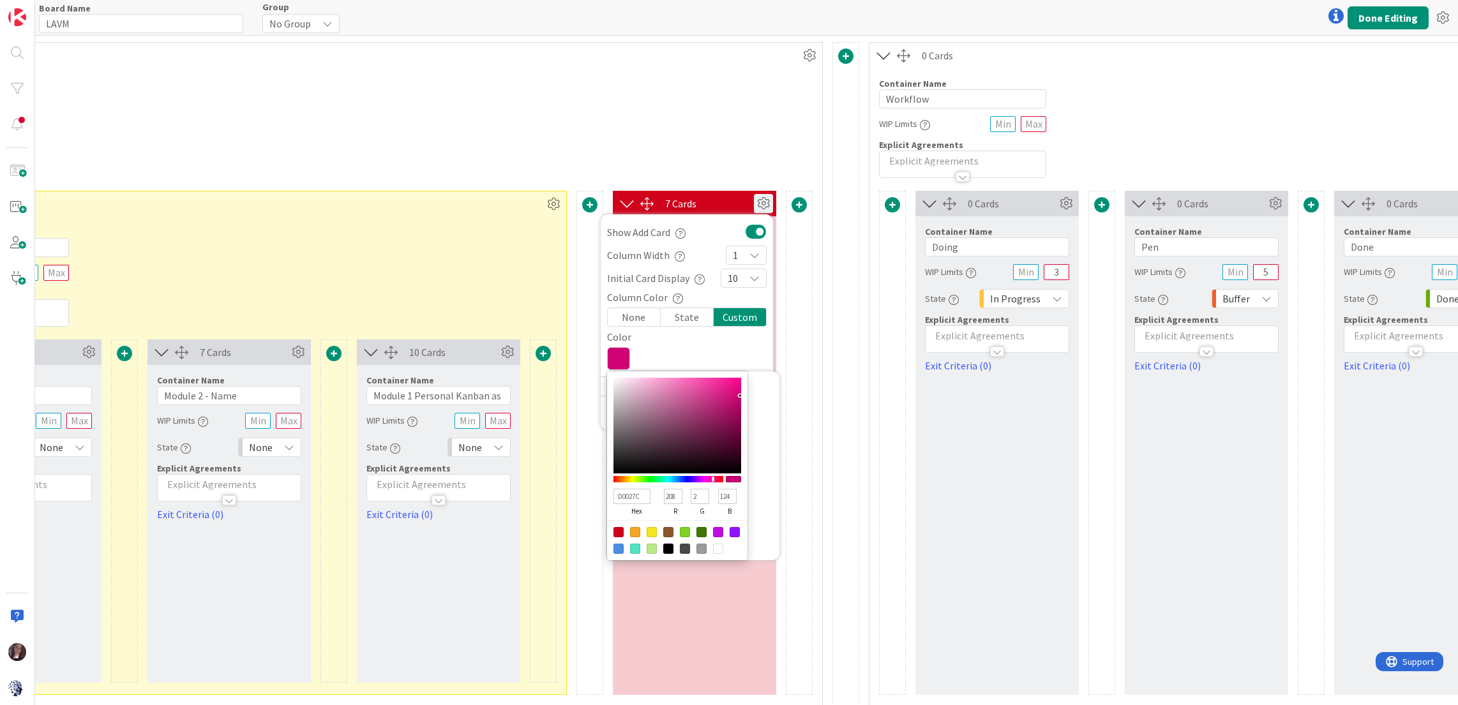
type input "D00283"
type input "131"
type input "D0027C"
type input "124"
type input "D00275"
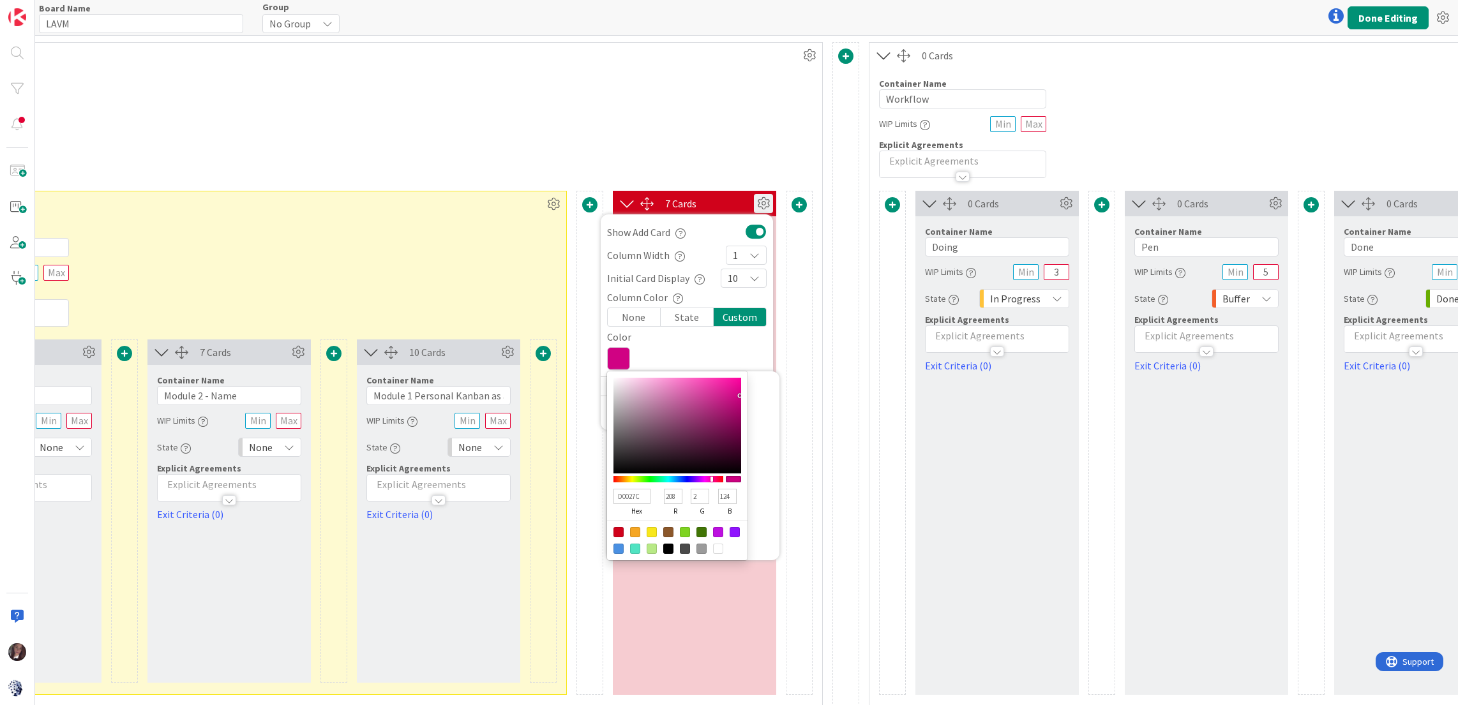
type input "117"
type input "D0026E"
type input "110"
type input "D00267"
type input "103"
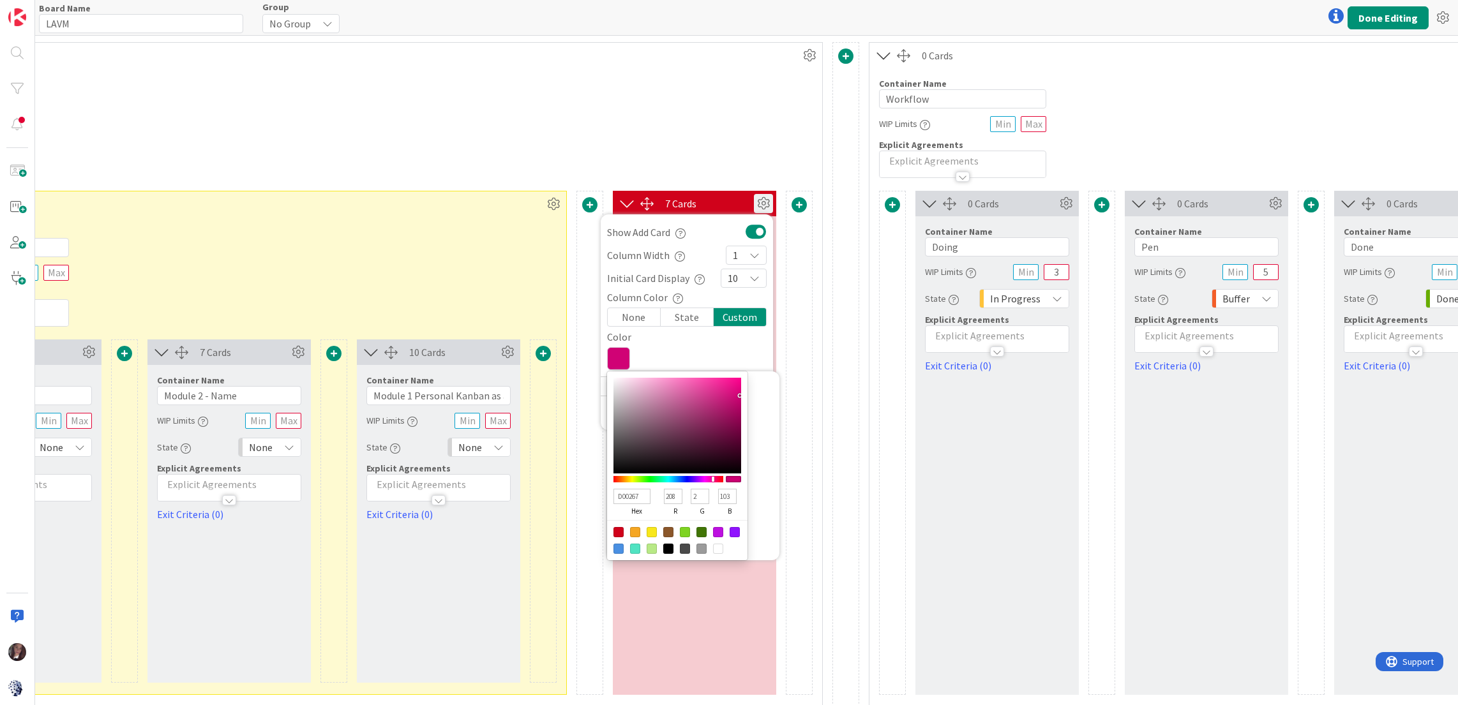
type input "D0025F"
type input "95"
type input "D00267"
type input "103"
type input "D0026E"
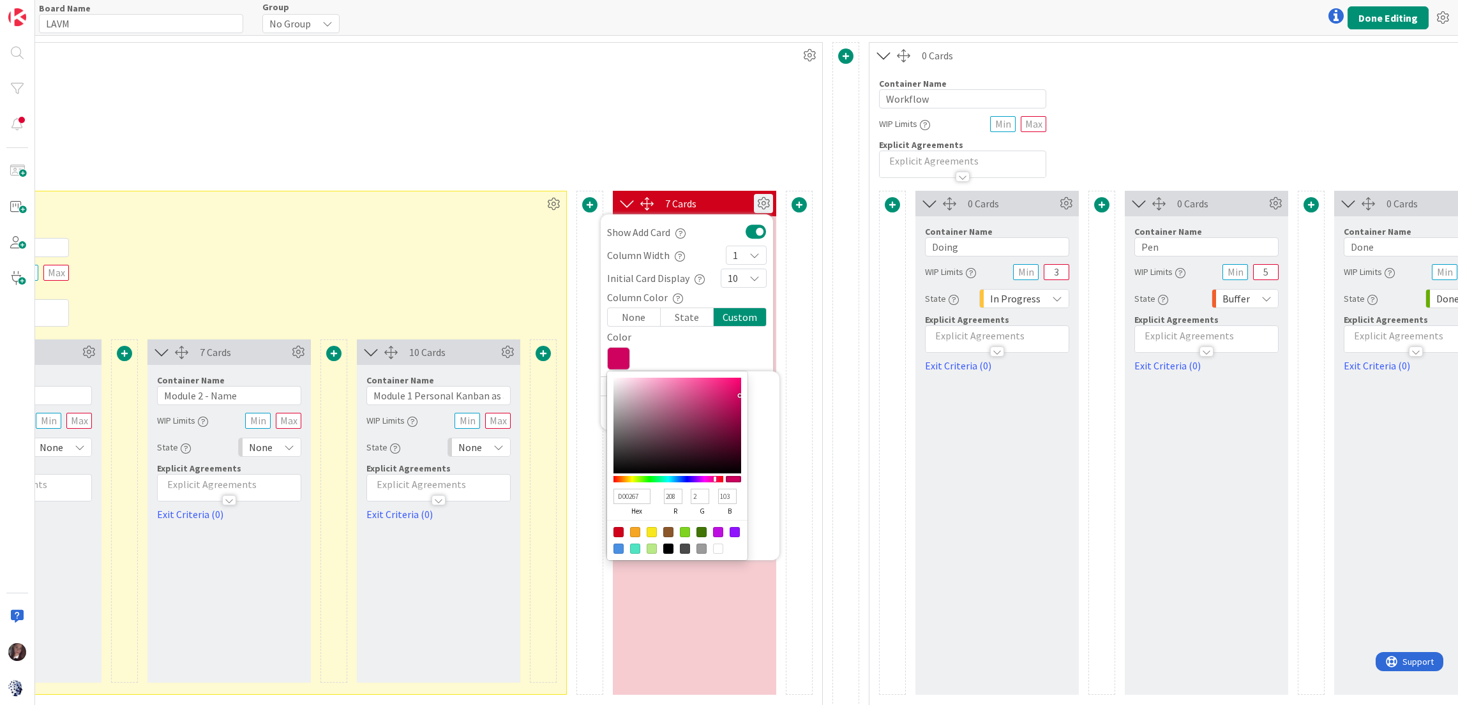
type input "110"
type input "D00275"
type input "117"
type input "D0027C"
type input "124"
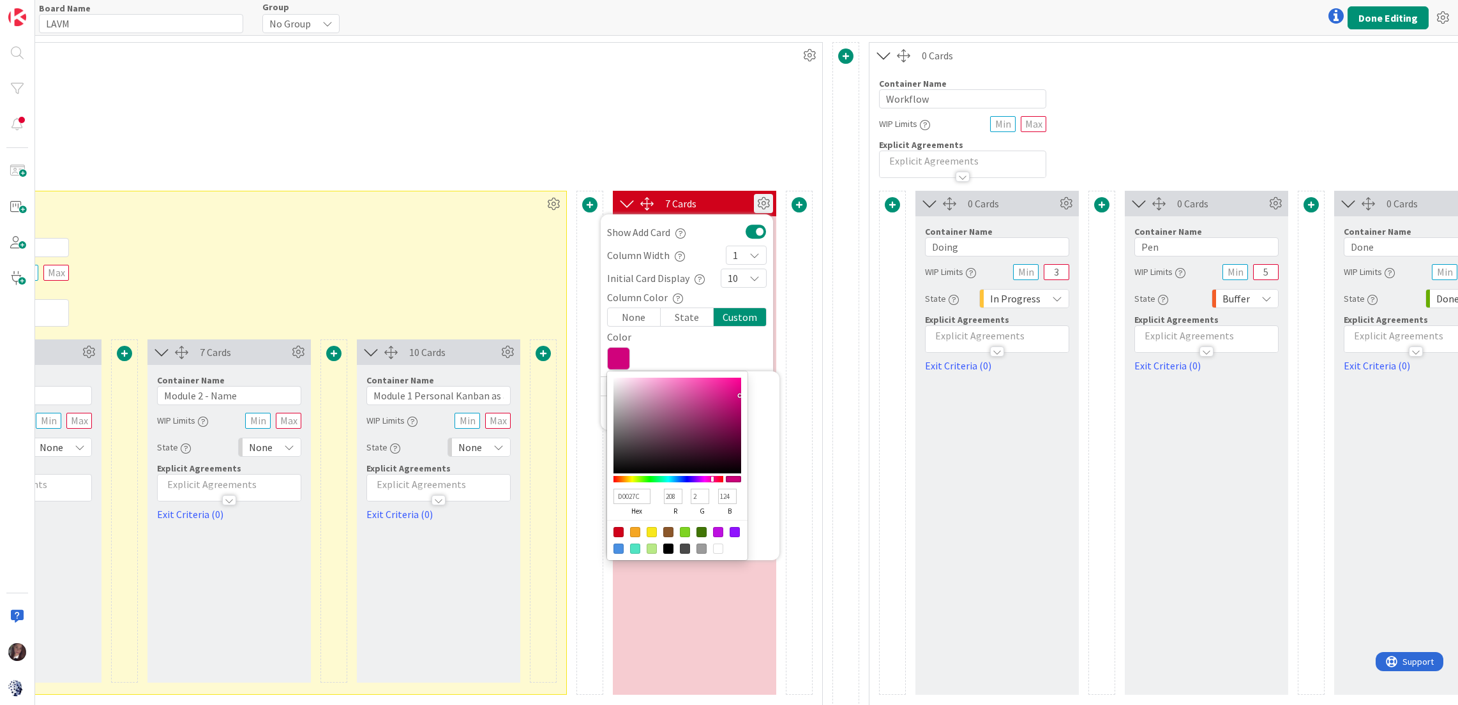
type input "D00283"
type input "131"
type input "D0028B"
type input "139"
drag, startPoint x: 716, startPoint y: 478, endPoint x: 708, endPoint y: 479, distance: 8.4
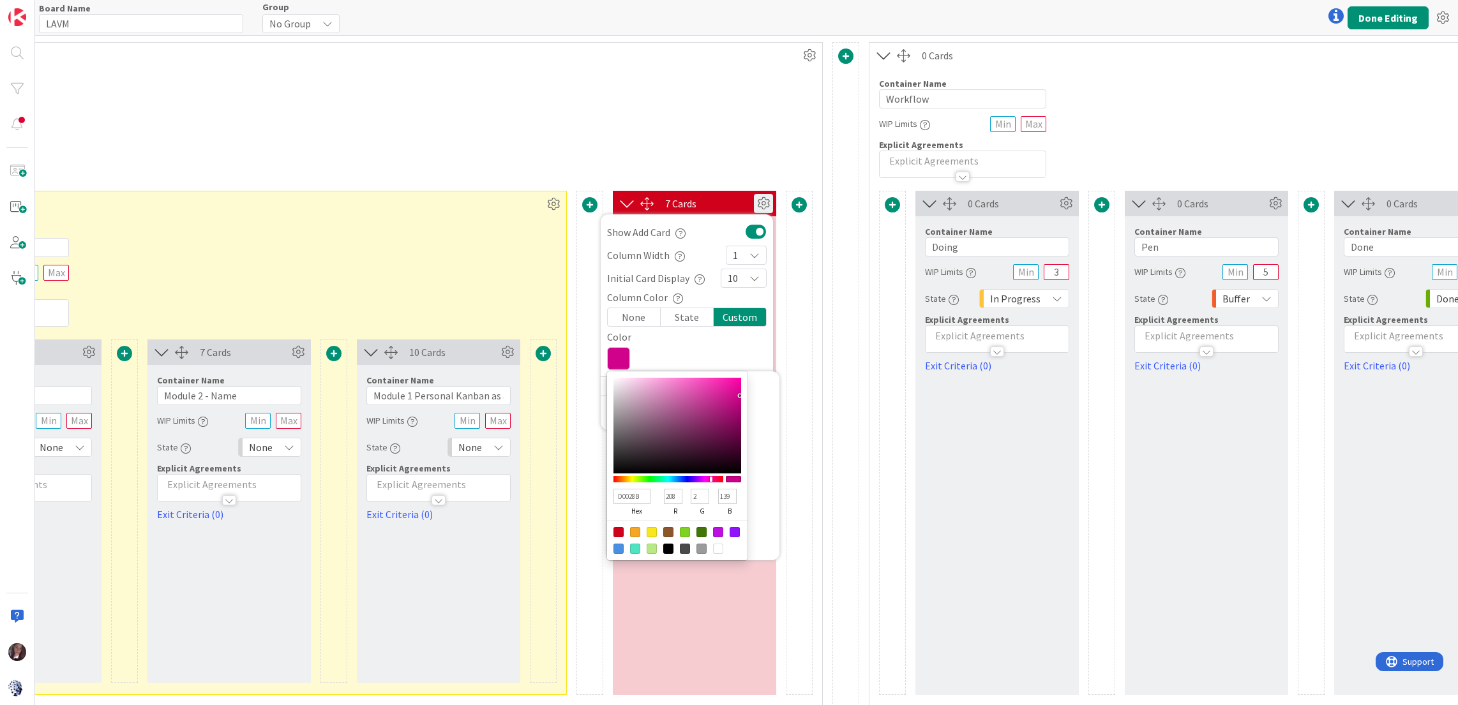
click at [708, 479] on div at bounding box center [669, 479] width 110 height 6
type input "D00292"
type input "146"
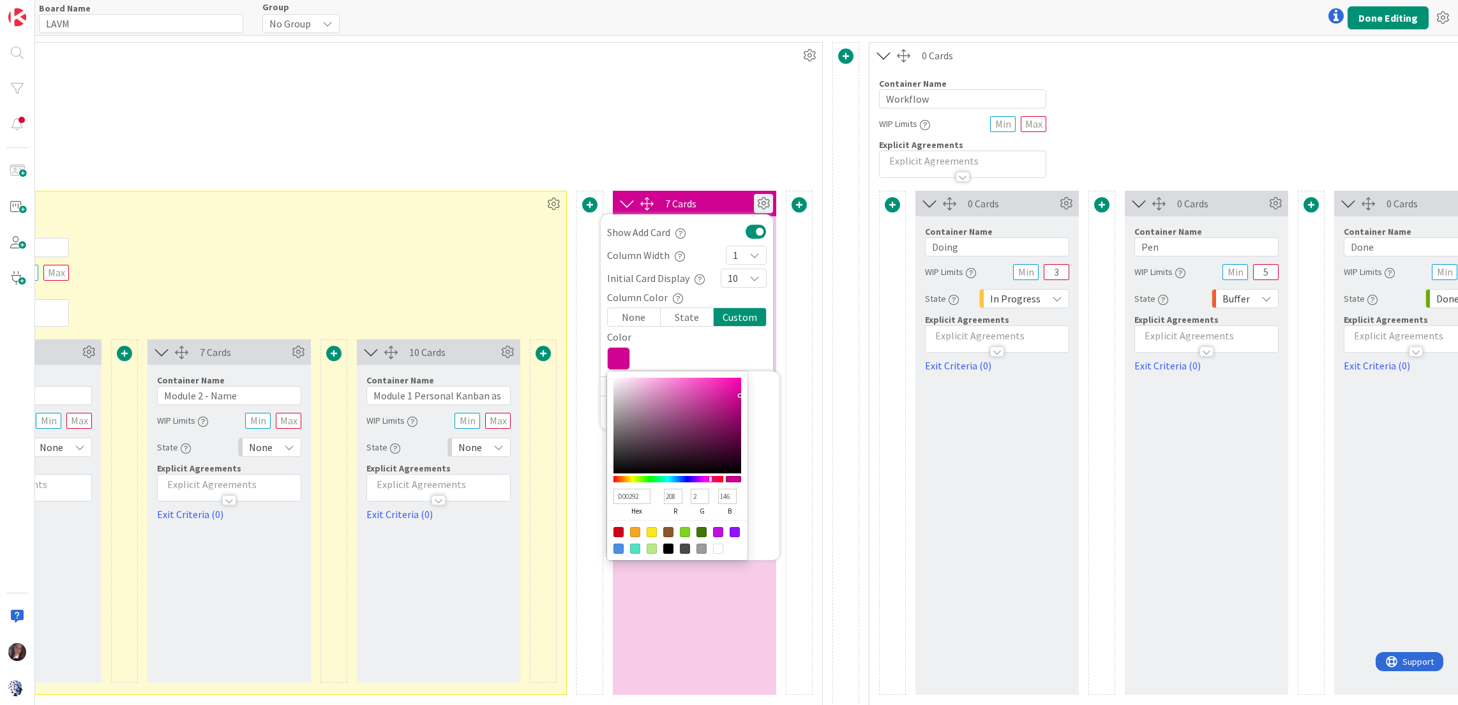
click at [820, 335] on div "4 Cards Container Name 11 / 64 Information WIP Limits Explicit Agreements 2 Car…" at bounding box center [57, 374] width 3884 height 665
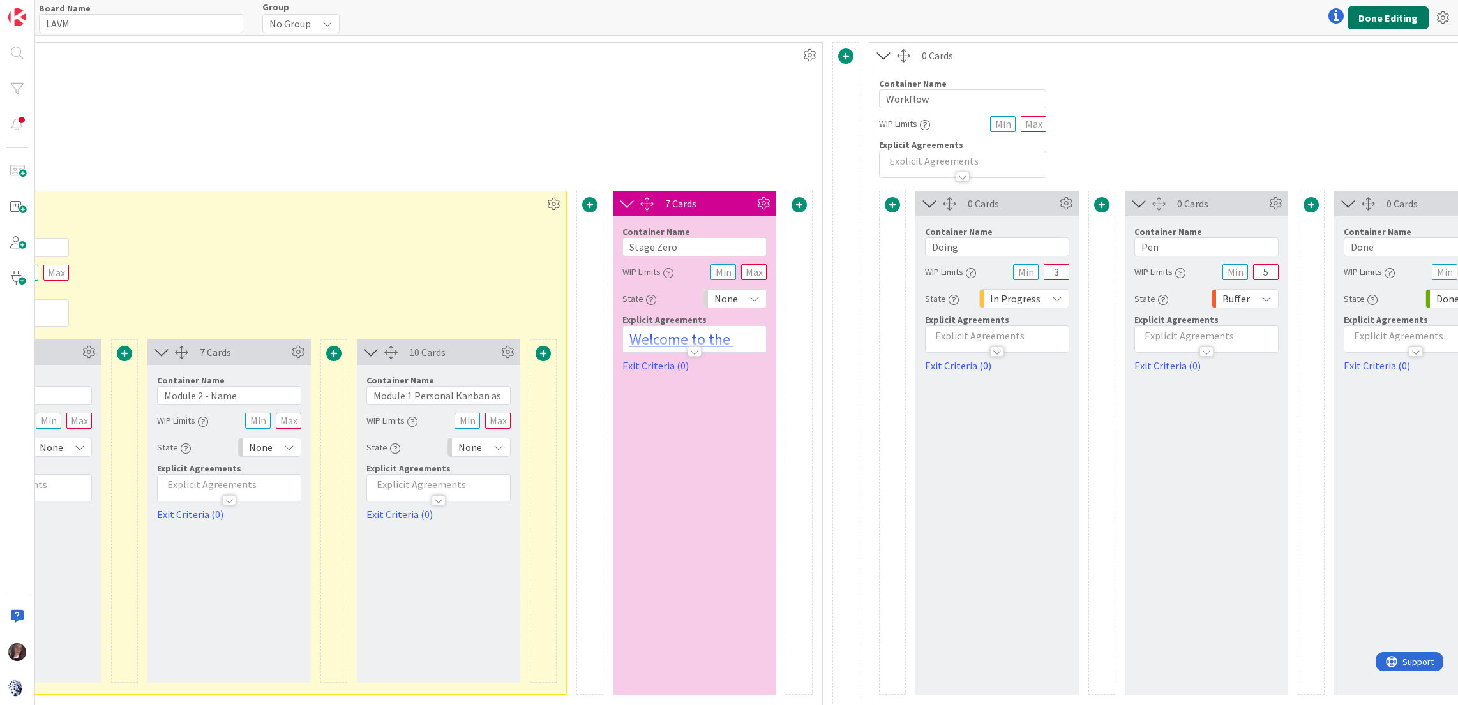
click at [1375, 21] on button "Done Editing" at bounding box center [1388, 17] width 81 height 23
